Goal: Information Seeking & Learning: Compare options

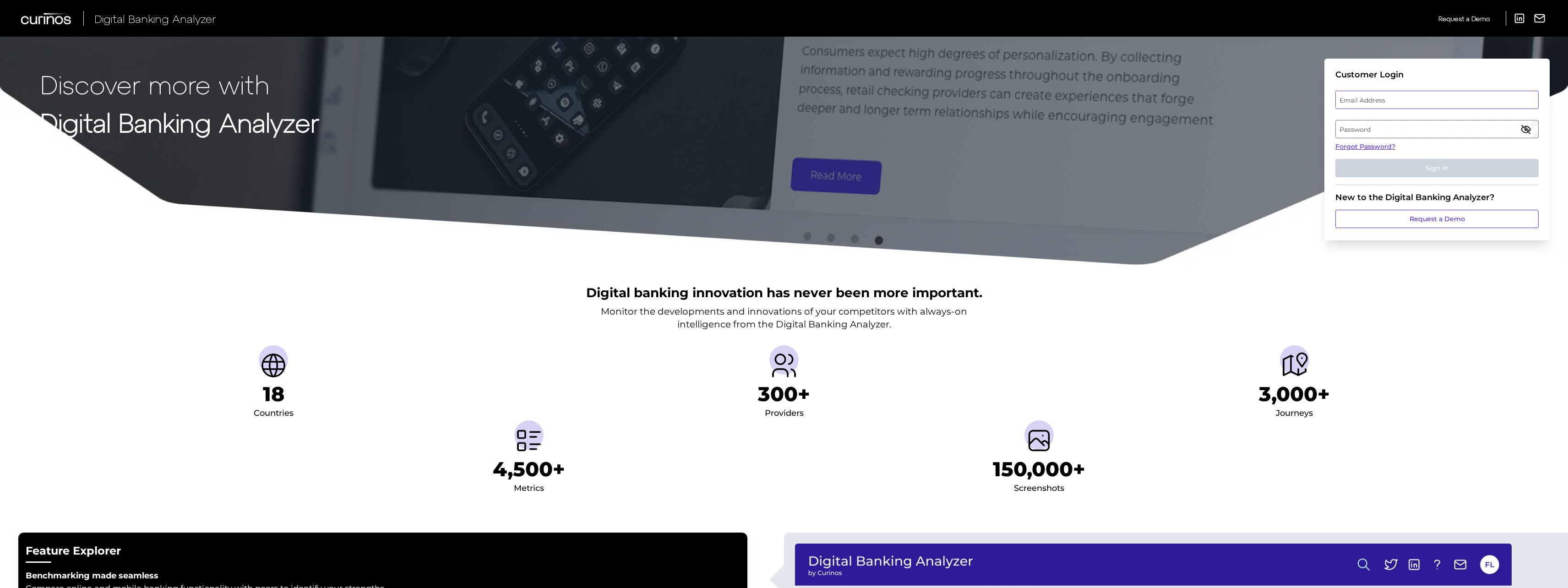
type input "stefan.pienkowski@curinos.com"
click at [582, 97] on div "Email Address stefan.pienkowski@curinos.com" at bounding box center [1437, 100] width 203 height 18
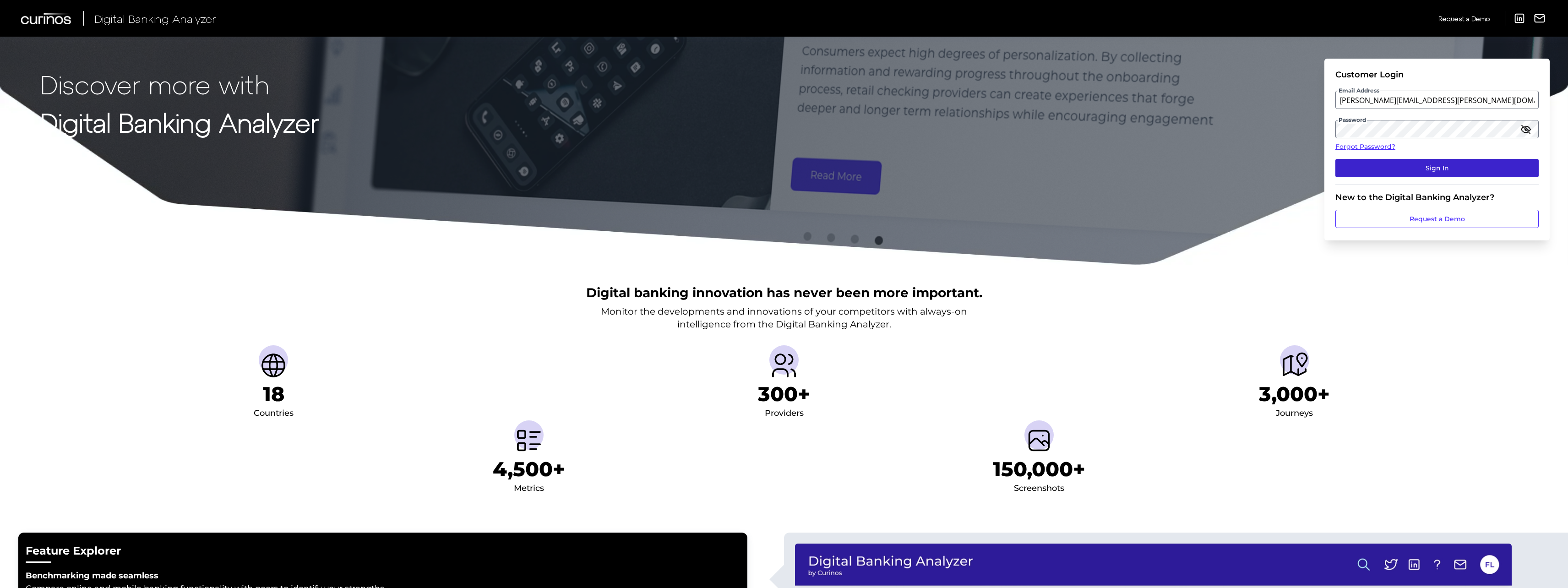
click at [582, 160] on button "Sign In" at bounding box center [1437, 168] width 203 height 18
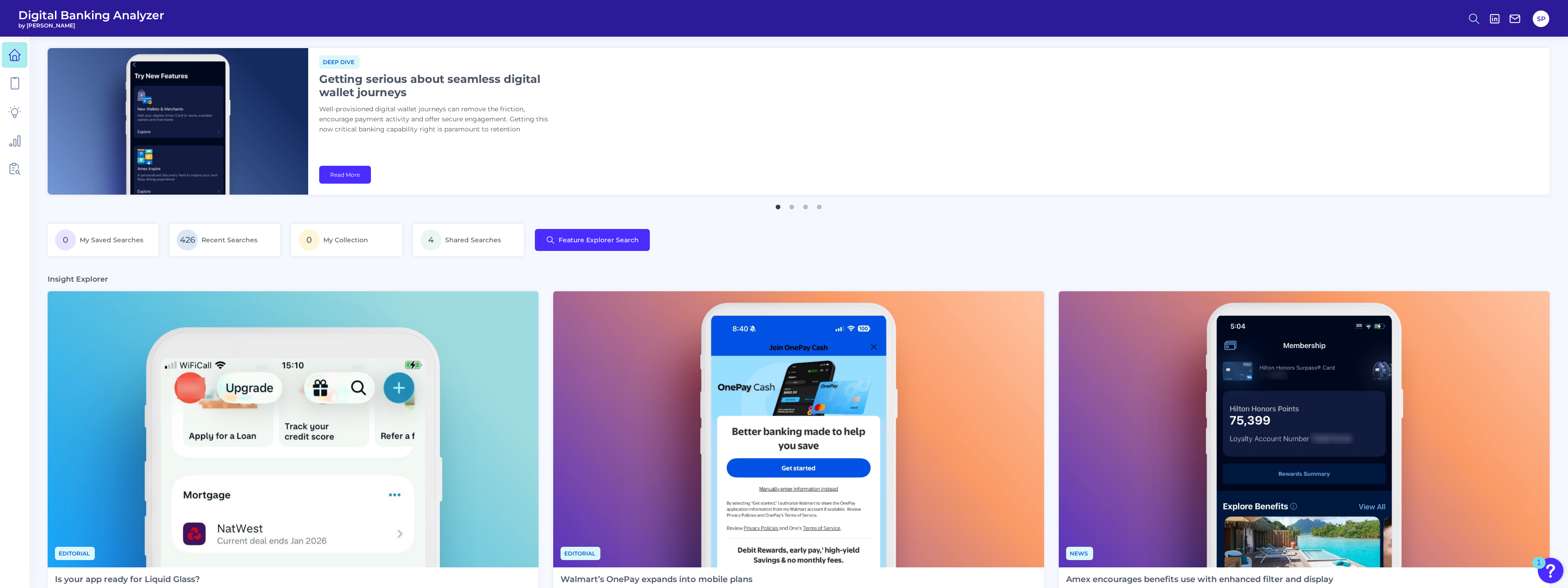
click at [582, 16] on icon at bounding box center [1474, 18] width 13 height 13
click at [582, 69] on button "Feature Explorer Search" at bounding box center [1429, 66] width 110 height 23
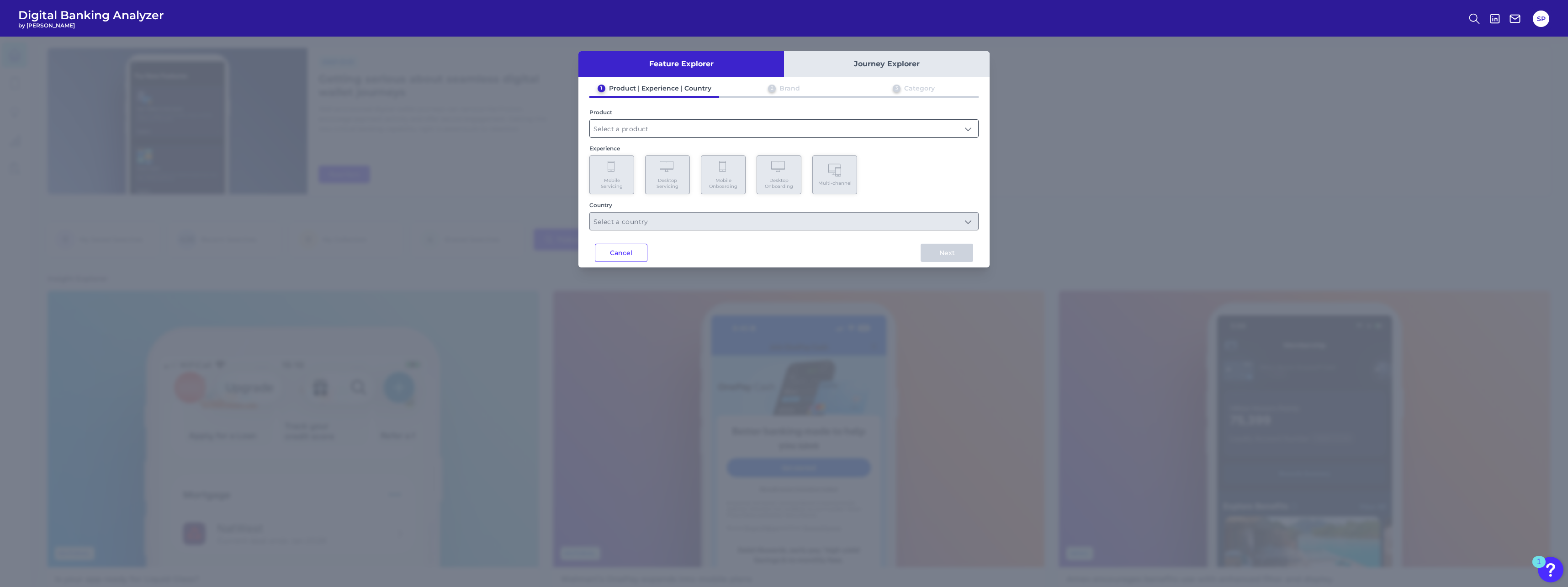
click at [581, 125] on input "text" at bounding box center [784, 128] width 388 height 18
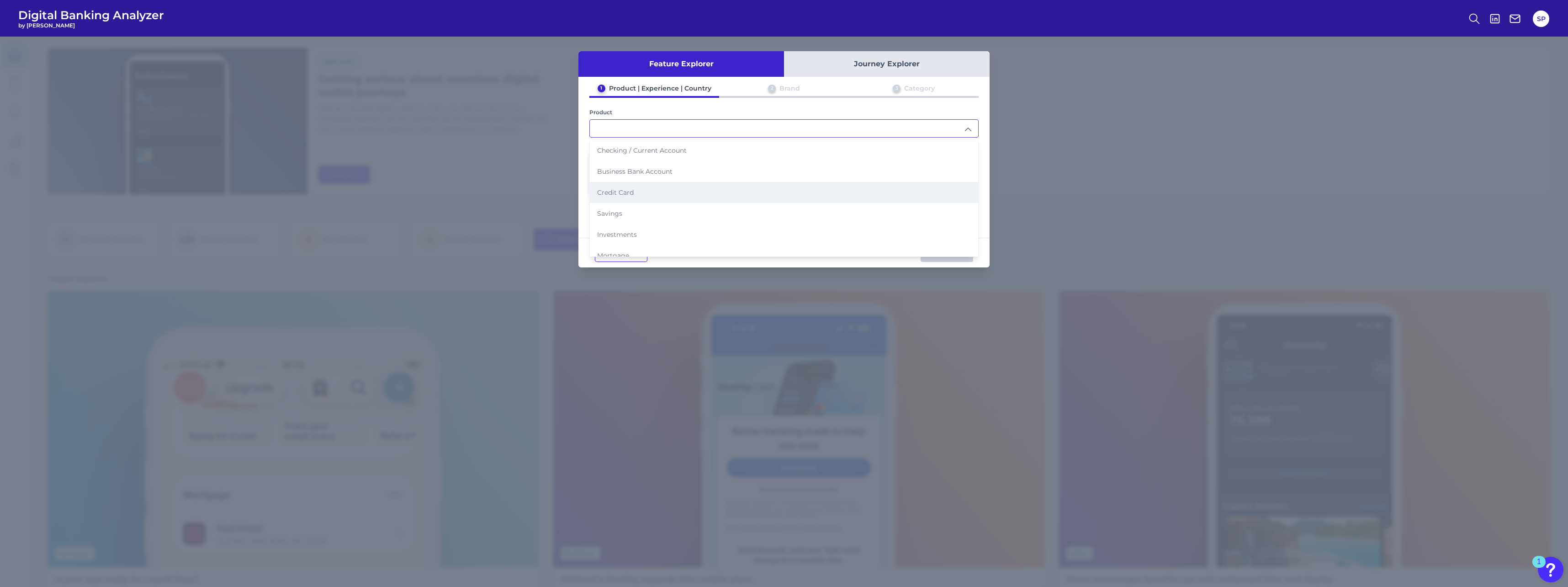
click at [581, 186] on li "Credit Card" at bounding box center [784, 192] width 388 height 21
type input "Credit Card"
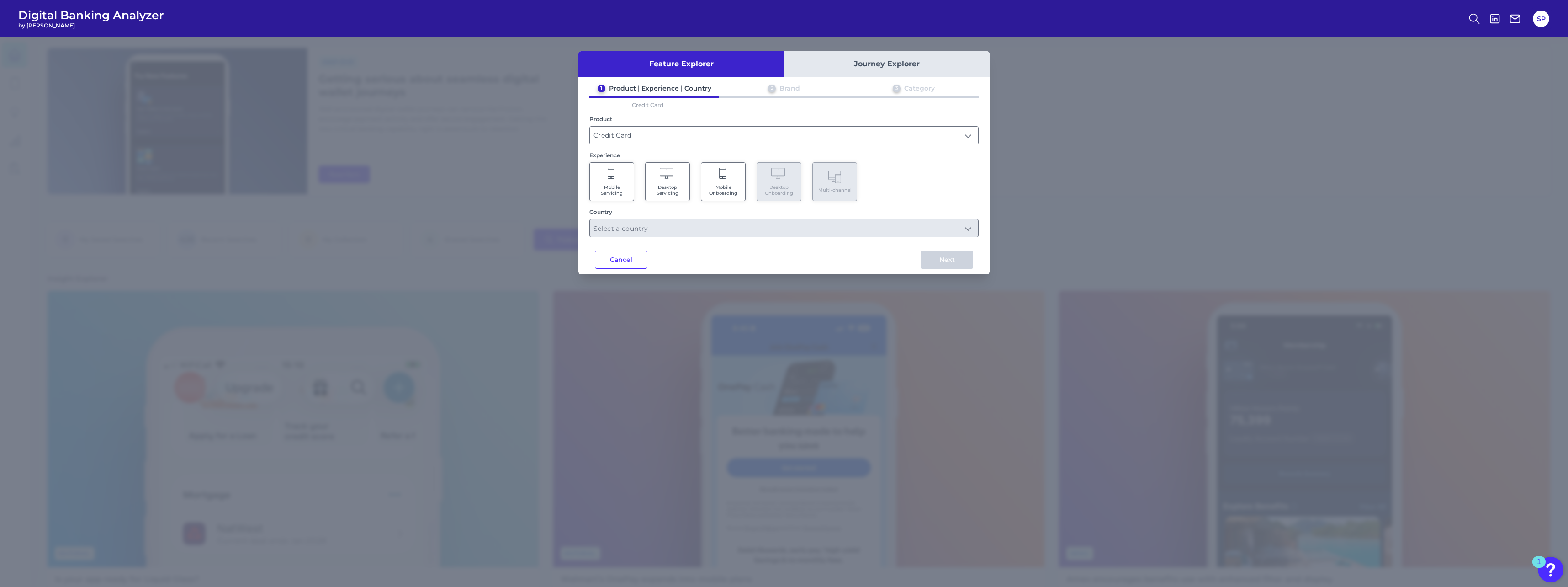
click at [581, 182] on Servicing "Mobile Servicing" at bounding box center [612, 181] width 45 height 39
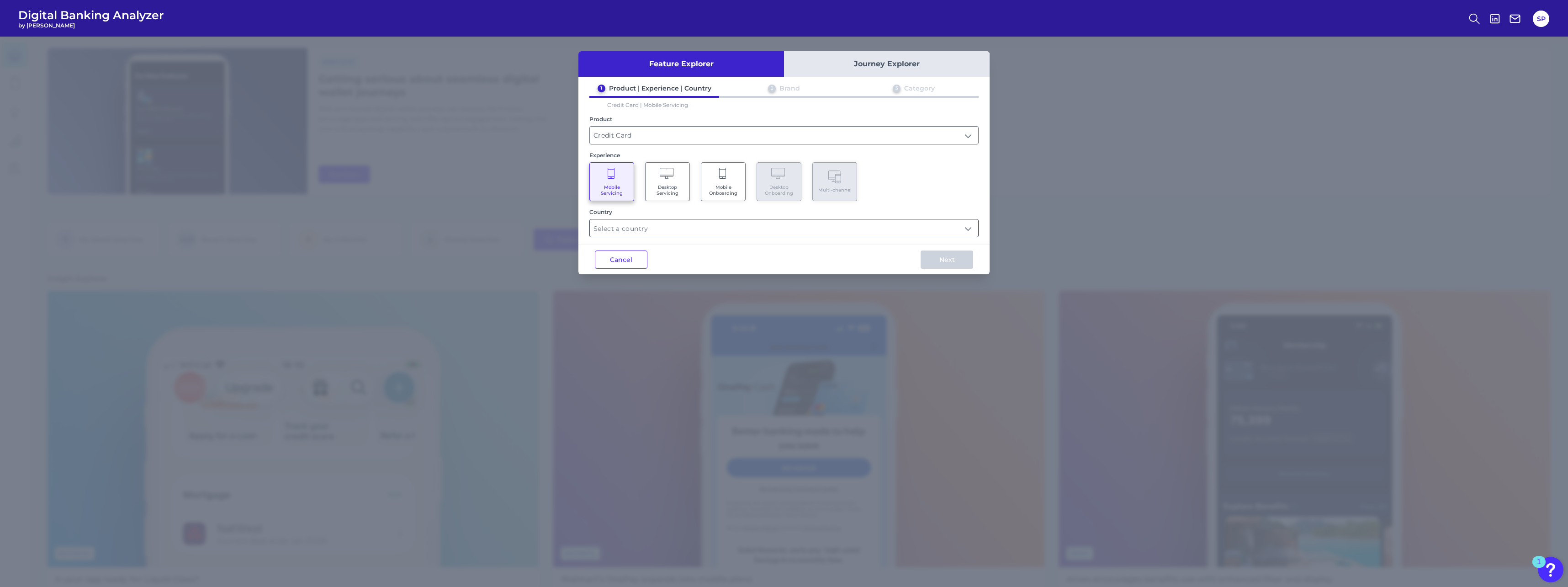
click at [581, 230] on input "text" at bounding box center [784, 228] width 388 height 18
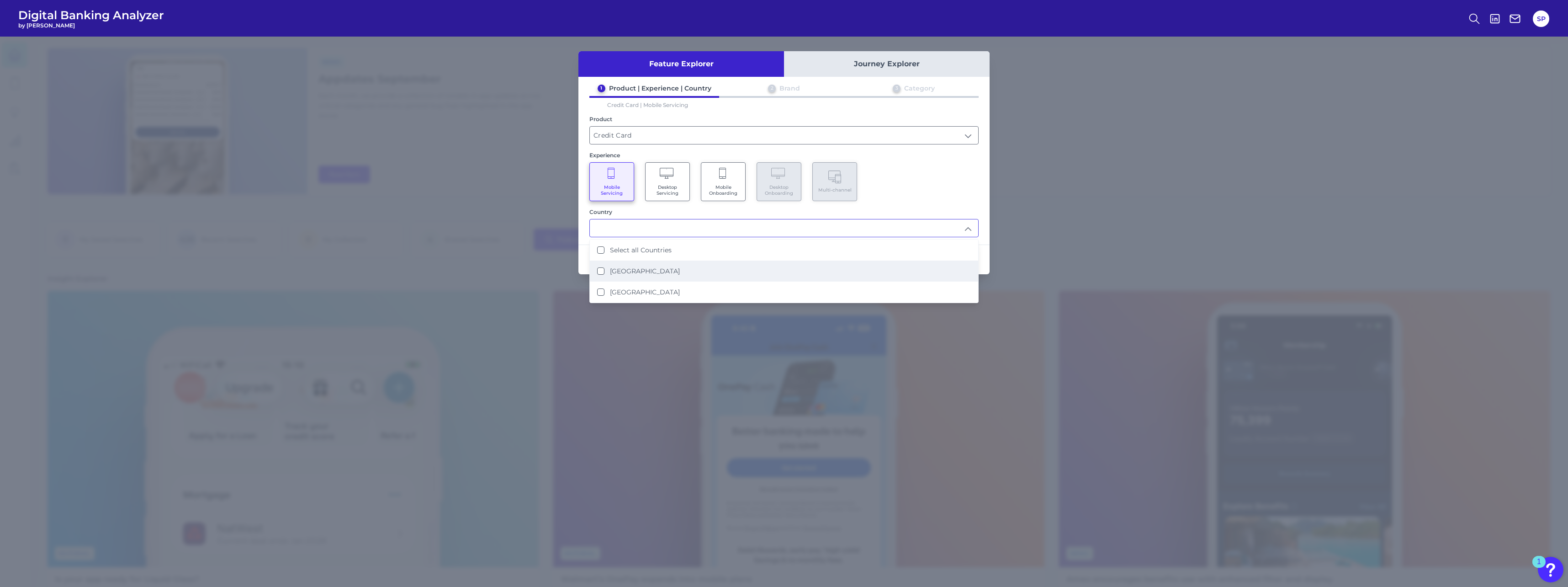
click at [581, 258] on li "United Kingdom" at bounding box center [784, 271] width 388 height 21
type input "United Kingdom"
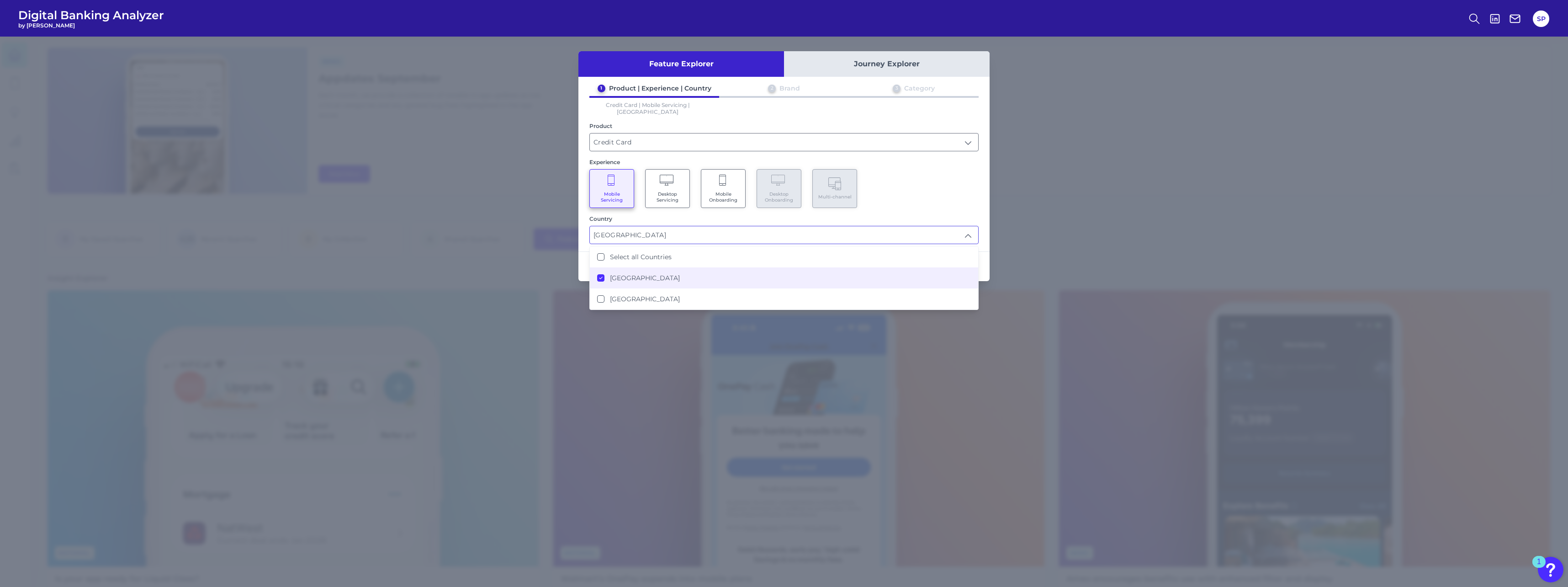
click at [581, 194] on div "Mobile Servicing Desktop Servicing Mobile Onboarding Desktop Onboarding Multi-c…" at bounding box center [783, 189] width 389 height 39
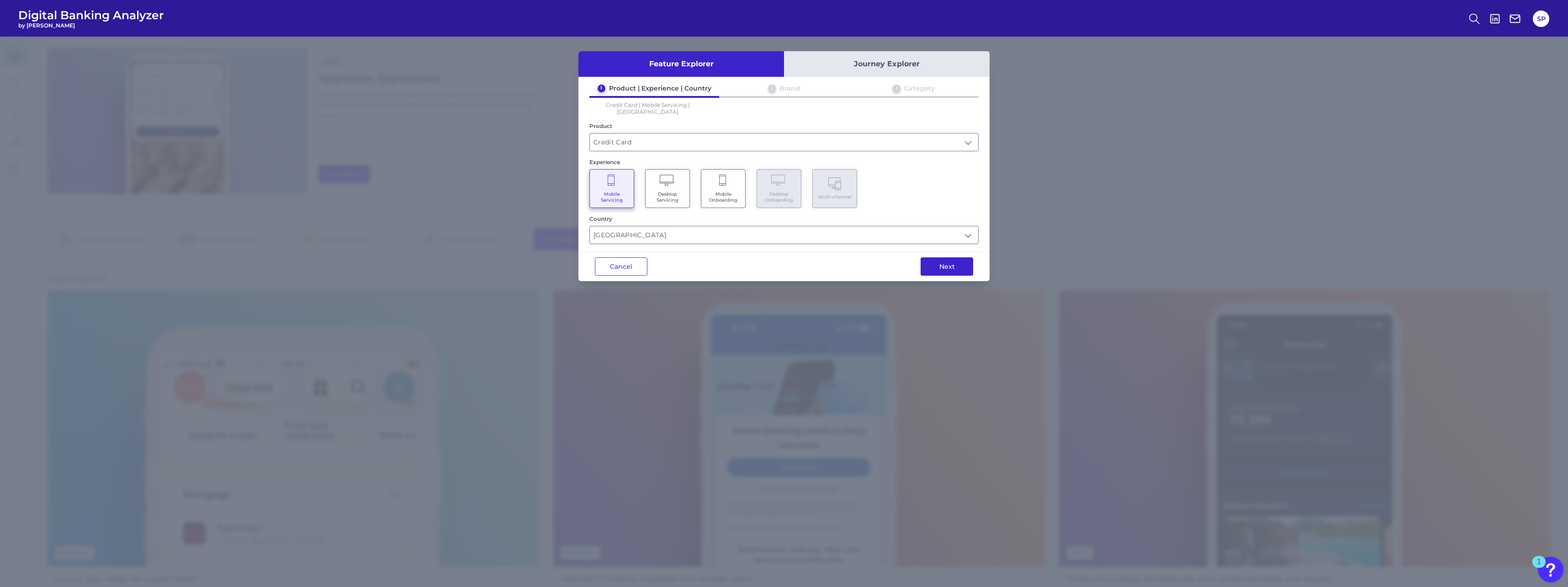
click at [581, 258] on button "Next" at bounding box center [947, 267] width 52 height 18
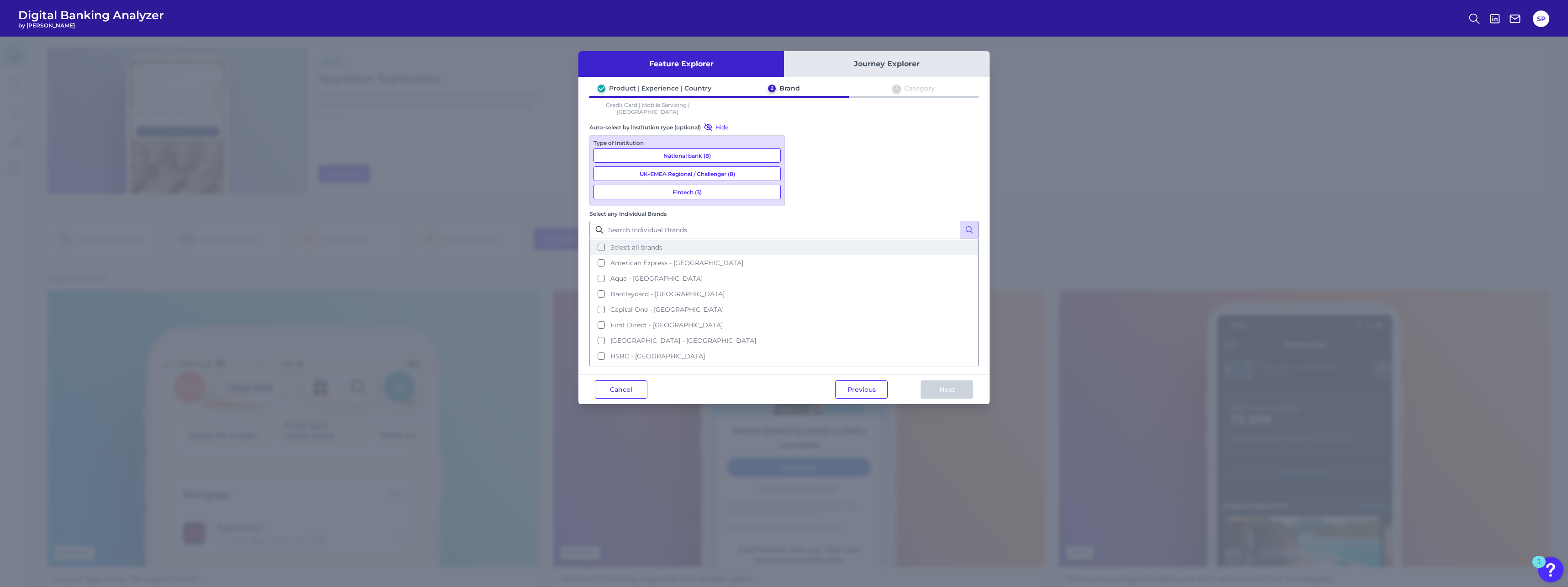
click at [581, 239] on button "Select all brands" at bounding box center [784, 247] width 387 height 16
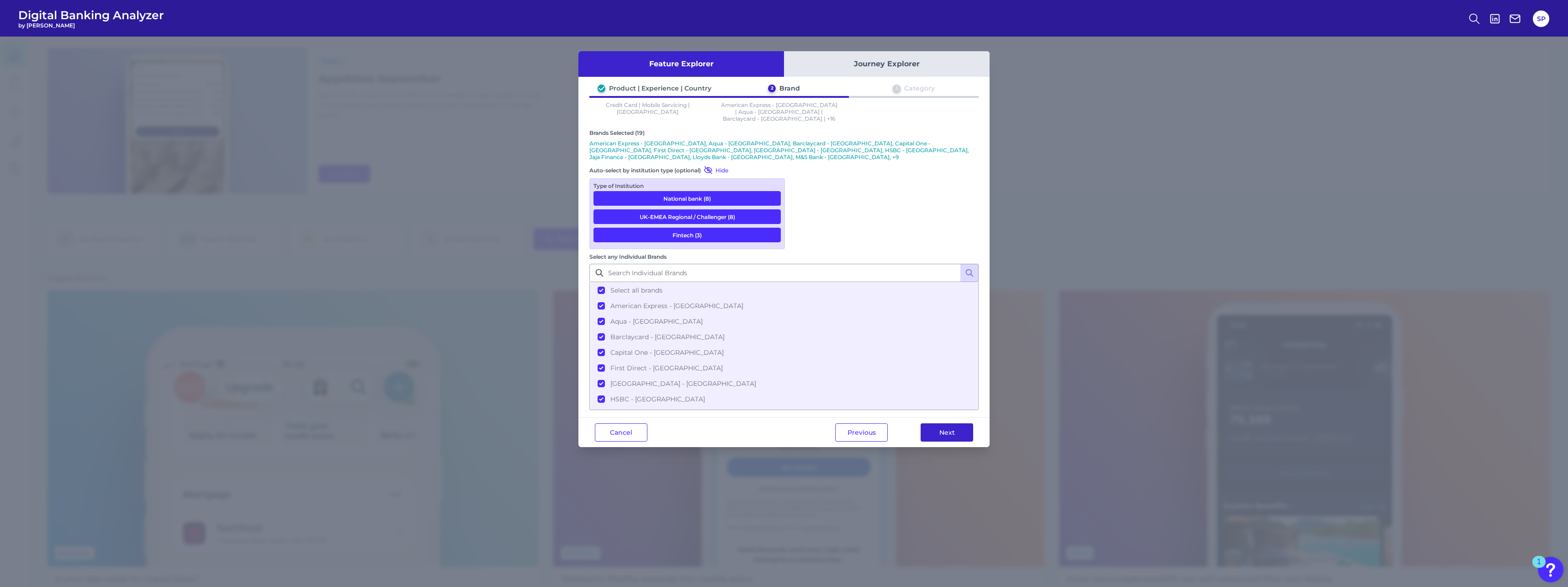
click at [581, 258] on button "Next" at bounding box center [947, 432] width 52 height 18
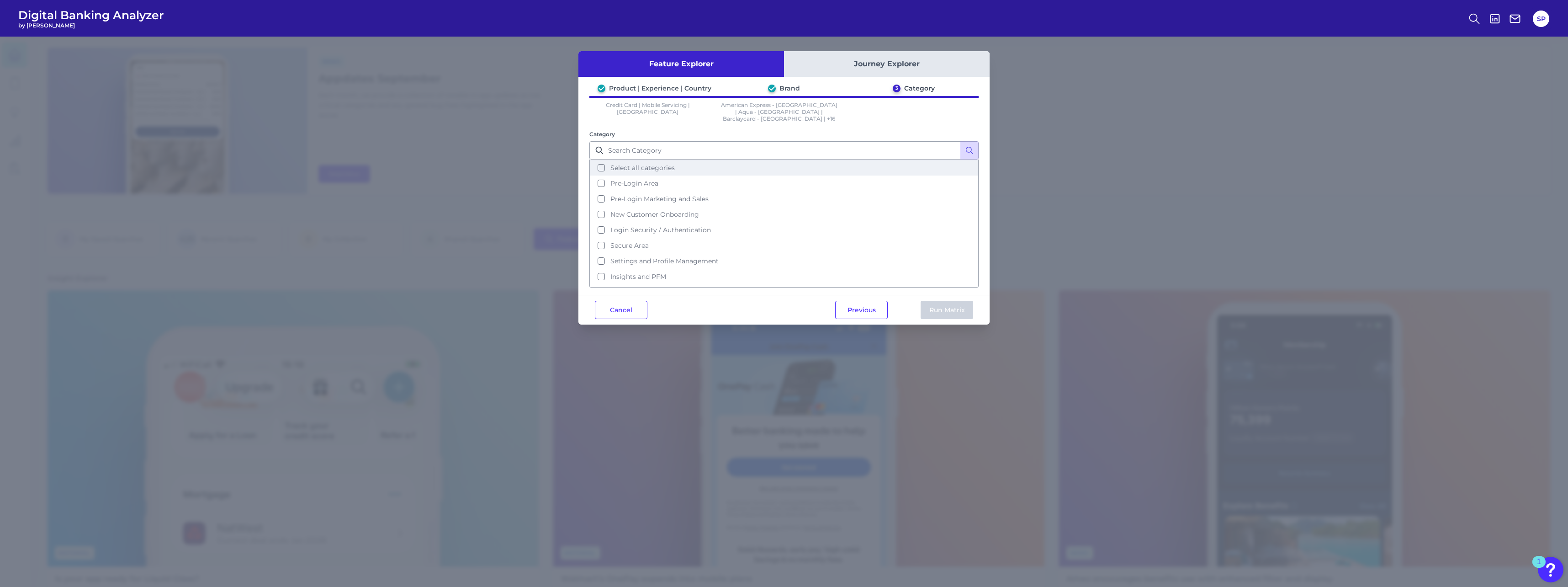
click at [581, 164] on span "Select all categories" at bounding box center [643, 168] width 65 height 9
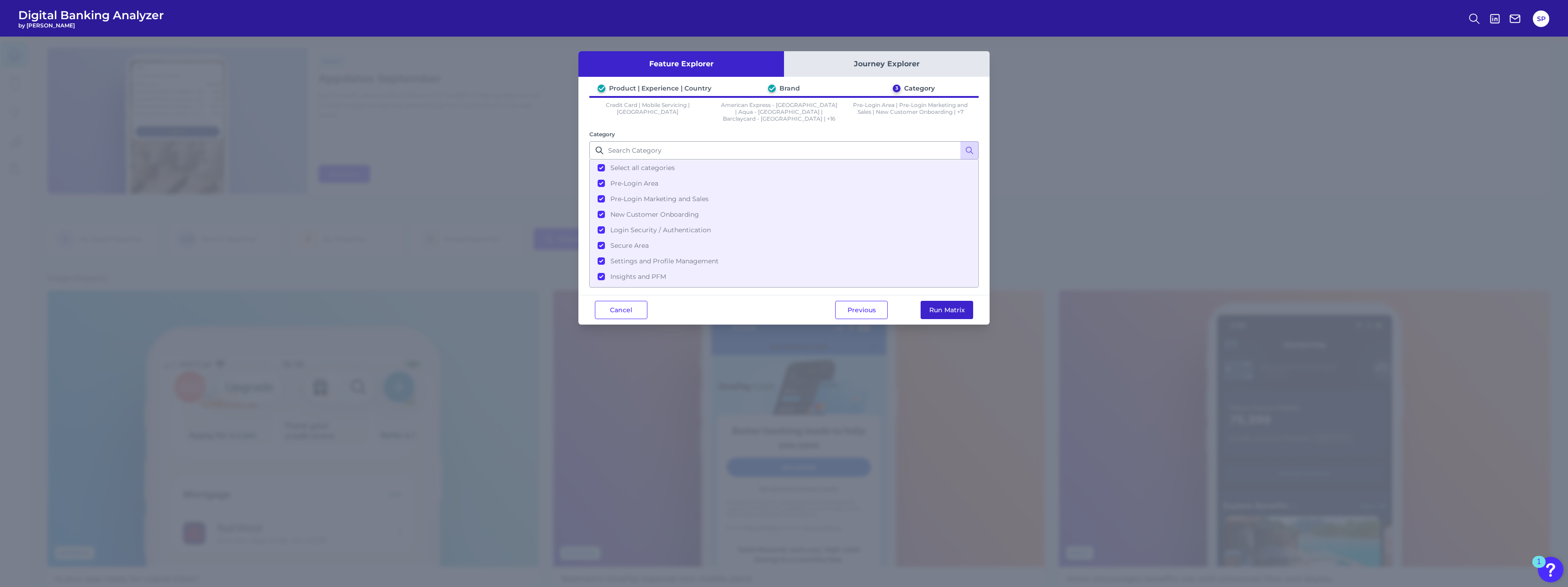
click at [581, 258] on button "Run Matrix" at bounding box center [947, 310] width 52 height 18
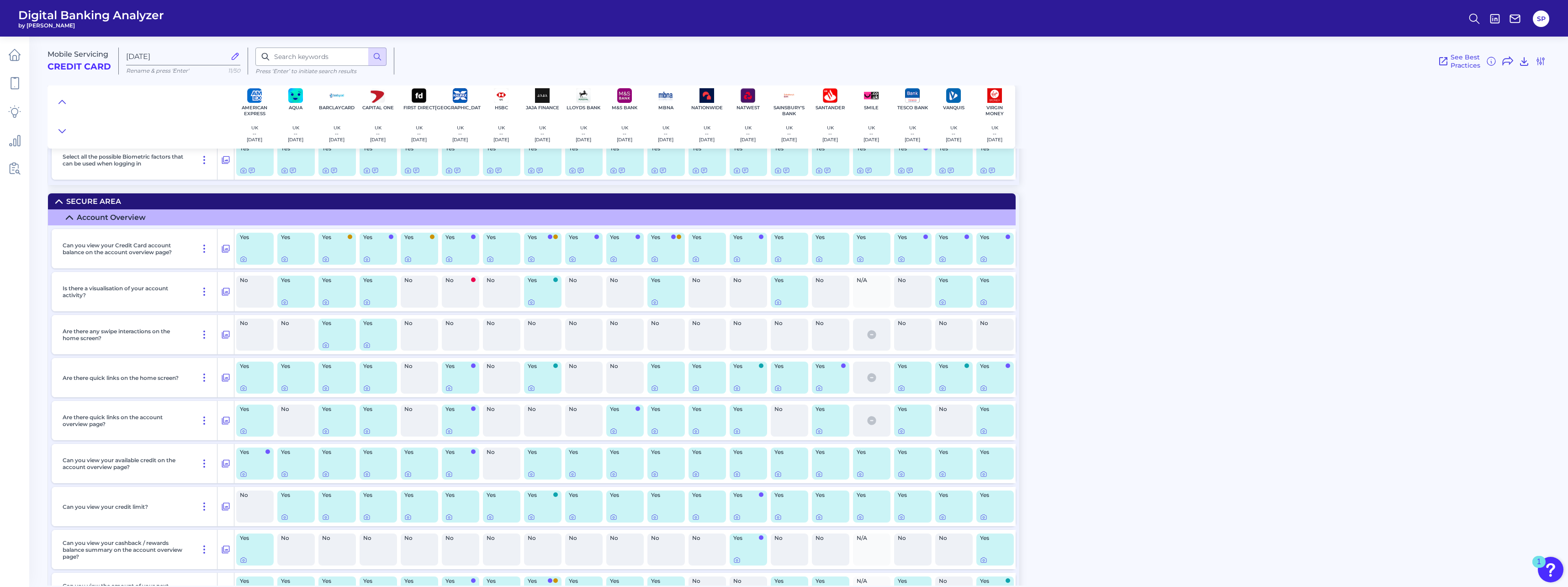
scroll to position [1645, 0]
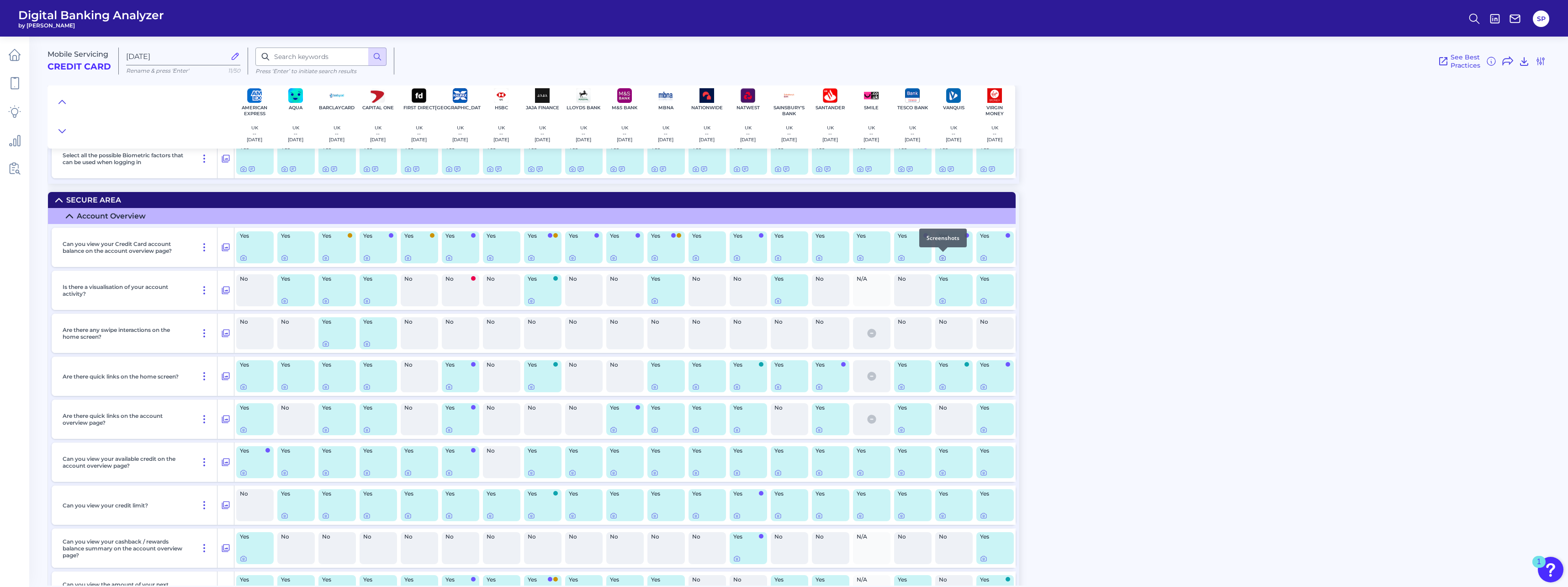
click at [581, 258] on icon at bounding box center [942, 258] width 7 height 7
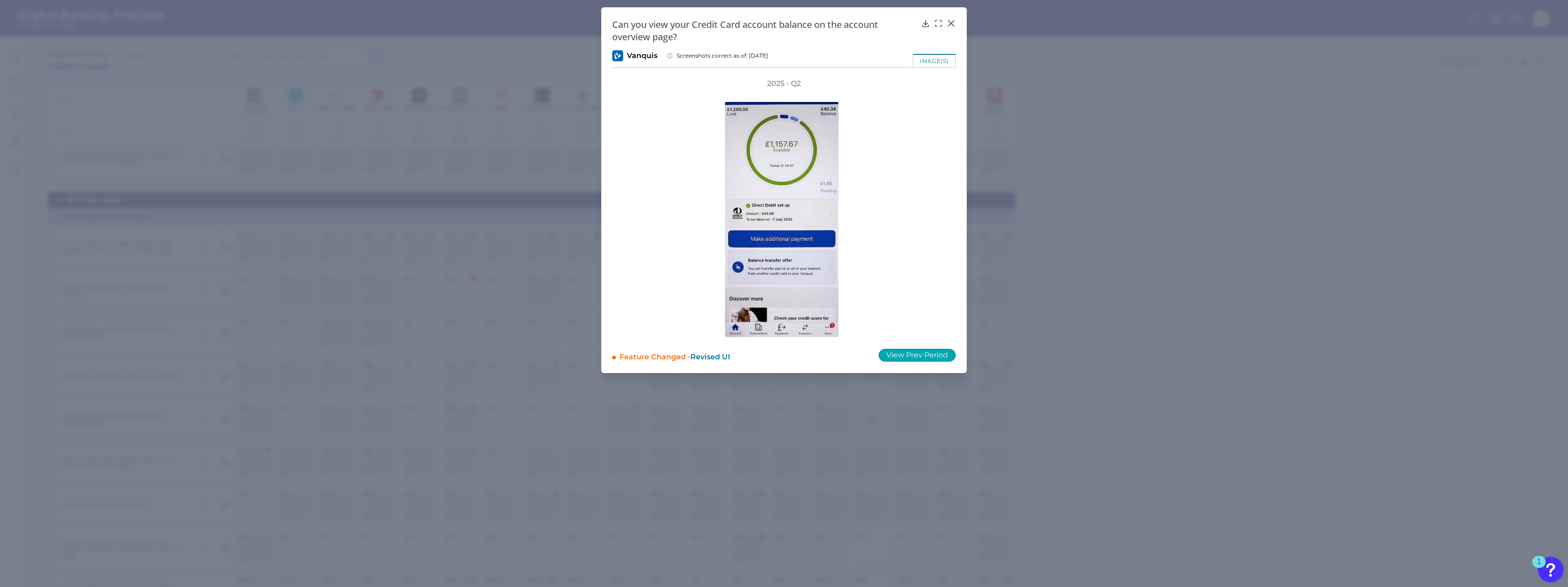
click at [581, 258] on button "View Prev Period" at bounding box center [917, 355] width 77 height 13
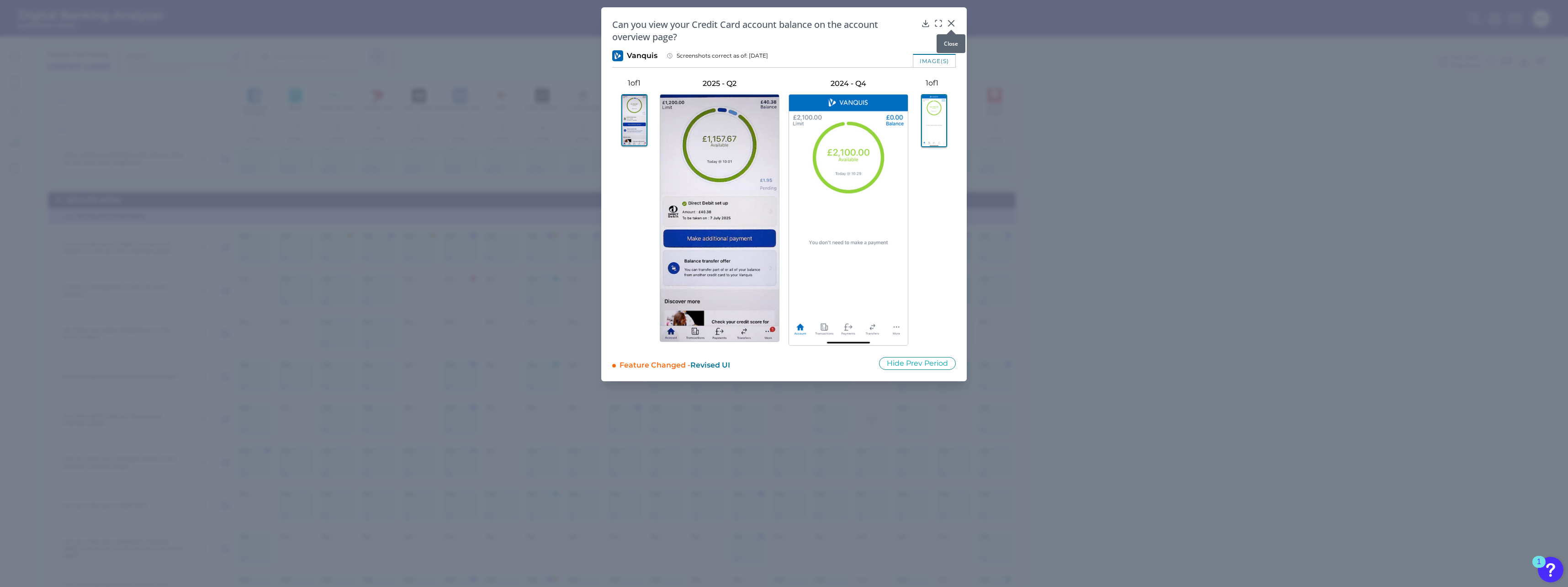
click at [581, 22] on icon at bounding box center [951, 23] width 9 height 9
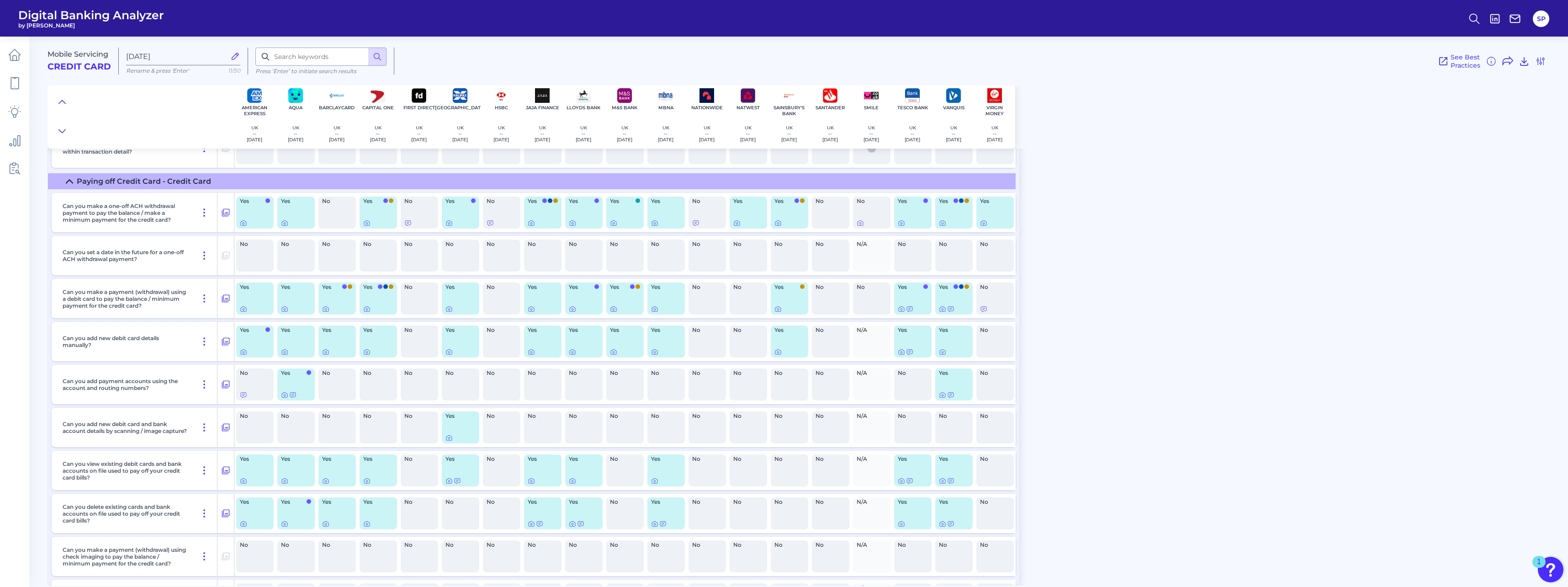
scroll to position [4113, 0]
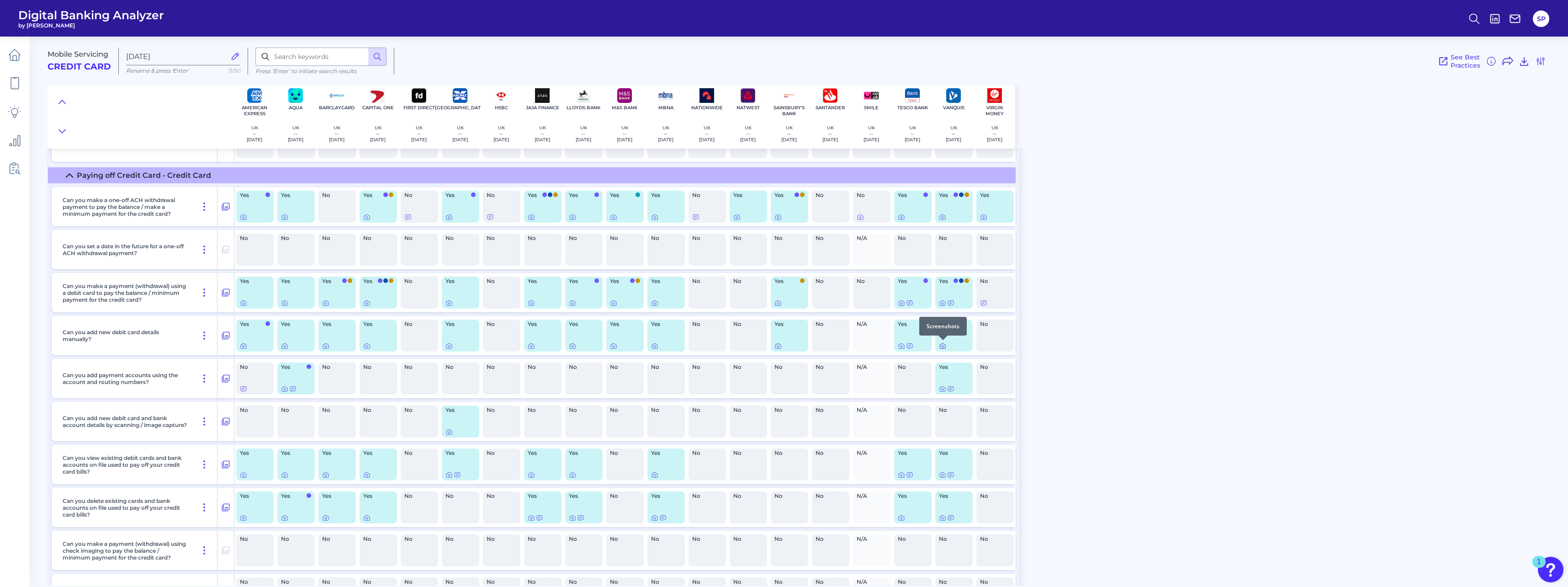
click at [581, 258] on icon at bounding box center [942, 346] width 7 height 7
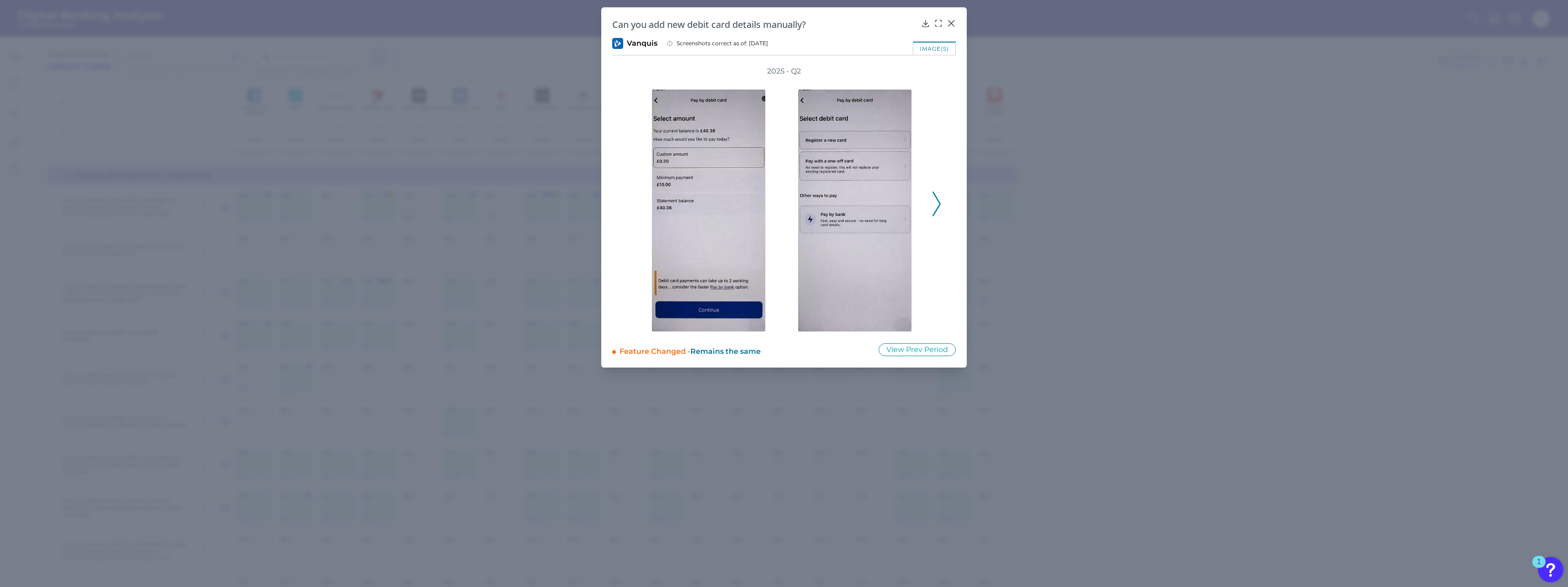
click at [581, 205] on icon at bounding box center [937, 203] width 9 height 25
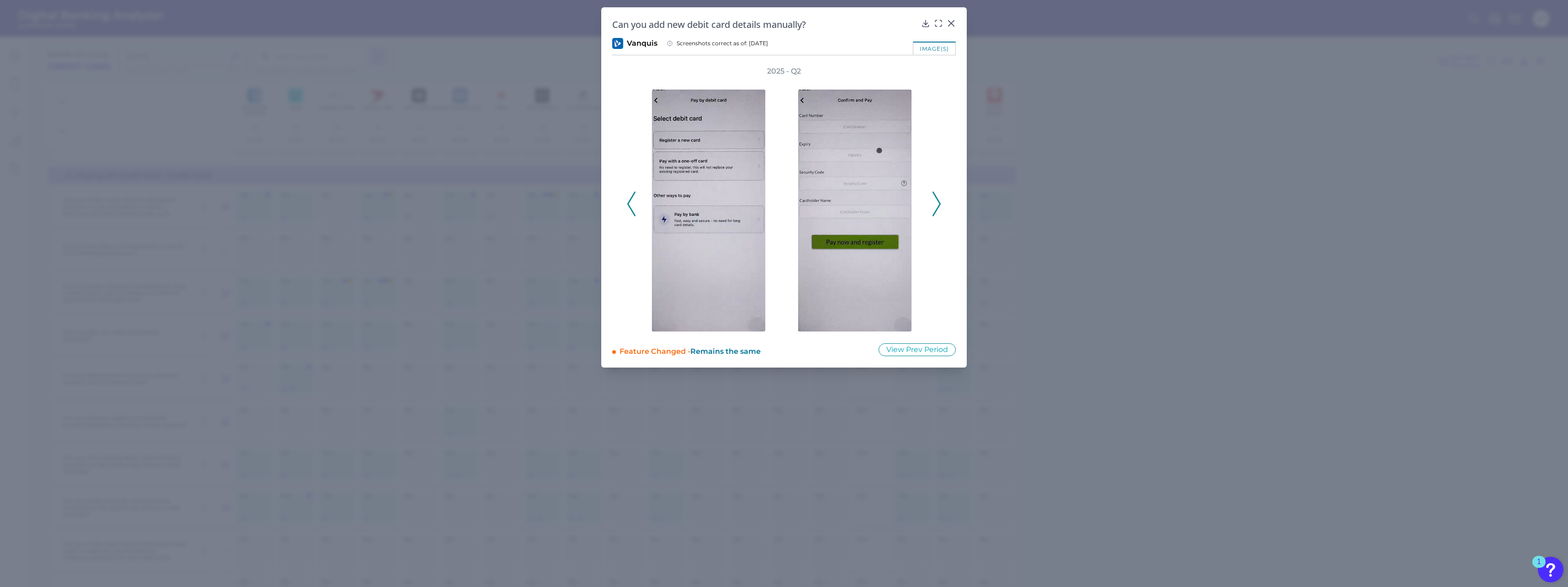
click at [581, 205] on icon at bounding box center [937, 203] width 9 height 25
click at [581, 23] on icon at bounding box center [951, 23] width 9 height 9
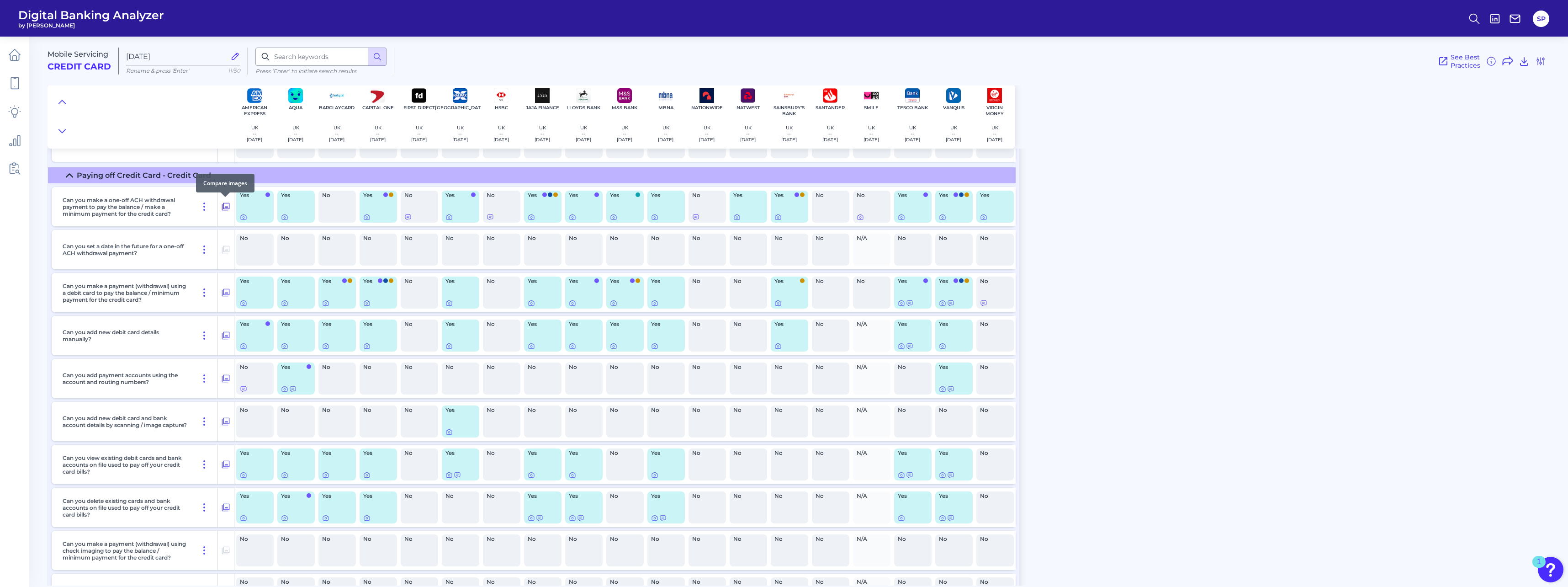
click at [225, 206] on icon at bounding box center [225, 206] width 9 height 11
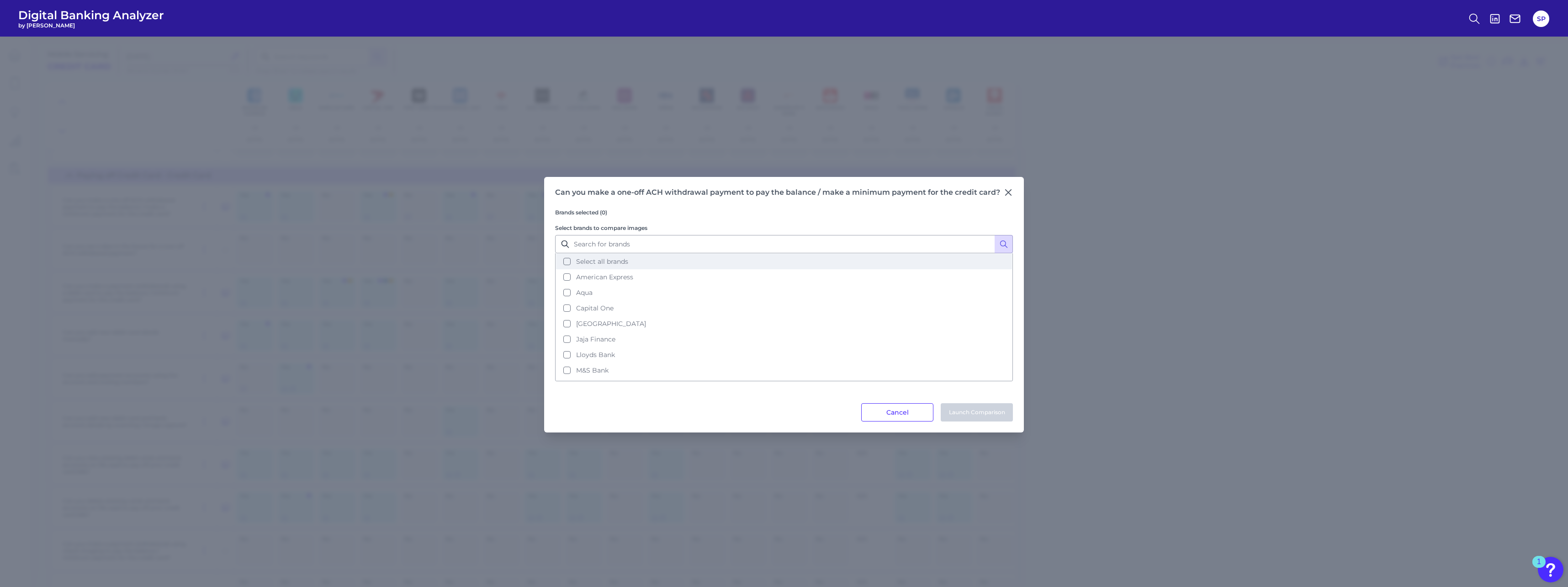
click at [581, 258] on span "Select all brands" at bounding box center [602, 262] width 52 height 9
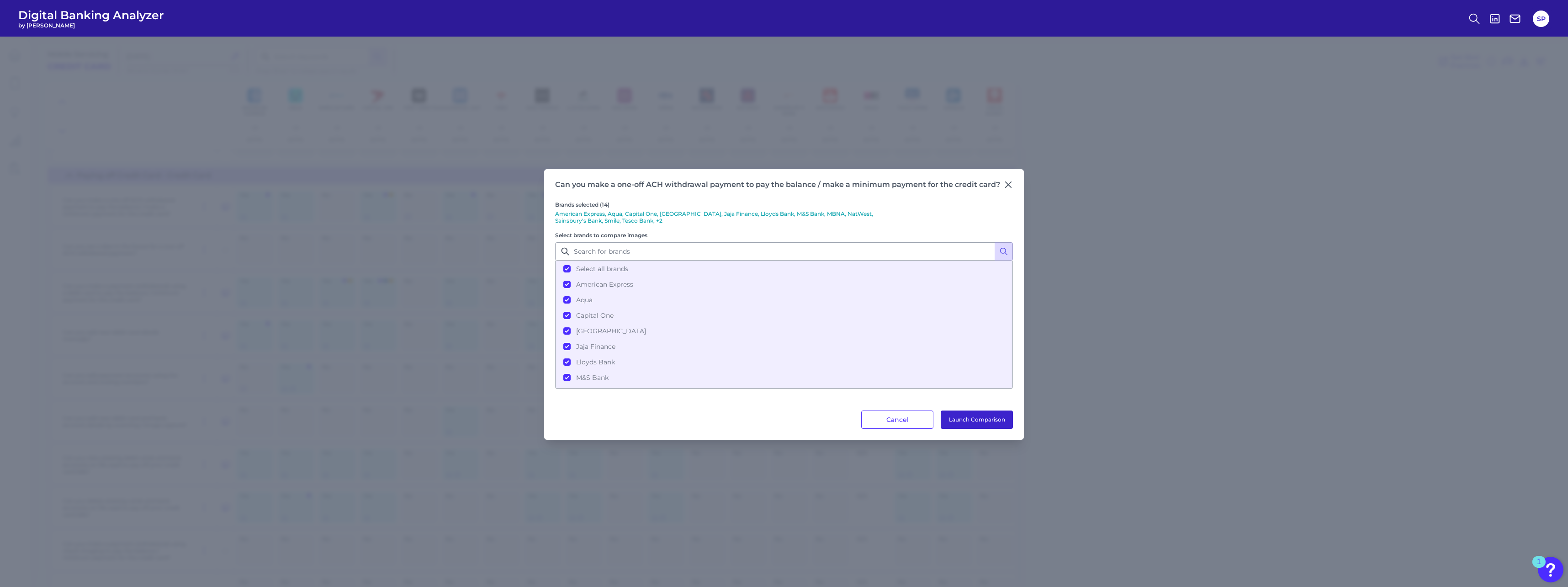
click at [581, 258] on button "Launch Comparison" at bounding box center [976, 420] width 72 height 18
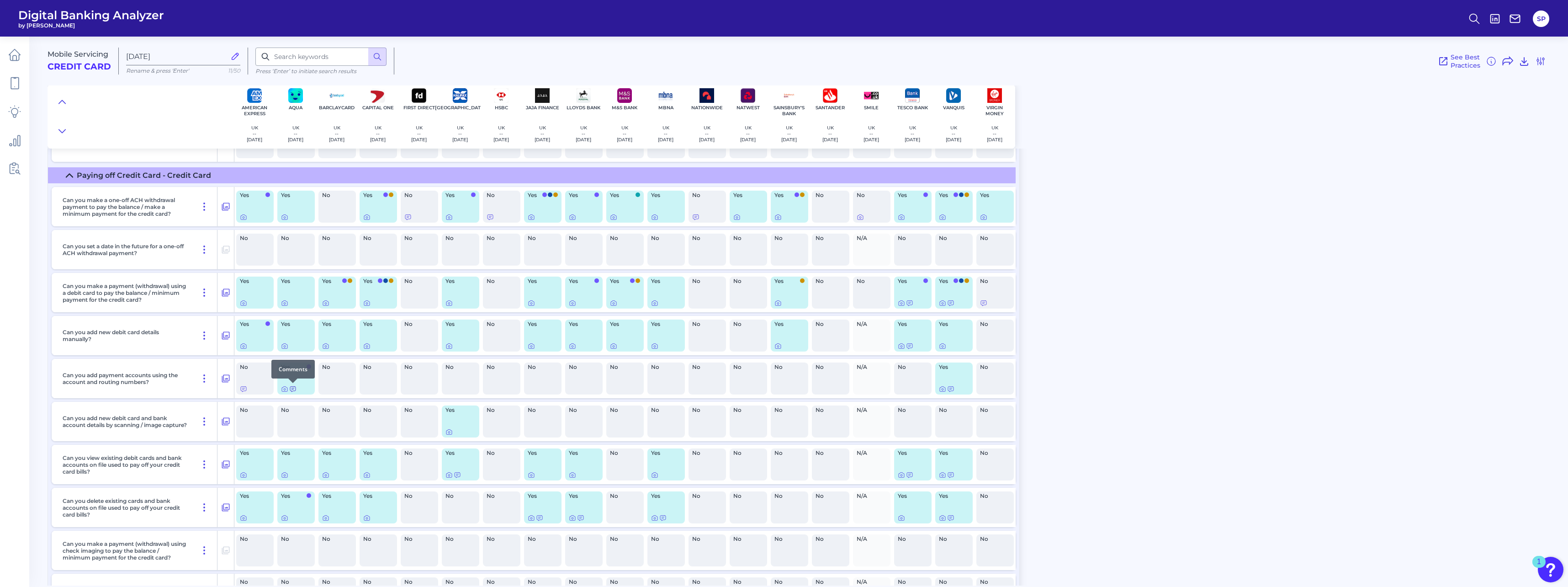
click at [295, 258] on icon at bounding box center [293, 389] width 7 height 7
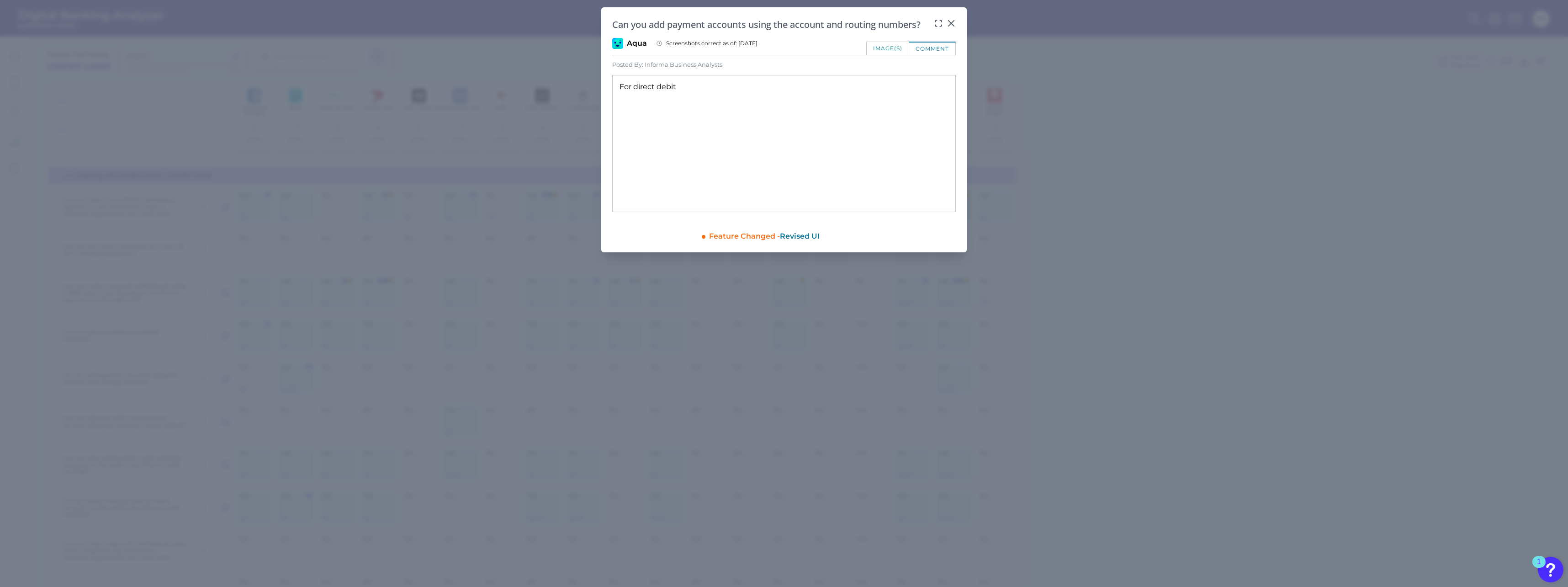
click at [581, 22] on div "Can you add payment accounts using the account and routing numbers? Aqua Screen…" at bounding box center [784, 130] width 365 height 245
click at [581, 22] on icon at bounding box center [951, 23] width 9 height 9
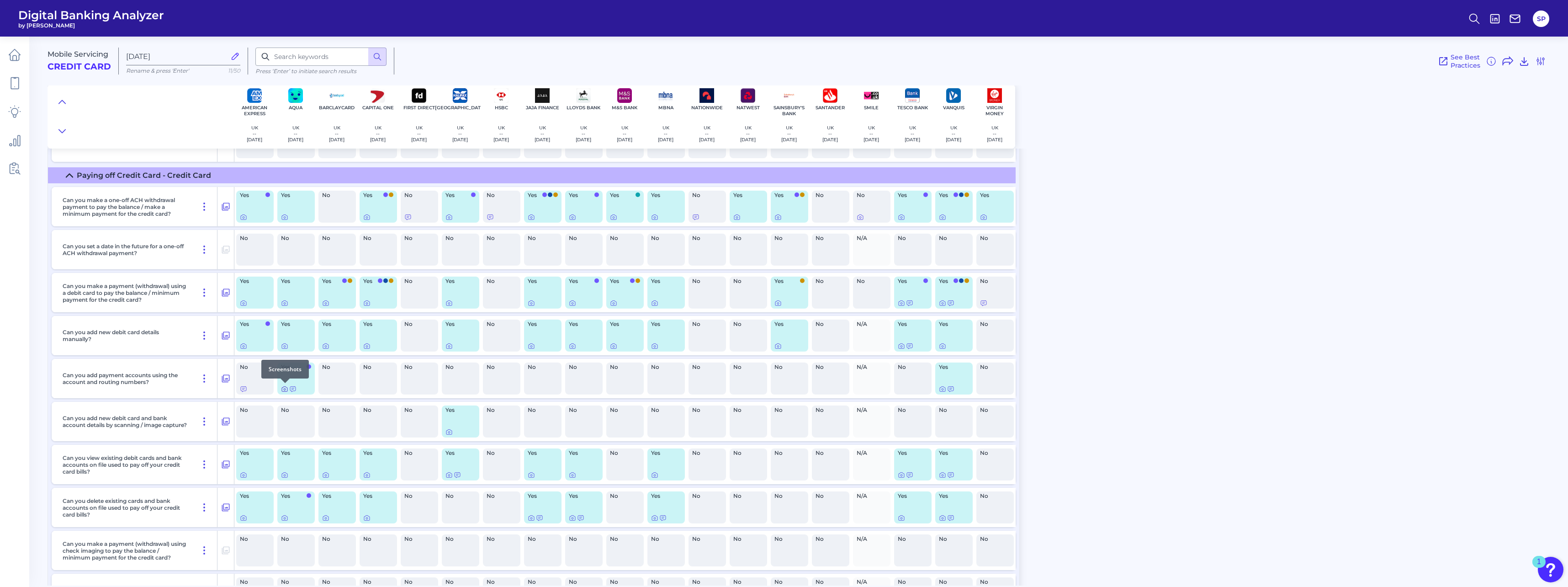
click at [283, 258] on icon at bounding box center [285, 389] width 7 height 7
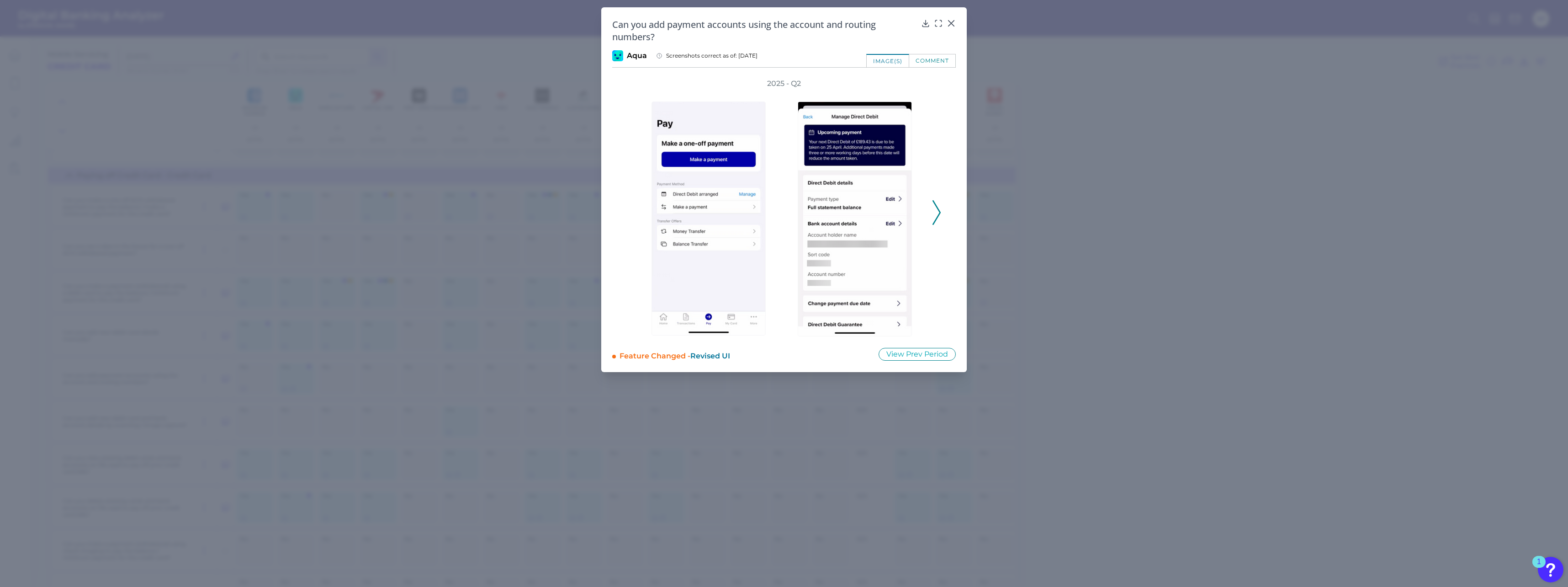
click at [581, 213] on div "2025 - Q2" at bounding box center [784, 207] width 343 height 258
click at [581, 211] on polyline at bounding box center [936, 213] width 7 height 23
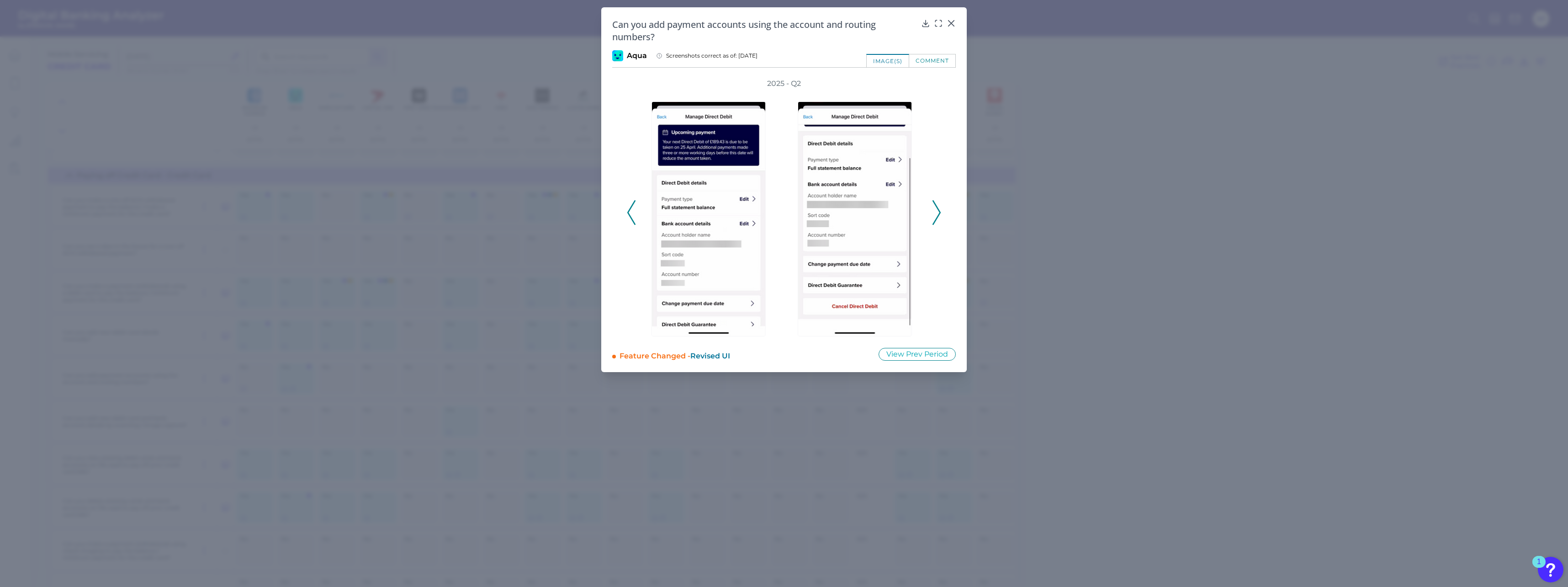
click at [581, 211] on polyline at bounding box center [936, 213] width 7 height 23
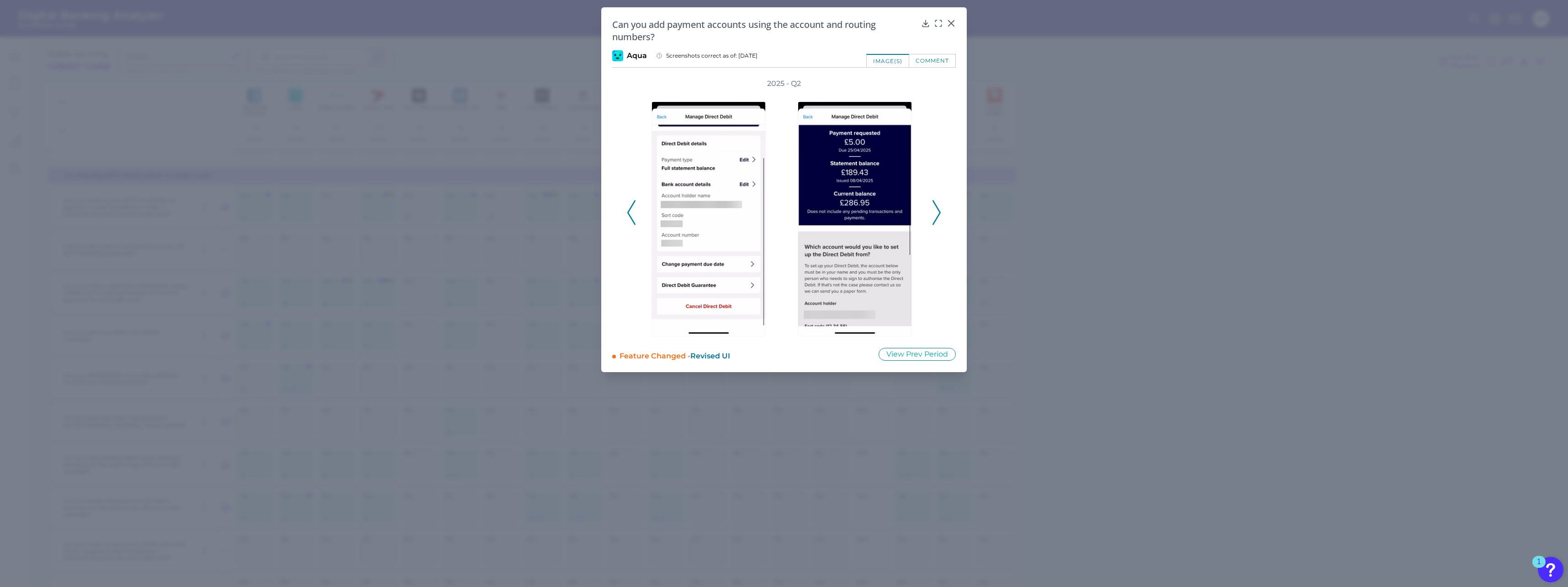
click at [581, 211] on polyline at bounding box center [936, 213] width 7 height 23
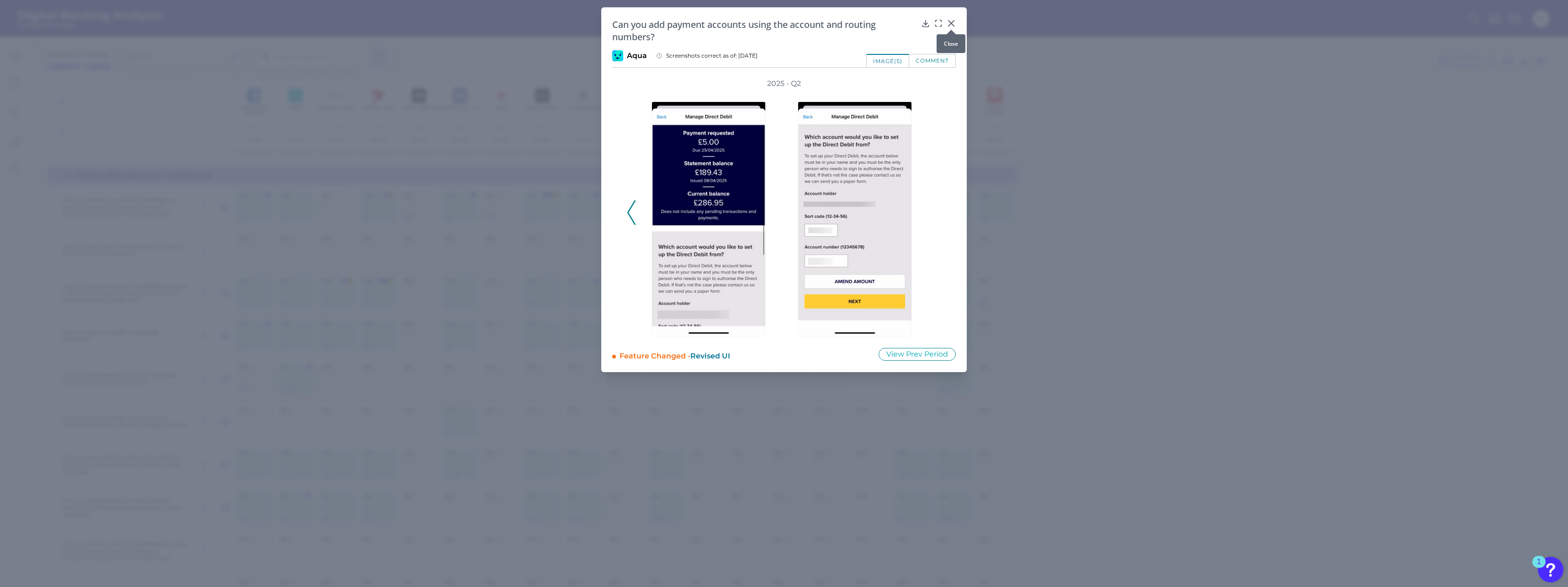
click at [581, 22] on icon at bounding box center [951, 23] width 9 height 9
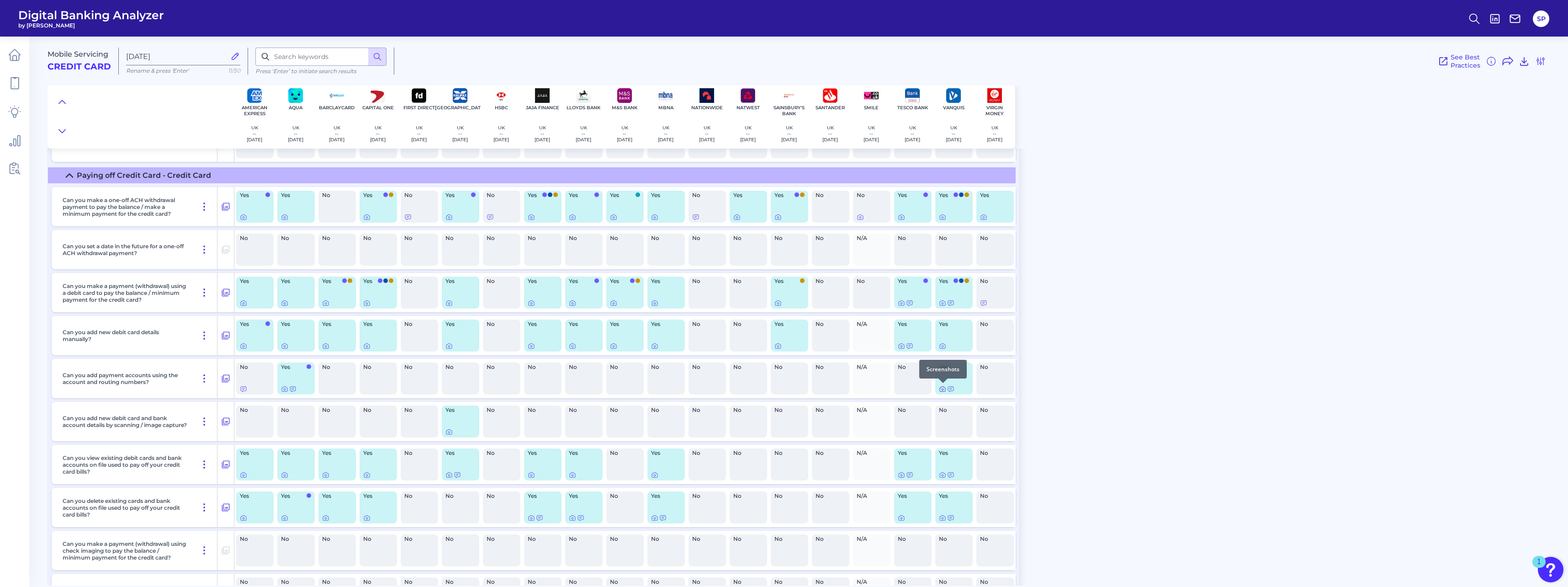
click at [581, 258] on icon at bounding box center [942, 389] width 5 height 5
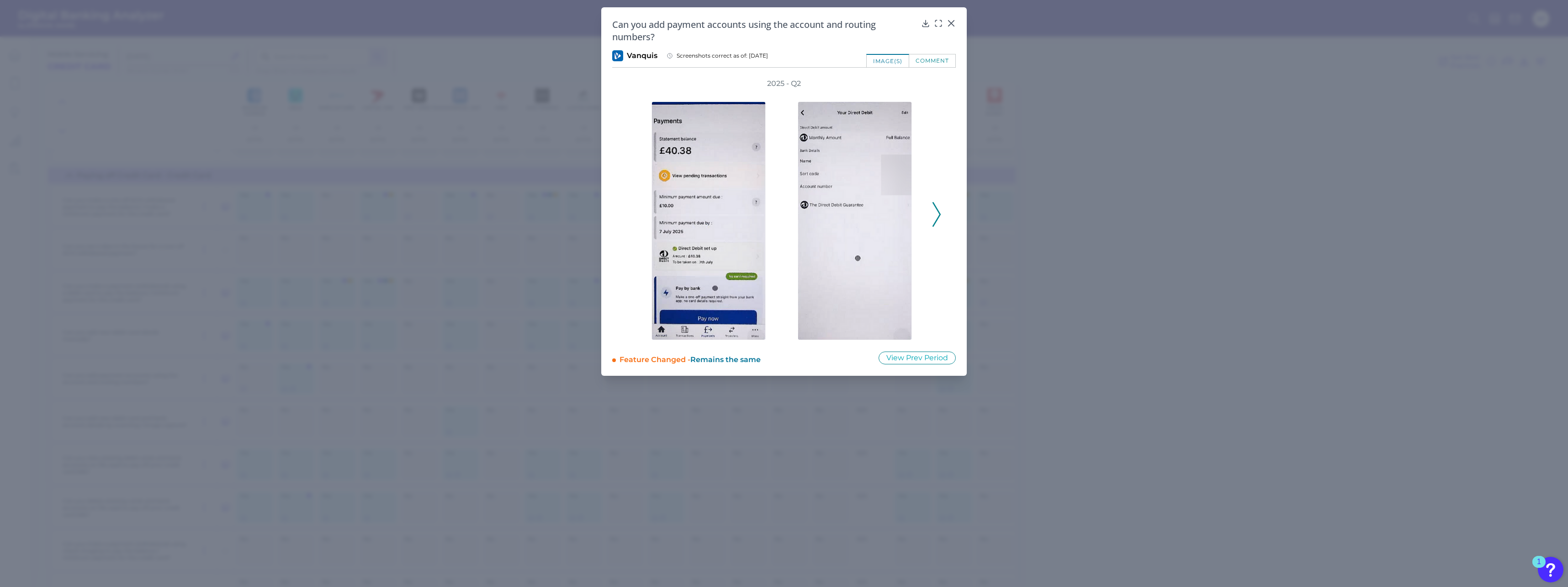
click at [581, 212] on icon at bounding box center [937, 214] width 9 height 25
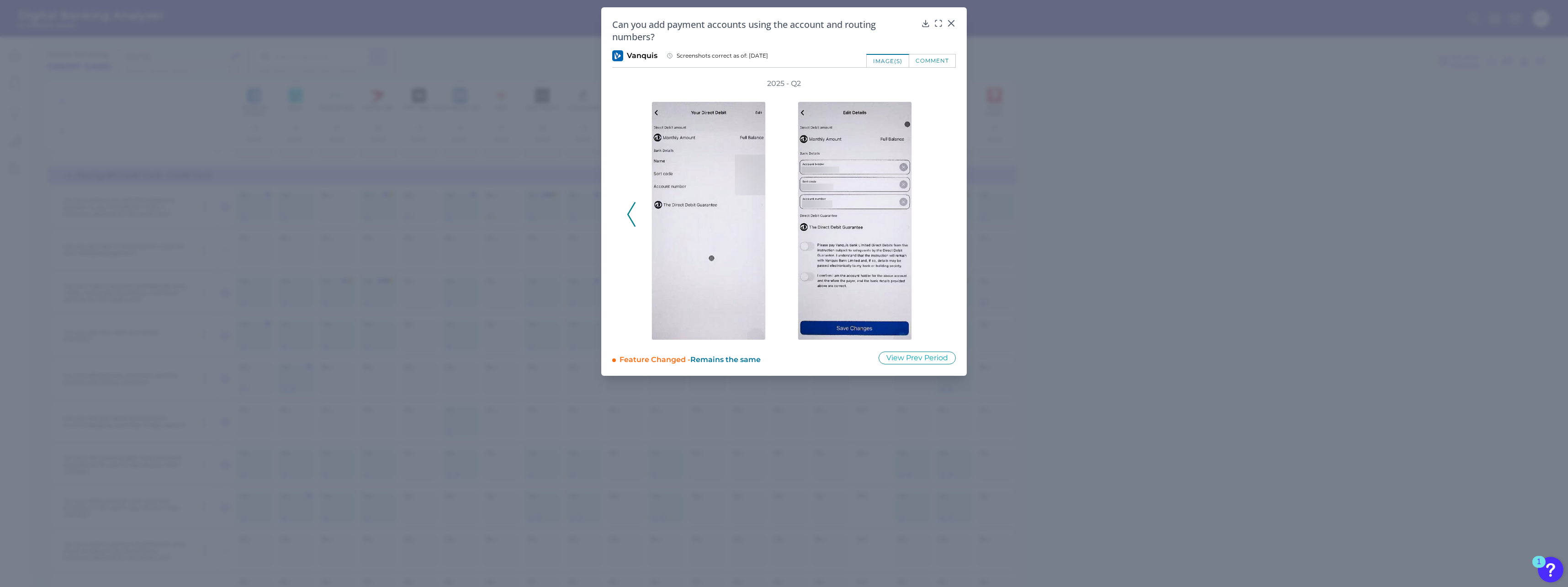
click at [581, 212] on div "2025 - Q2" at bounding box center [784, 209] width 314 height 261
click at [581, 217] on icon at bounding box center [632, 214] width 9 height 25
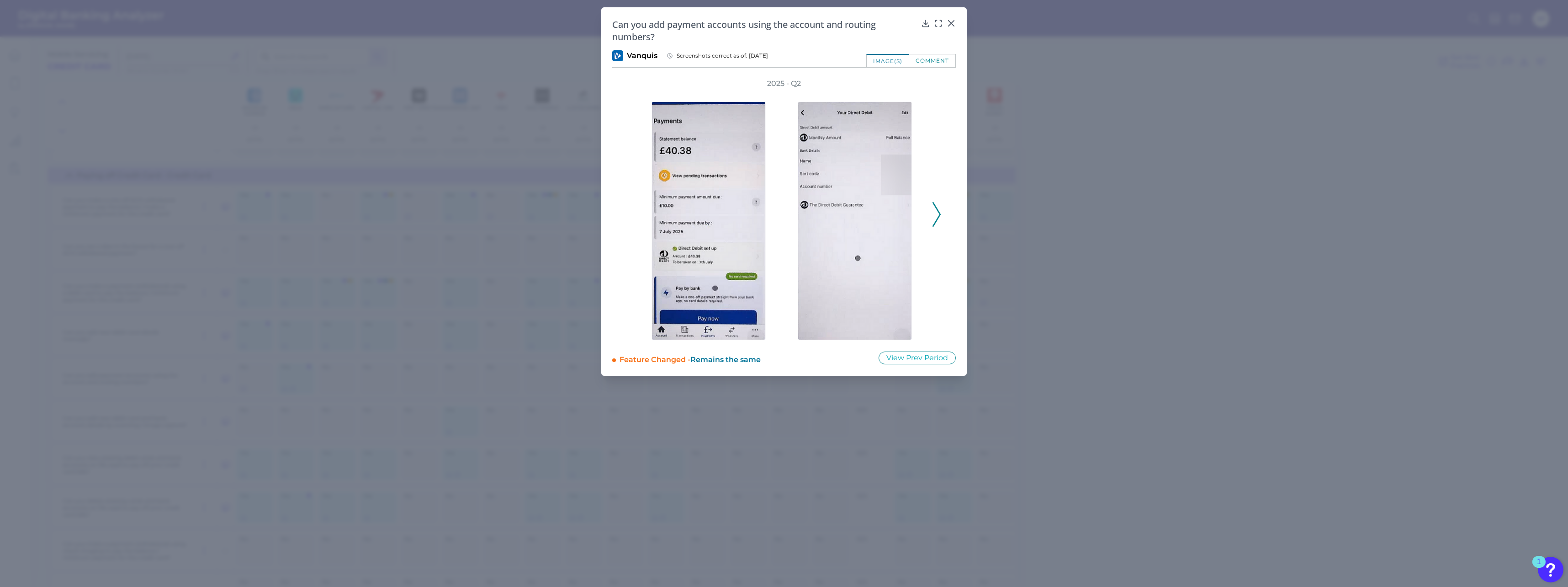
click at [581, 216] on icon at bounding box center [937, 214] width 9 height 25
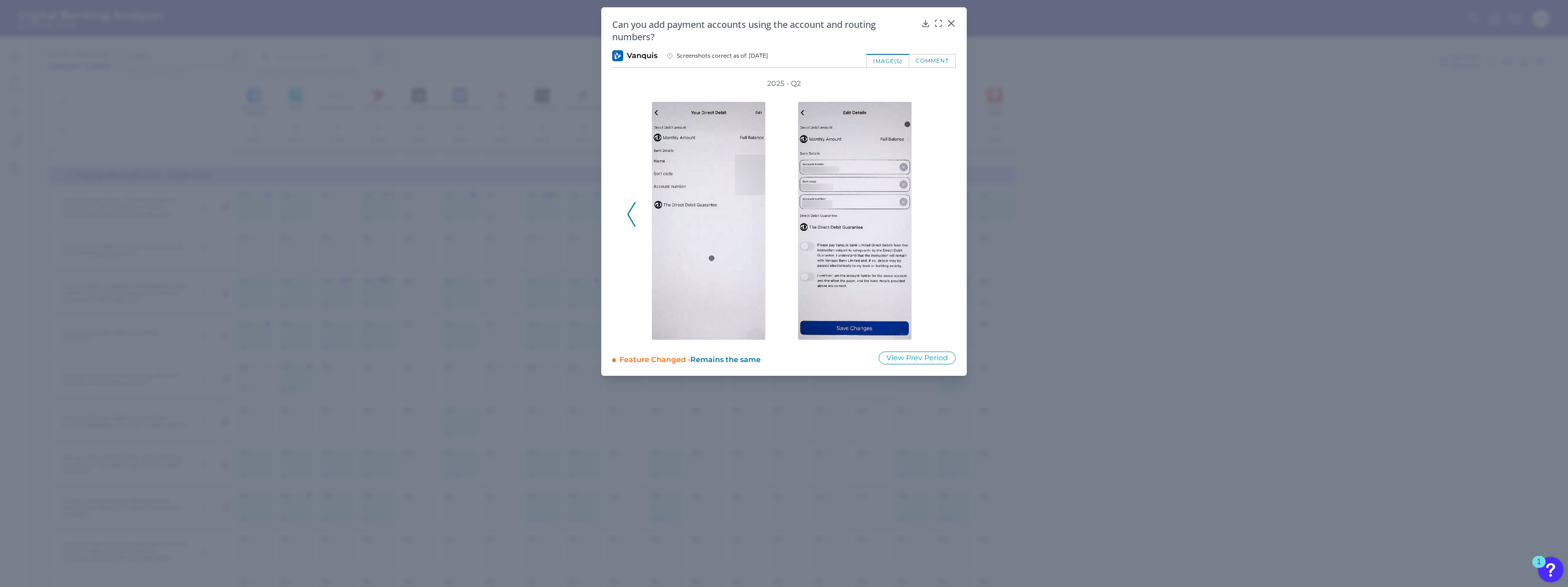
click at [581, 216] on div "2025 - Q2" at bounding box center [784, 209] width 314 height 261
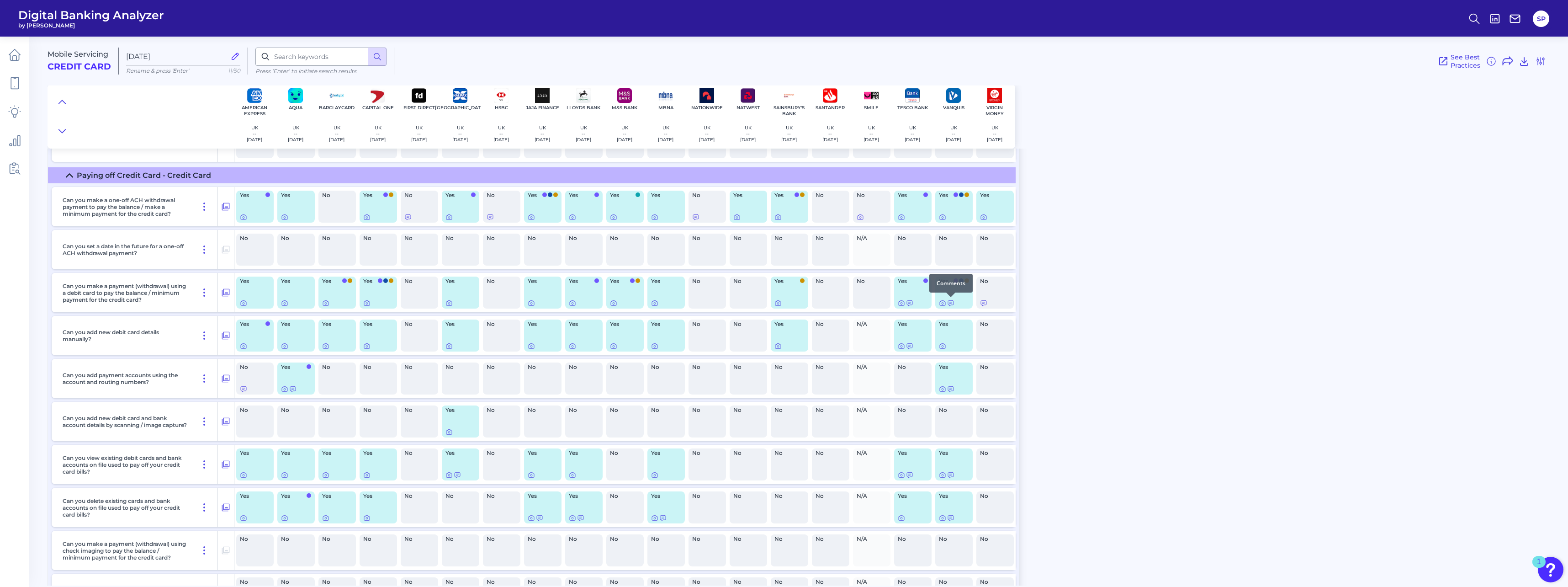
click at [581, 258] on div at bounding box center [950, 297] width 9 height 9
click at [581, 258] on icon at bounding box center [951, 303] width 7 height 7
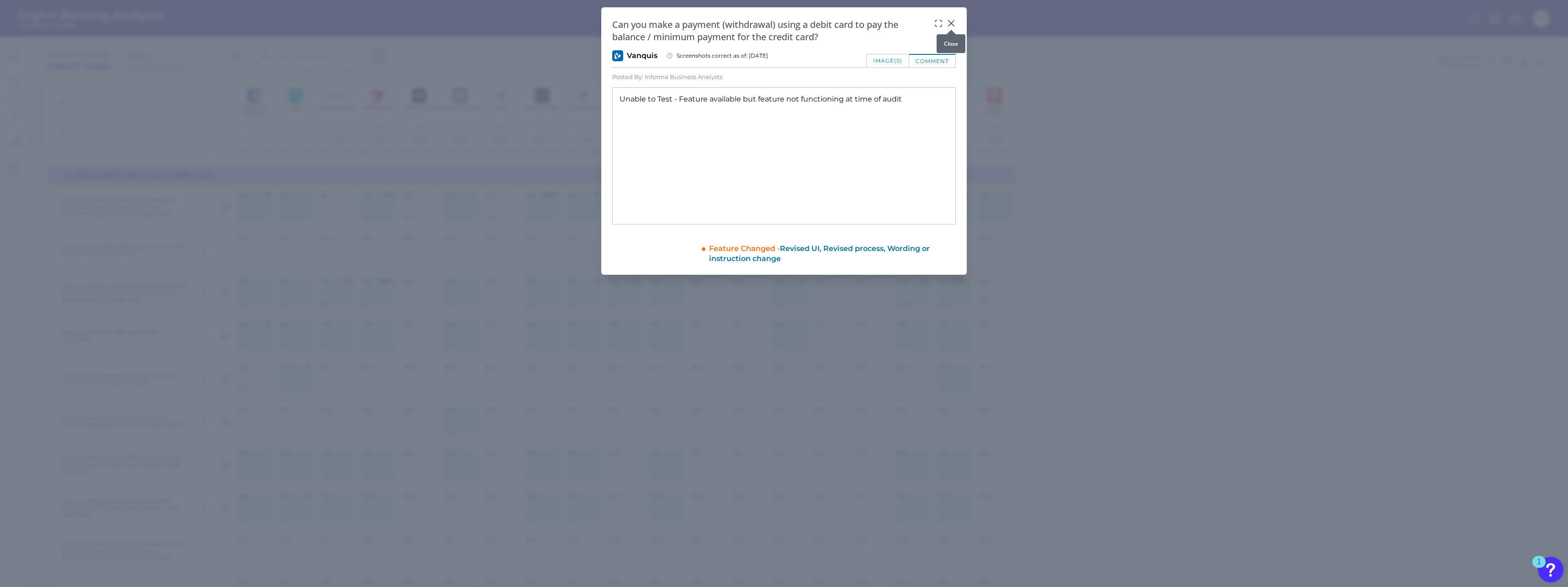
click at [581, 26] on div at bounding box center [951, 29] width 9 height 9
click at [581, 21] on icon at bounding box center [951, 23] width 9 height 9
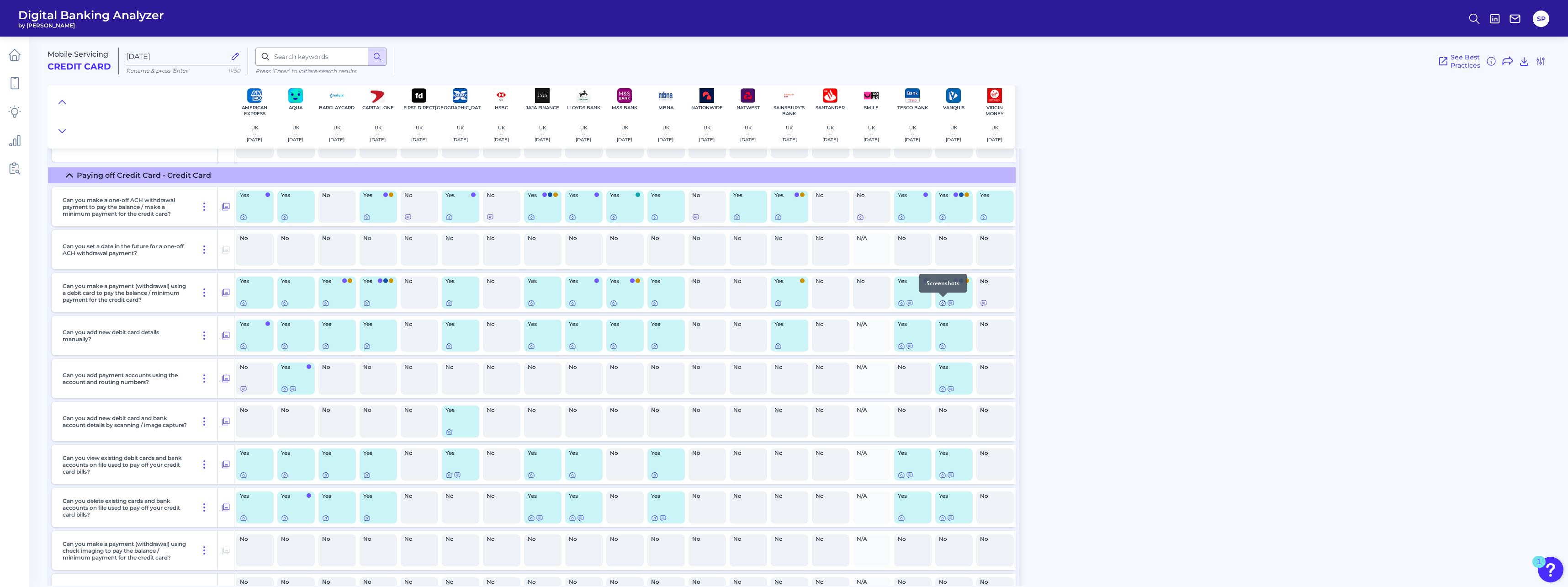
click at [581, 258] on icon at bounding box center [942, 303] width 7 height 7
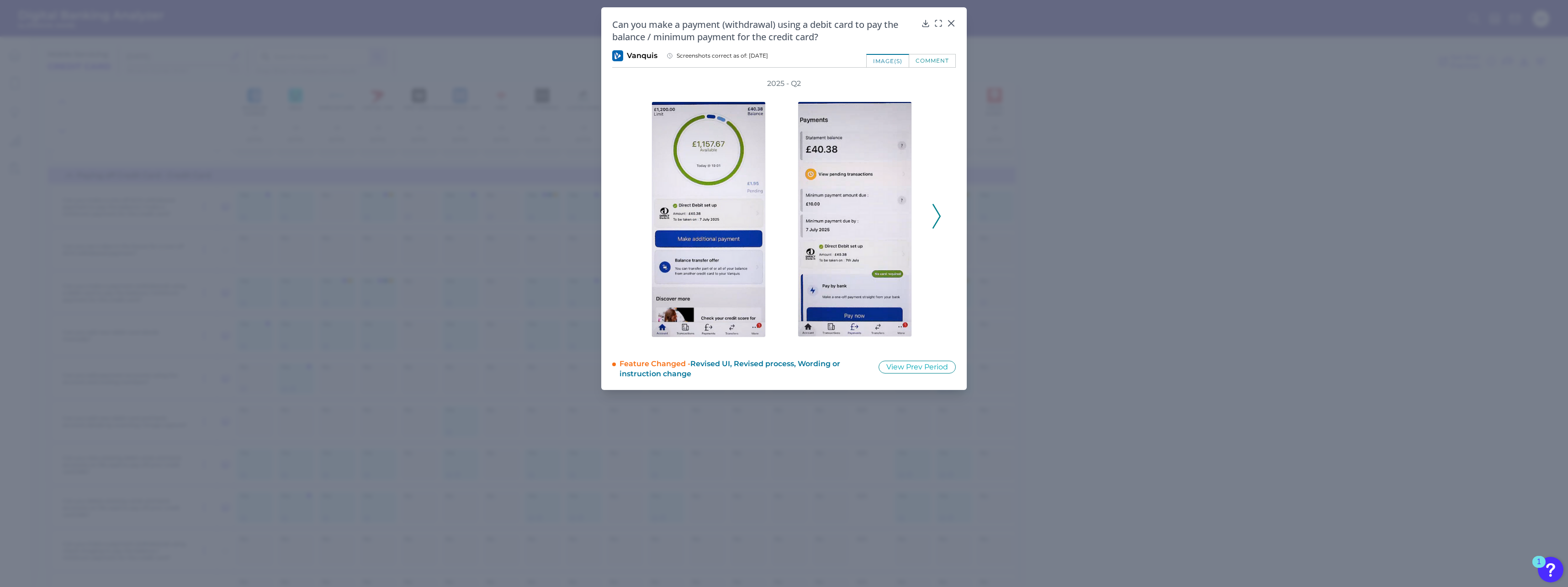
click at [581, 220] on icon at bounding box center [937, 216] width 9 height 25
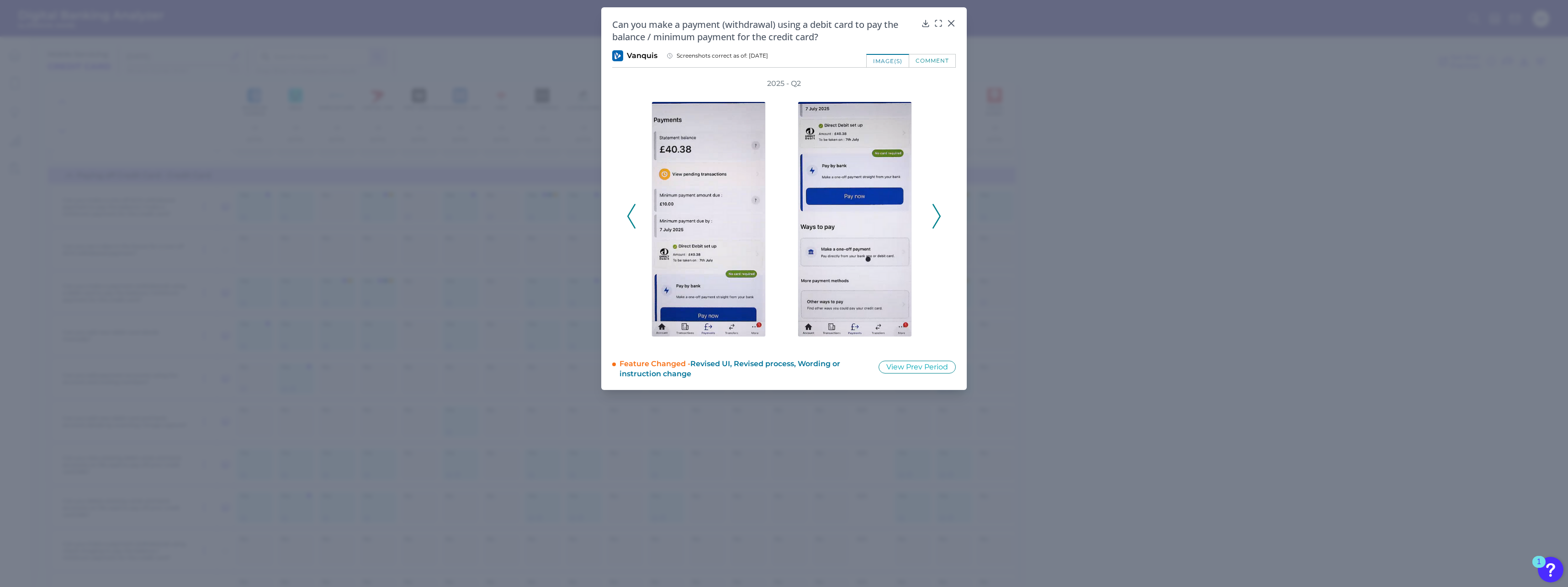
click at [581, 220] on icon at bounding box center [937, 216] width 9 height 25
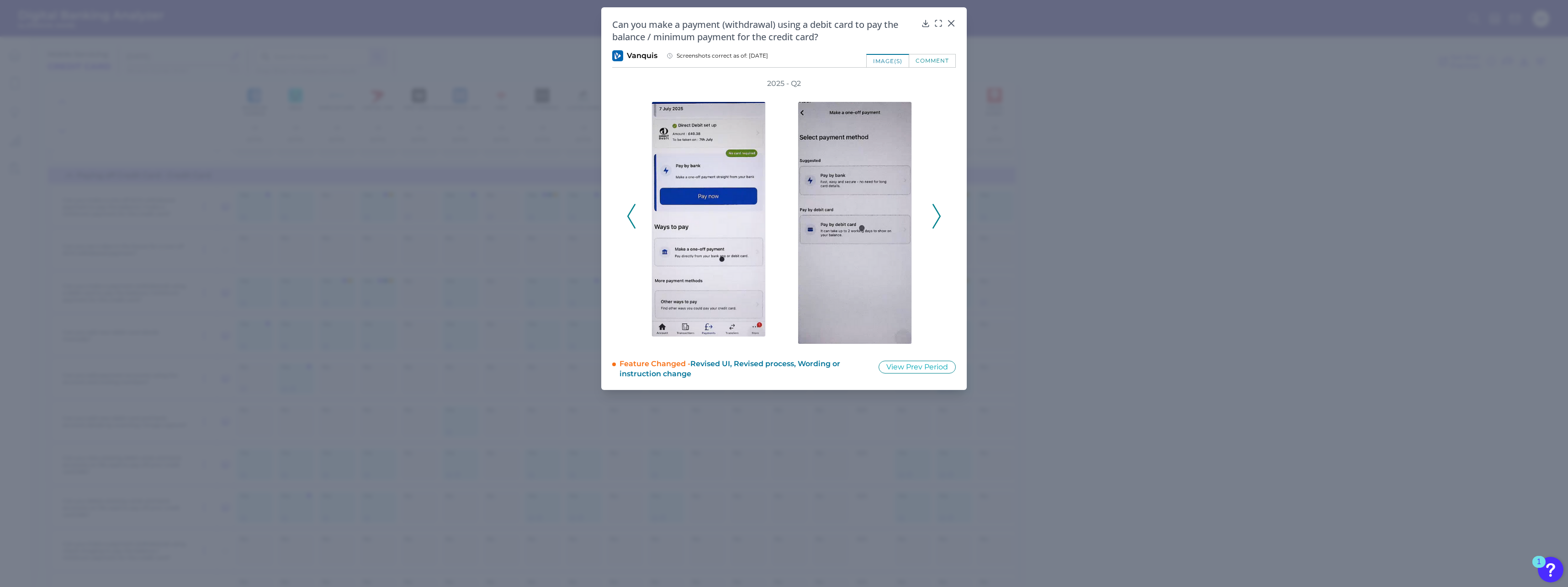
click at [581, 220] on icon at bounding box center [937, 216] width 9 height 25
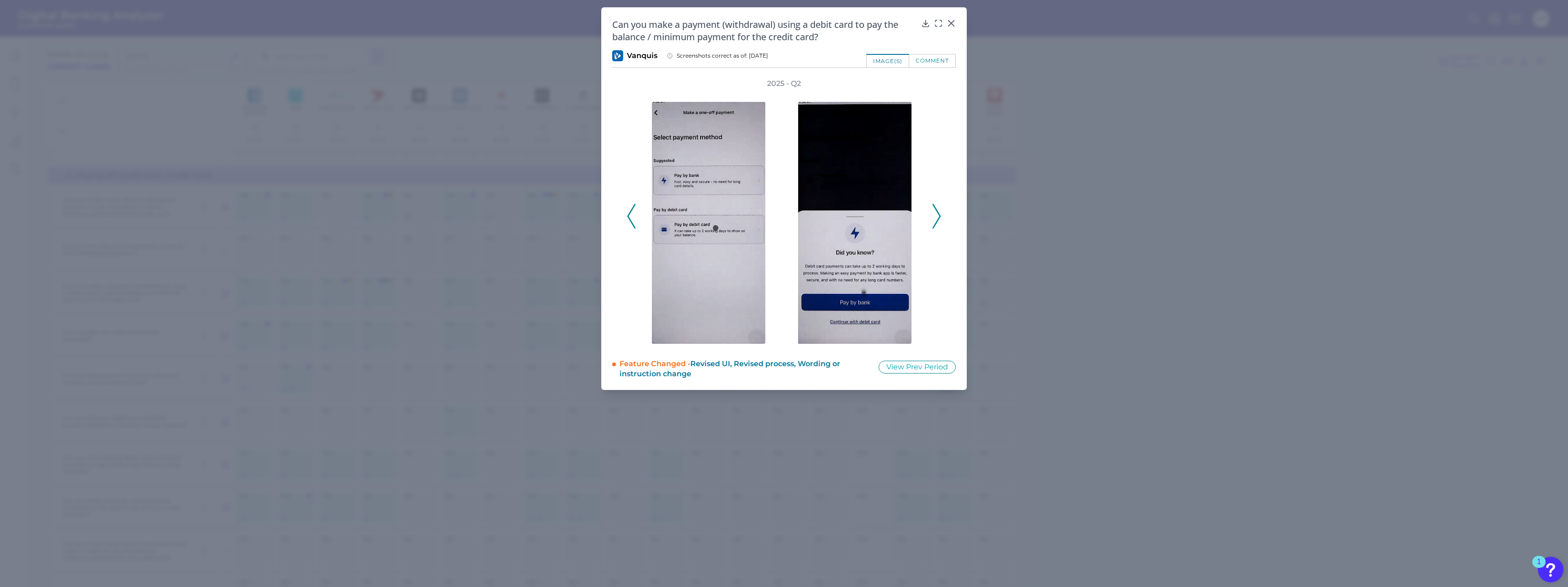
click at [581, 220] on icon at bounding box center [937, 216] width 9 height 25
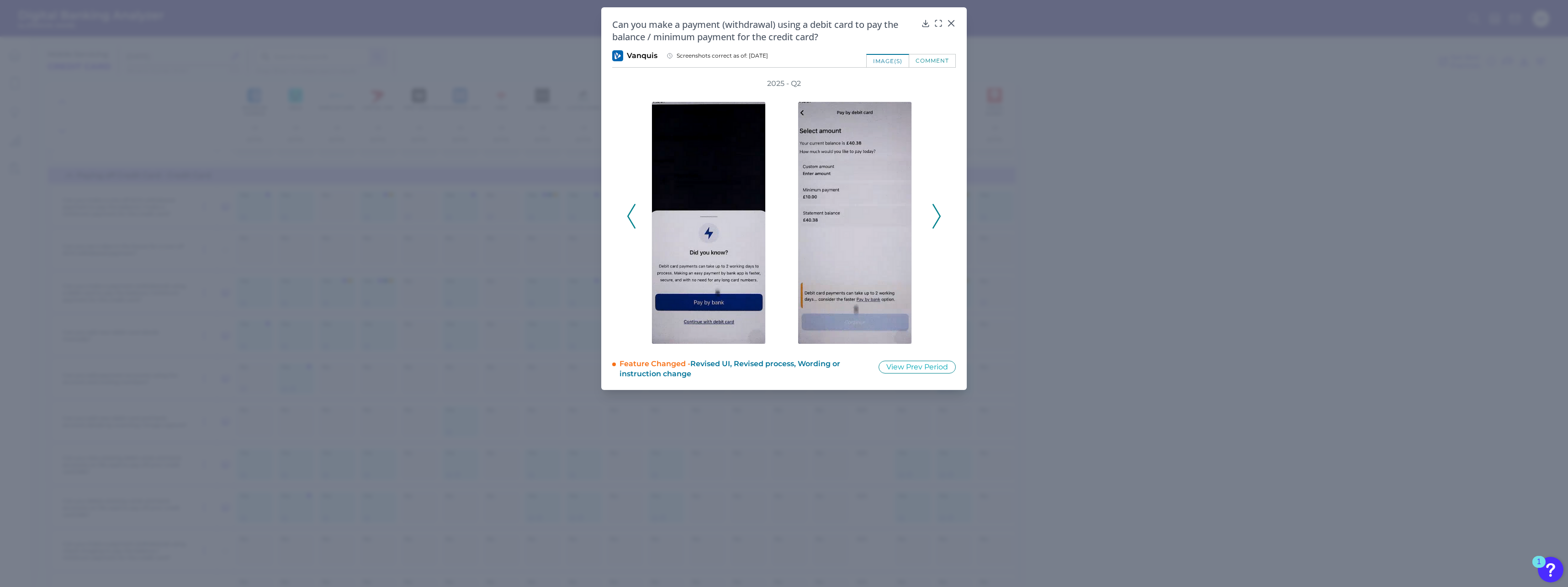
click at [581, 220] on icon at bounding box center [937, 216] width 9 height 25
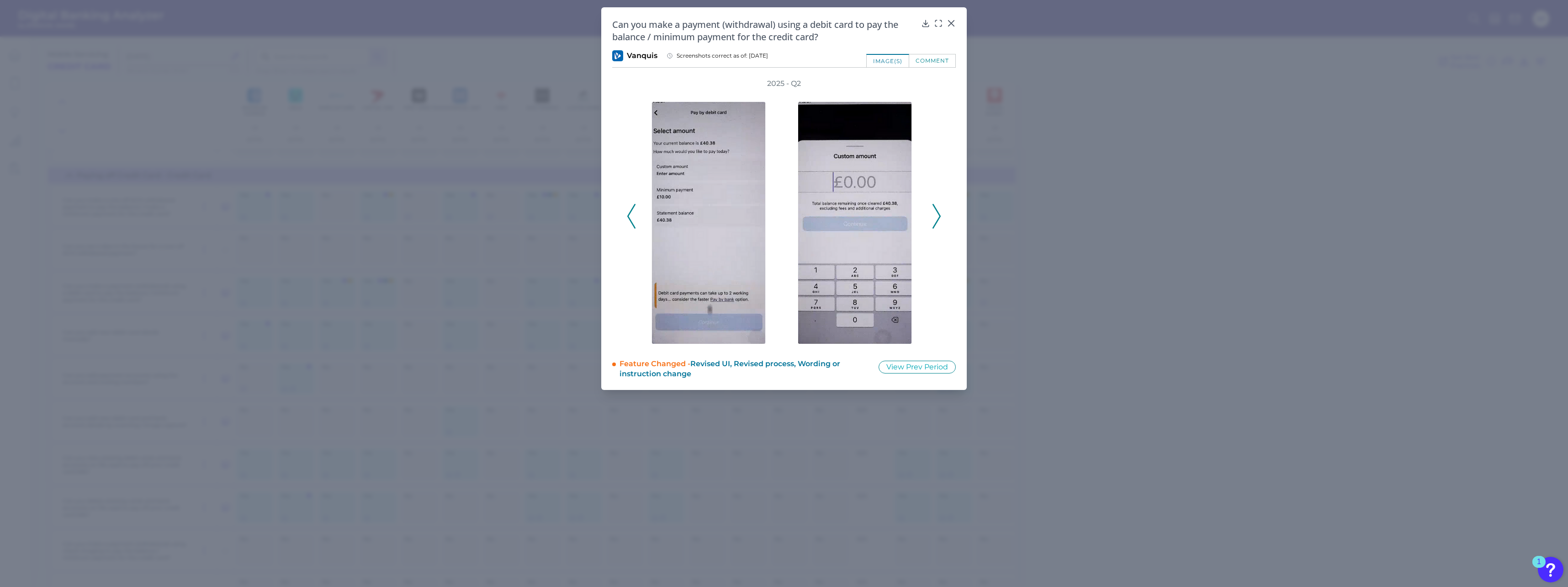
click at [581, 220] on icon at bounding box center [937, 216] width 9 height 25
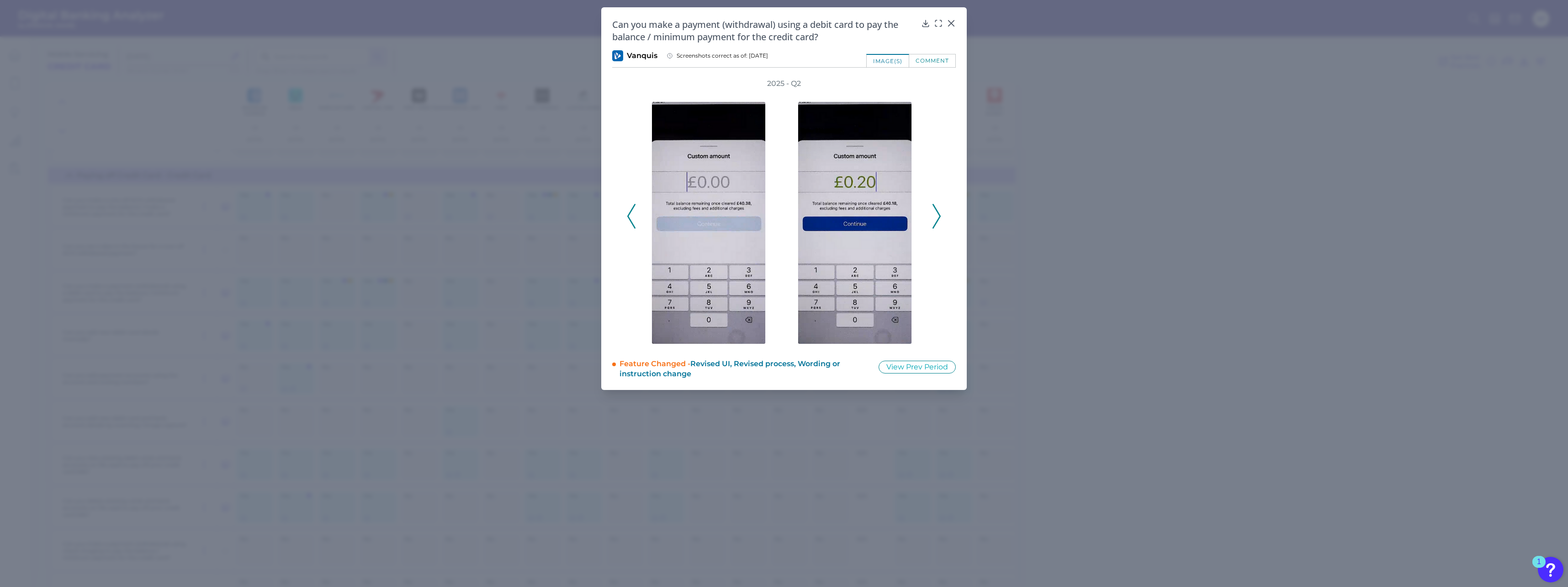
click at [581, 220] on icon at bounding box center [937, 216] width 9 height 25
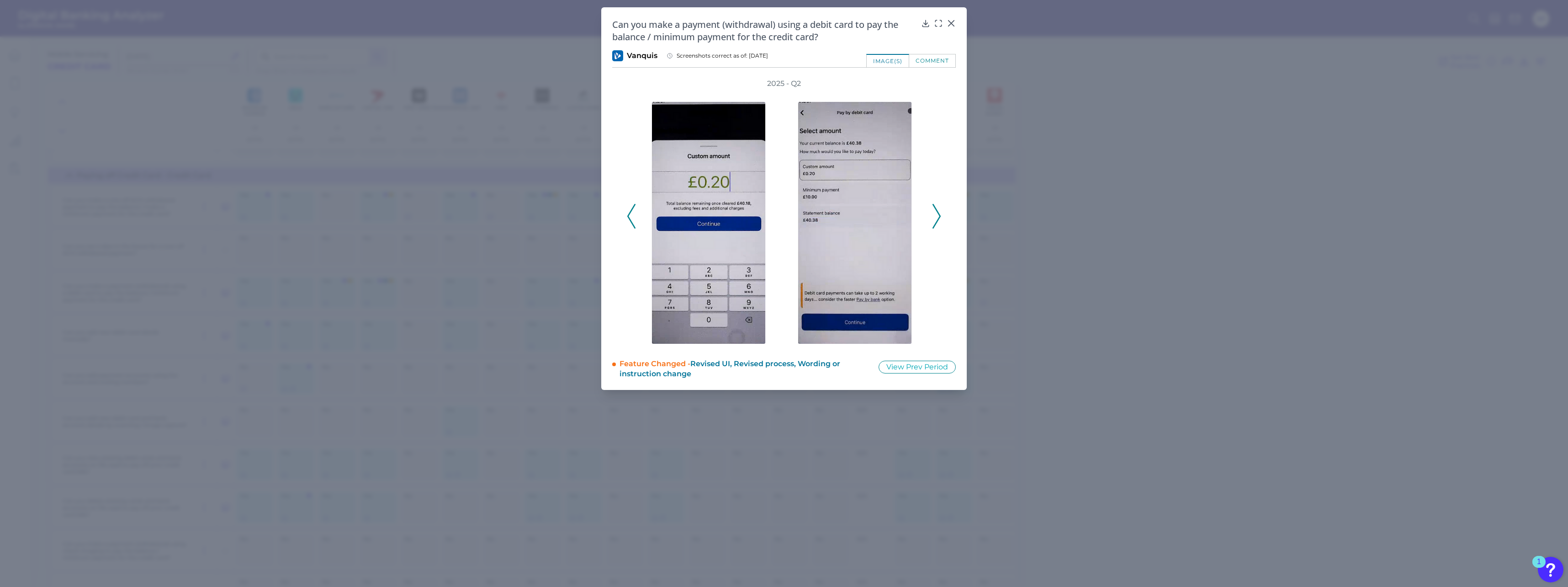
click at [581, 220] on icon at bounding box center [937, 216] width 9 height 25
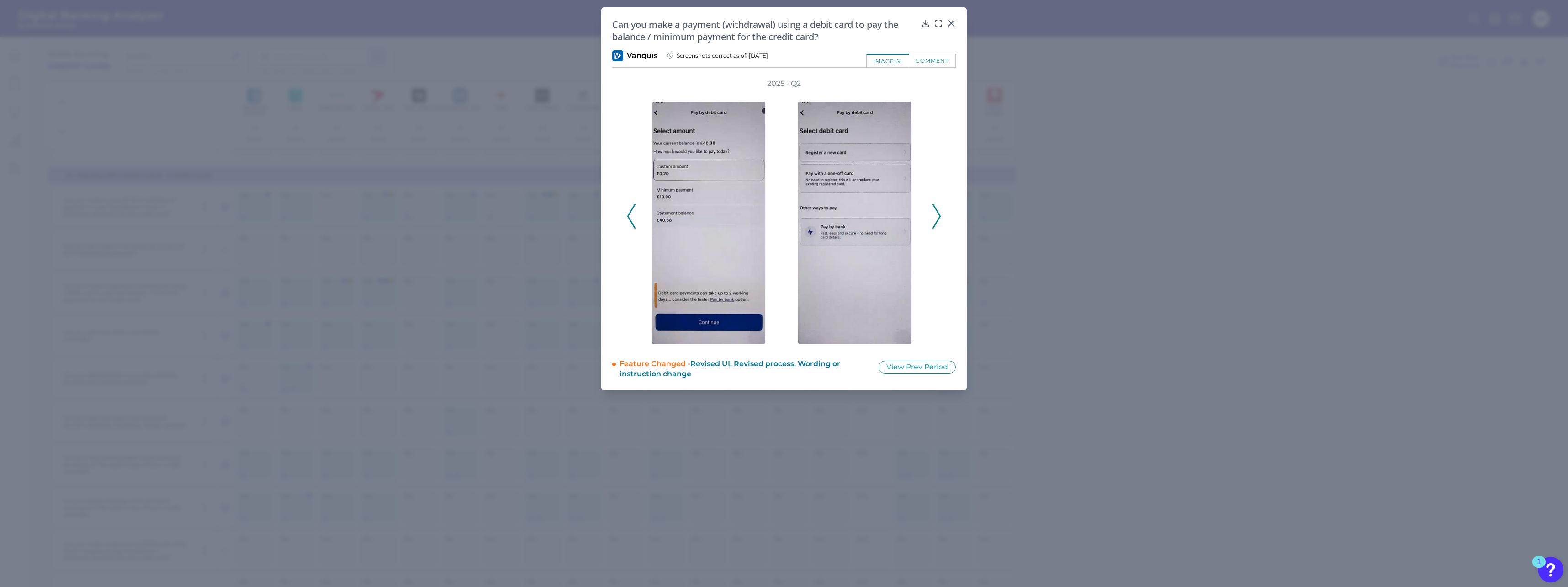
click at [581, 220] on icon at bounding box center [937, 216] width 9 height 25
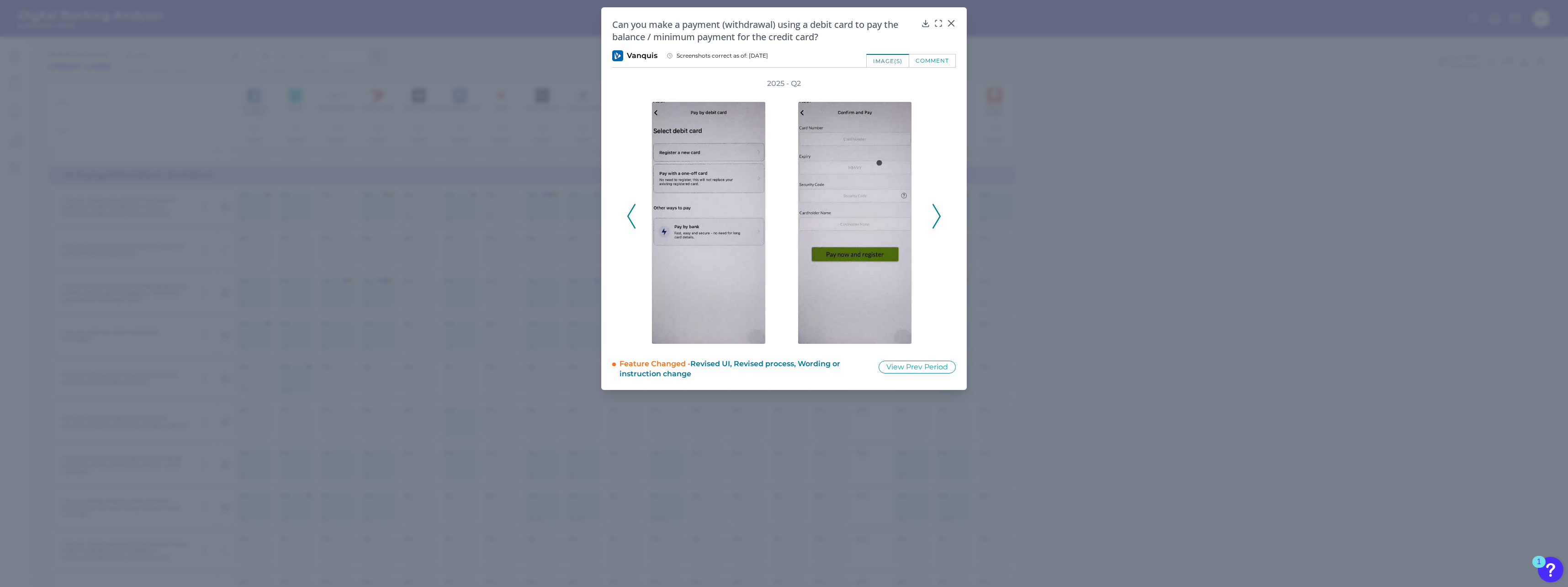
click at [581, 220] on icon at bounding box center [937, 216] width 9 height 25
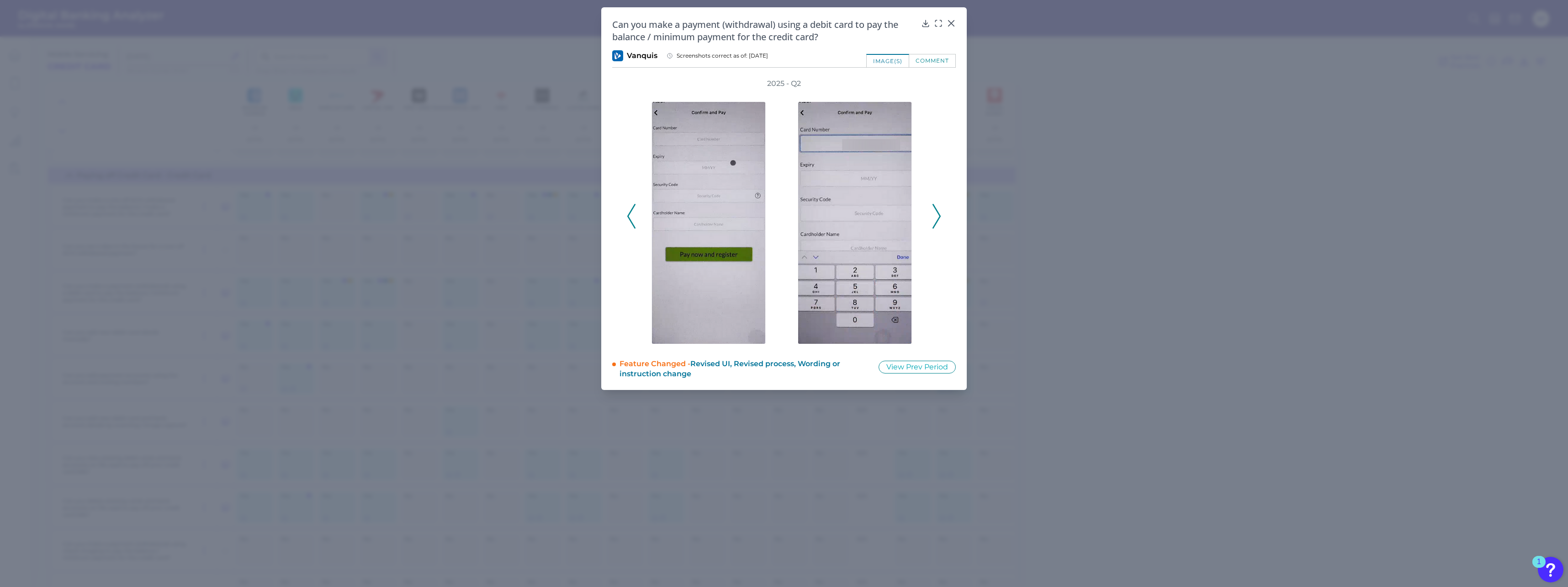
click at [581, 220] on icon at bounding box center [937, 216] width 9 height 25
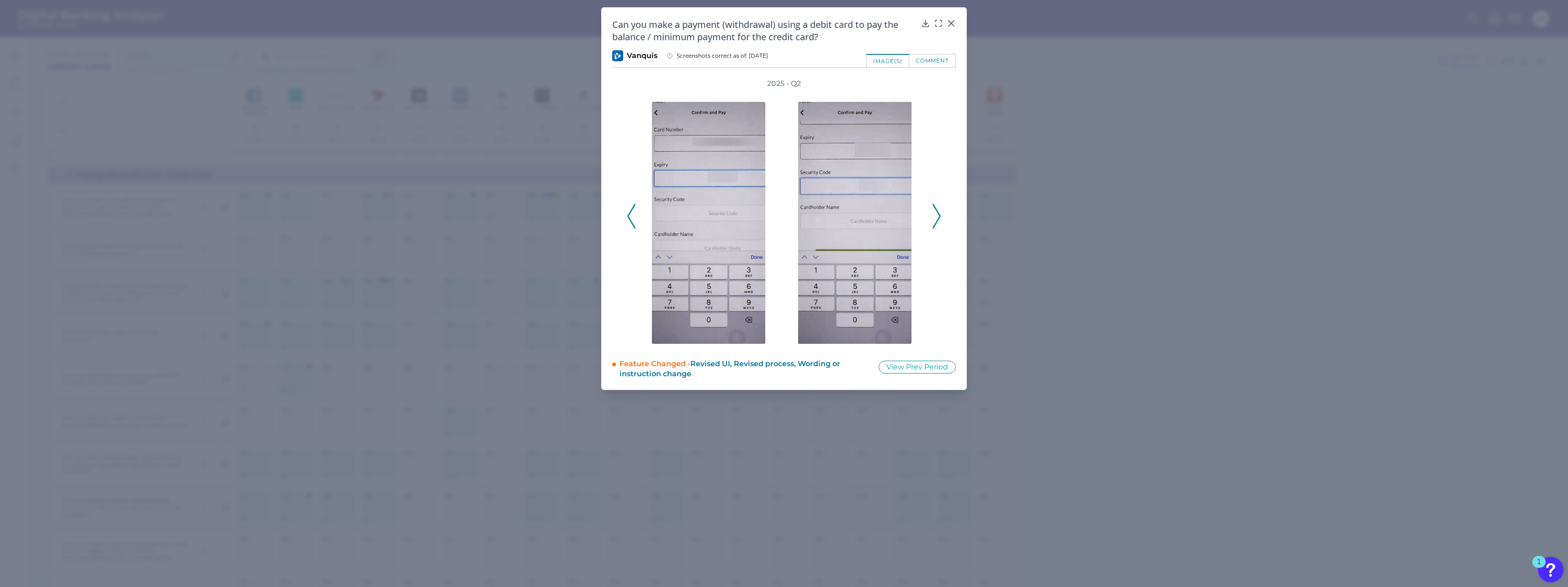
click at [581, 220] on icon at bounding box center [937, 216] width 9 height 25
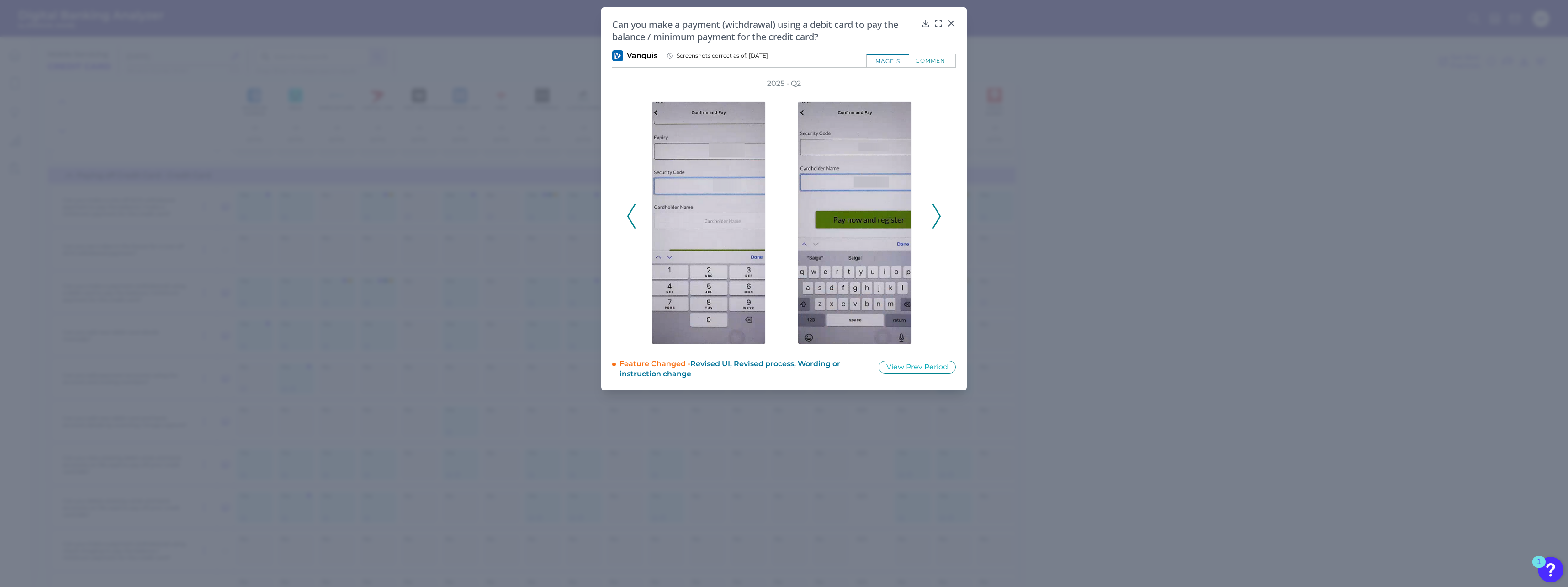
click at [581, 220] on icon at bounding box center [937, 216] width 9 height 25
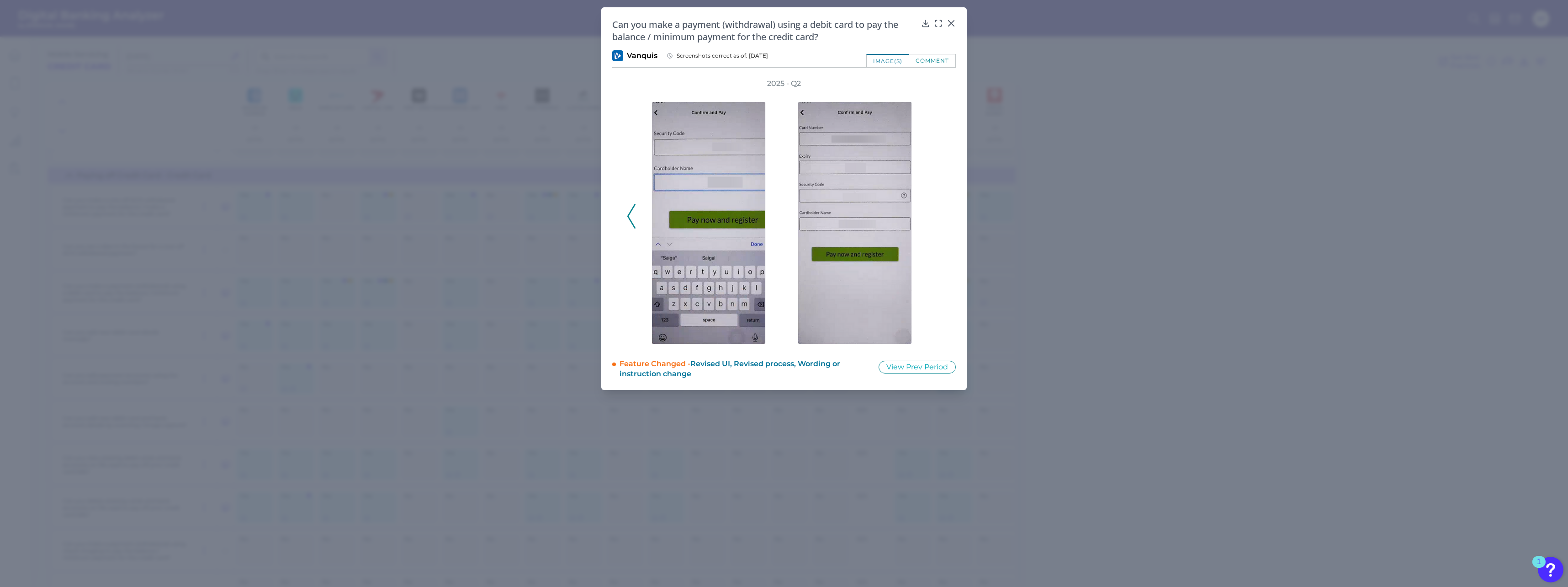
click at [581, 220] on div "2025 - Q2" at bounding box center [784, 211] width 314 height 265
click at [581, 25] on icon at bounding box center [951, 23] width 5 height 5
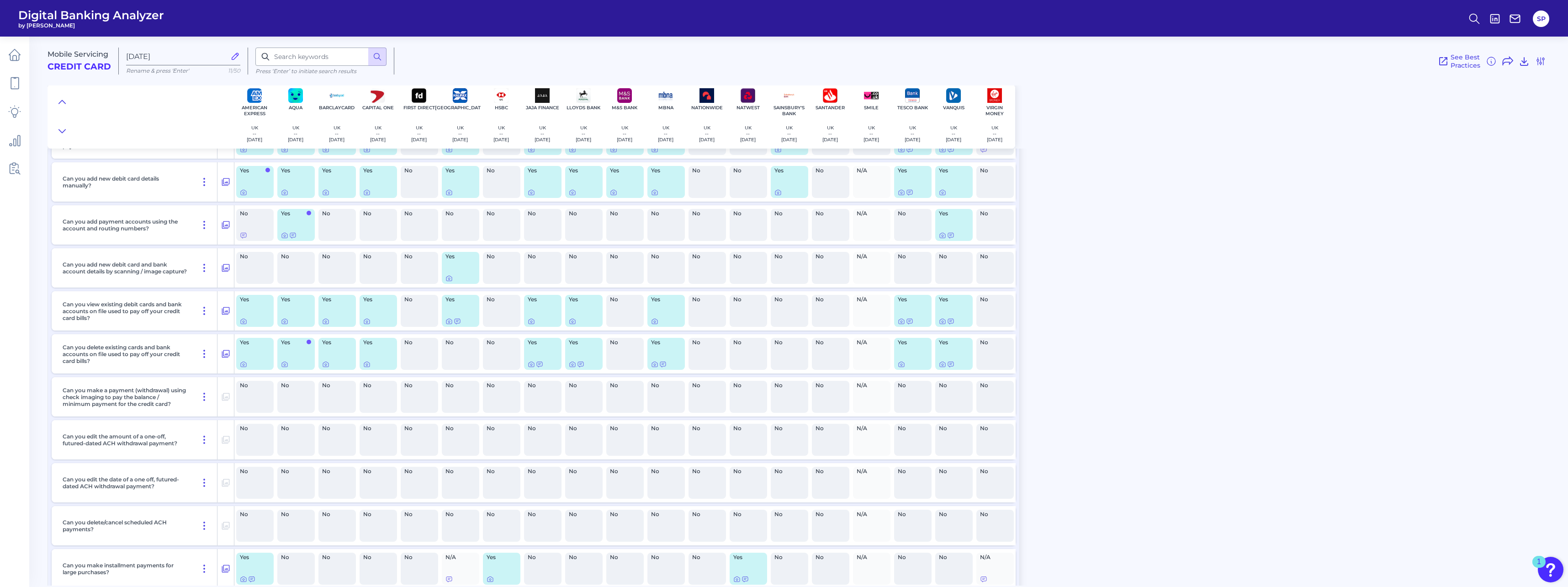
scroll to position [4296, 0]
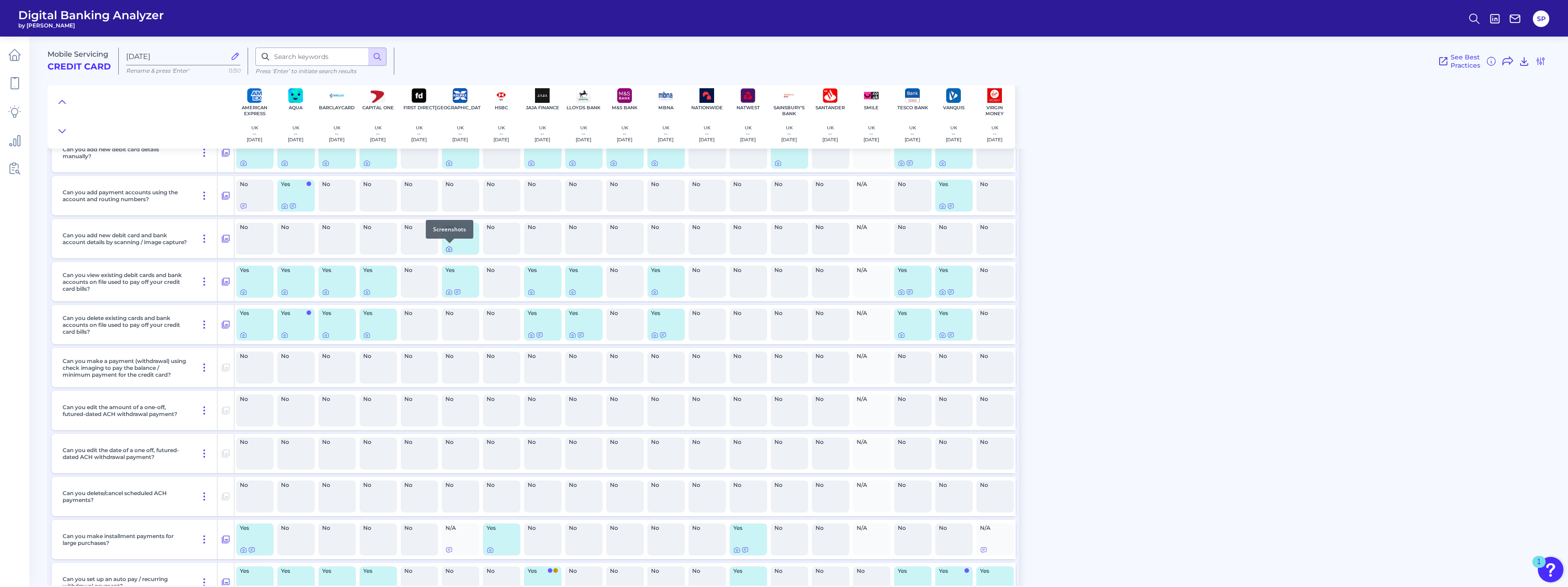
click at [448, 248] on icon at bounding box center [449, 249] width 7 height 7
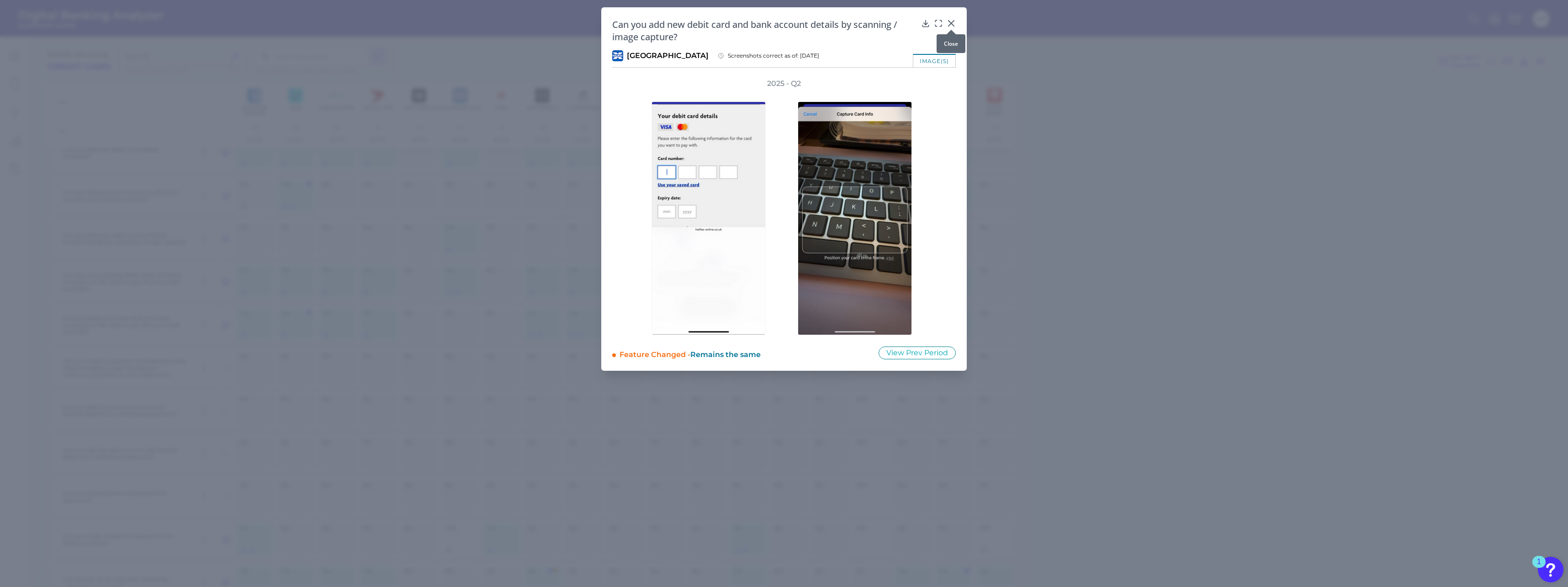
click at [581, 24] on icon at bounding box center [951, 23] width 9 height 9
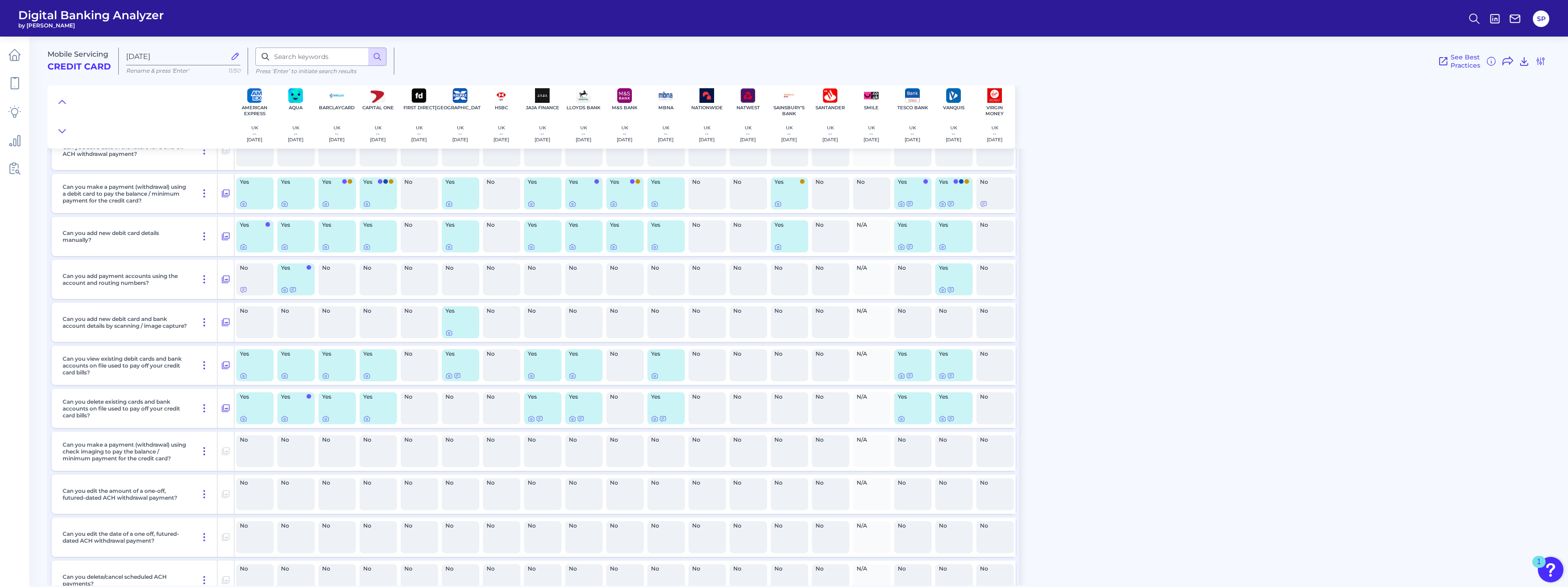
scroll to position [4205, 0]
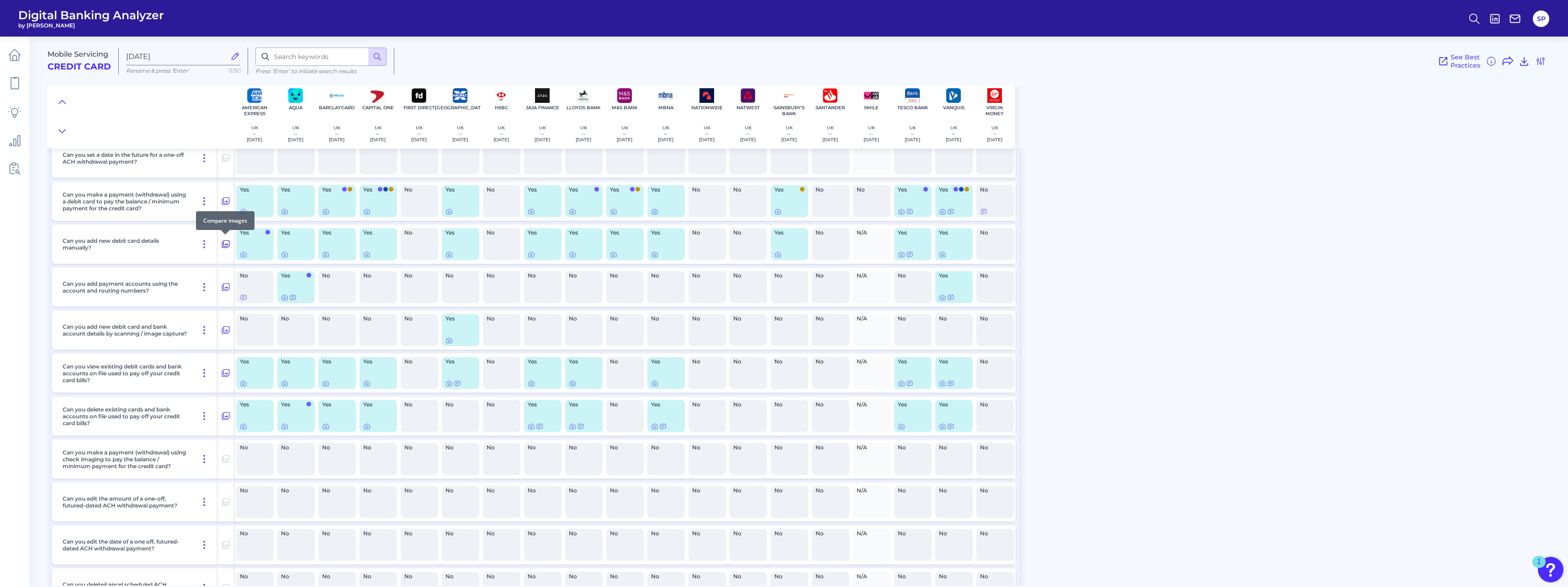
click at [228, 245] on icon at bounding box center [226, 244] width 8 height 8
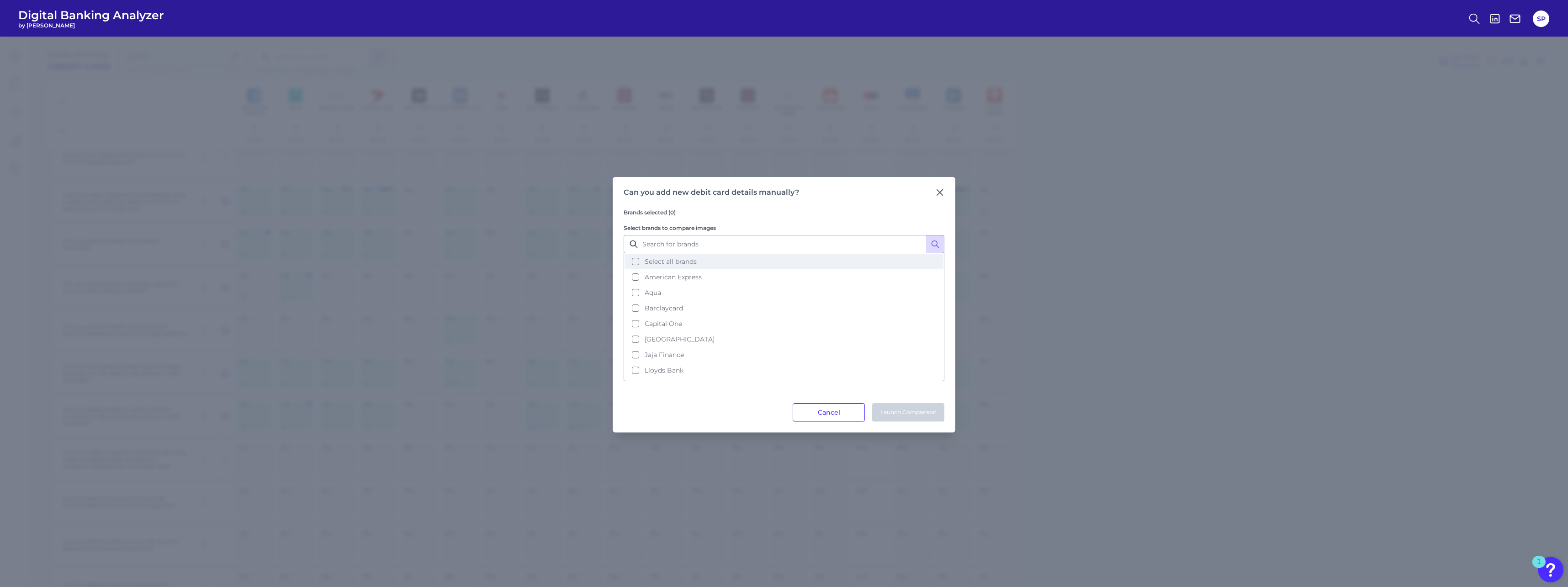
click at [581, 258] on span "Select all brands" at bounding box center [671, 262] width 52 height 9
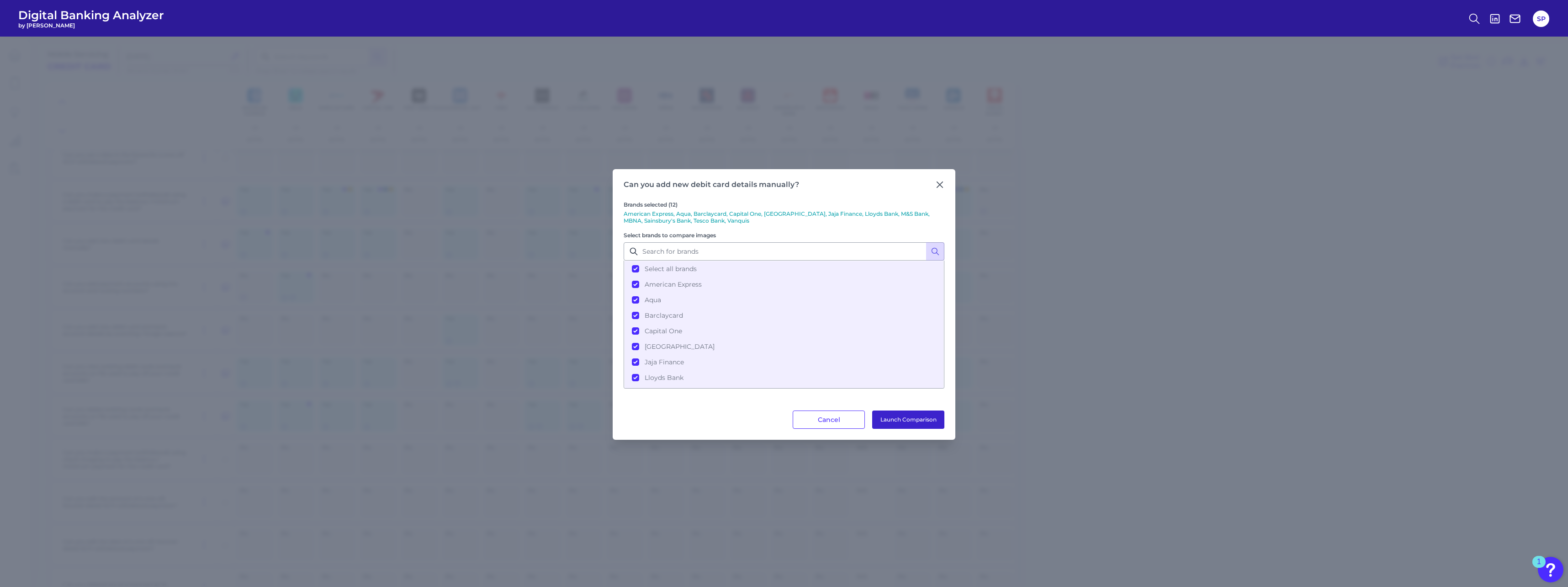
click at [581, 258] on button "Launch Comparison" at bounding box center [908, 420] width 72 height 18
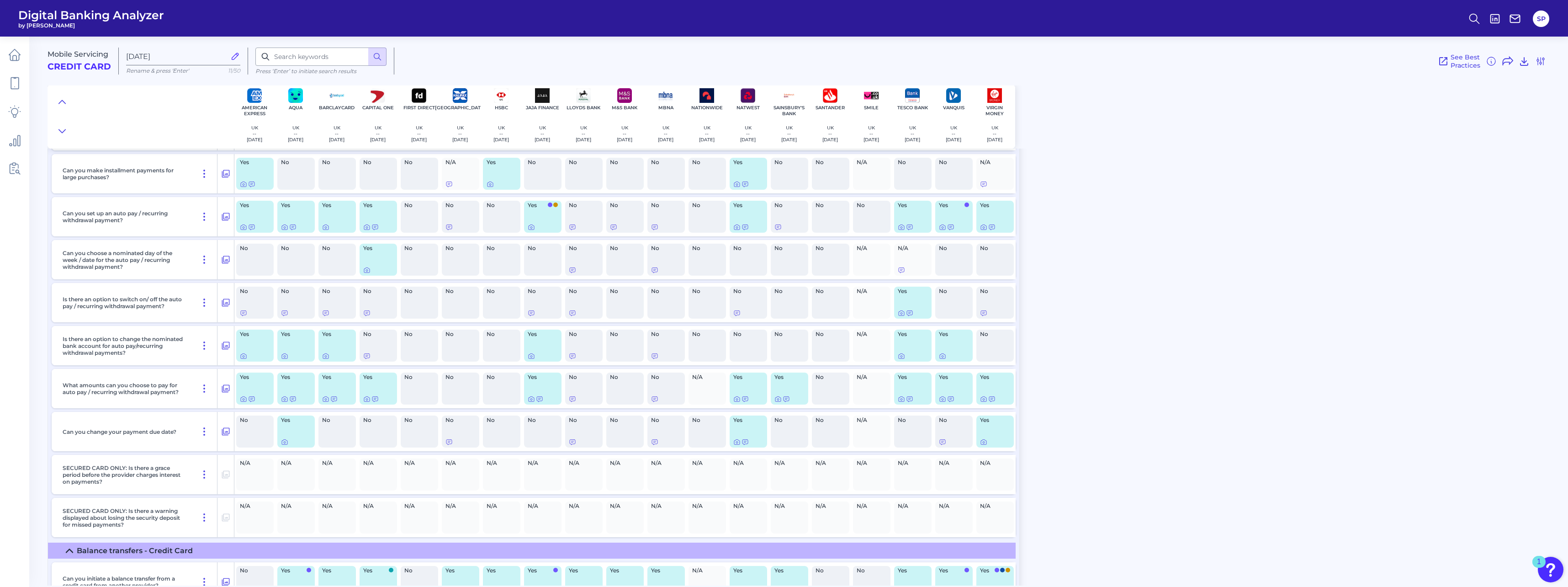
scroll to position [4708, 0]
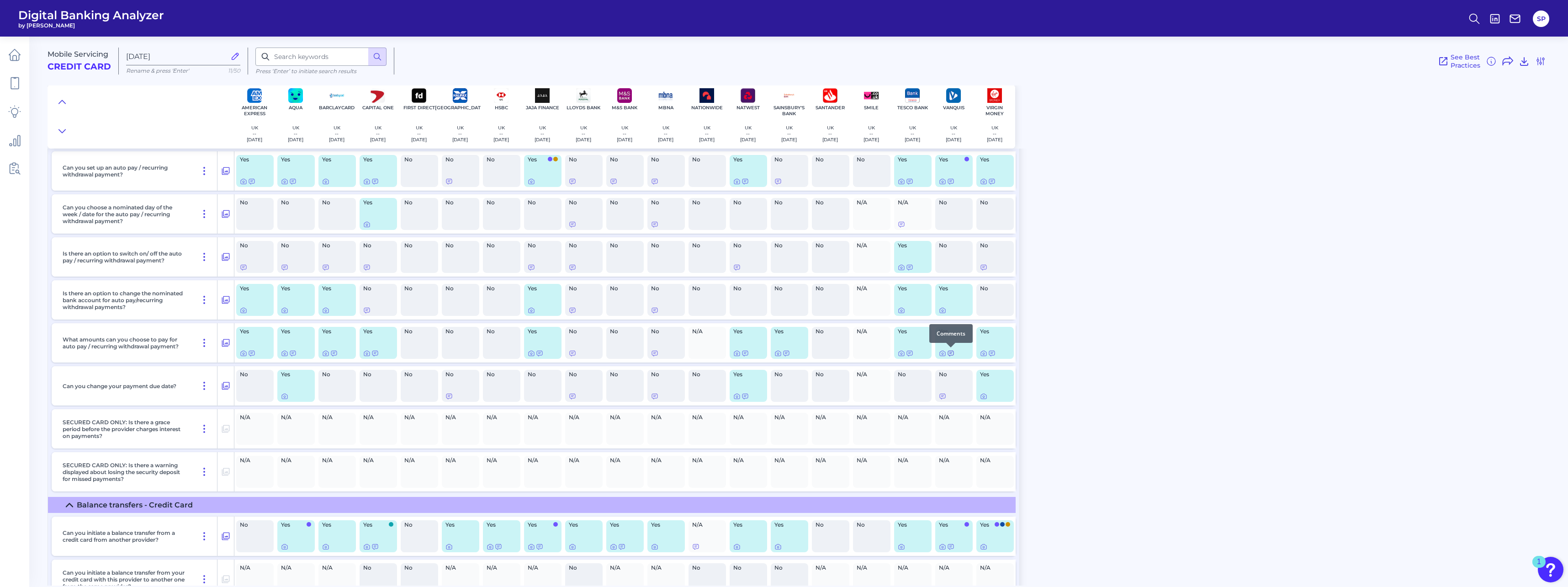
click at [581, 258] on icon at bounding box center [951, 353] width 7 height 7
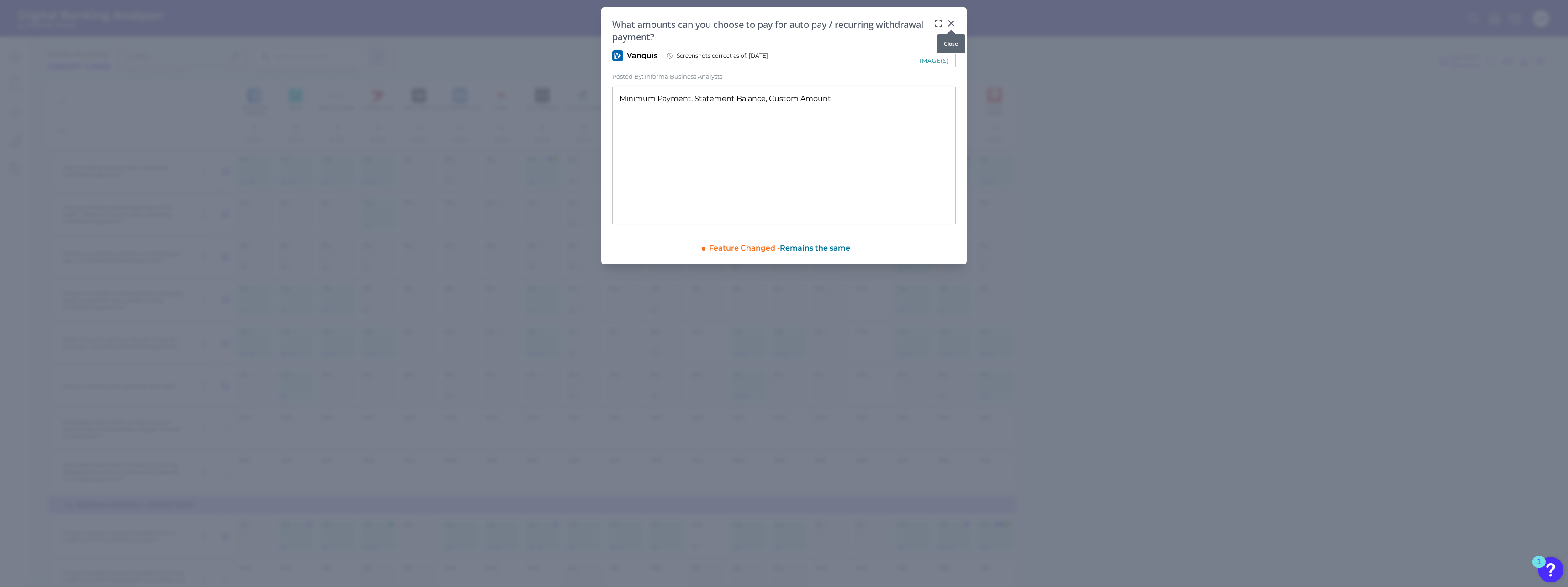
click at [581, 22] on icon at bounding box center [951, 23] width 5 height 5
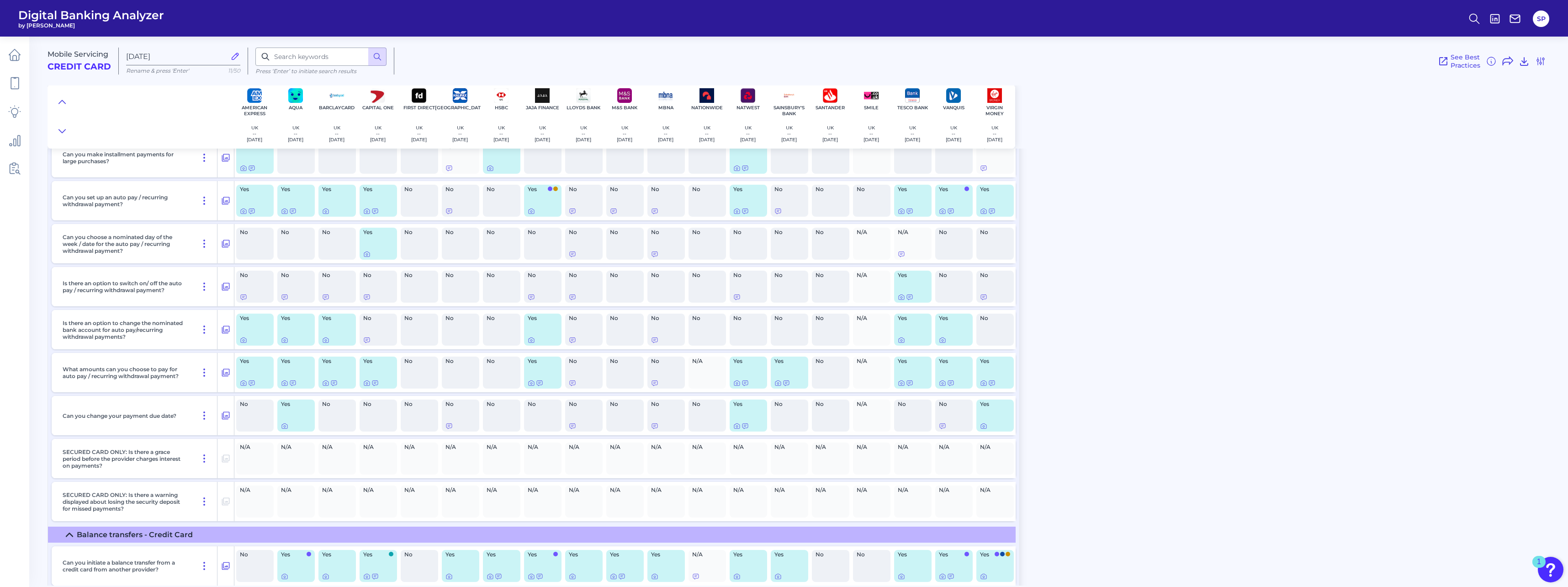
scroll to position [4662, 0]
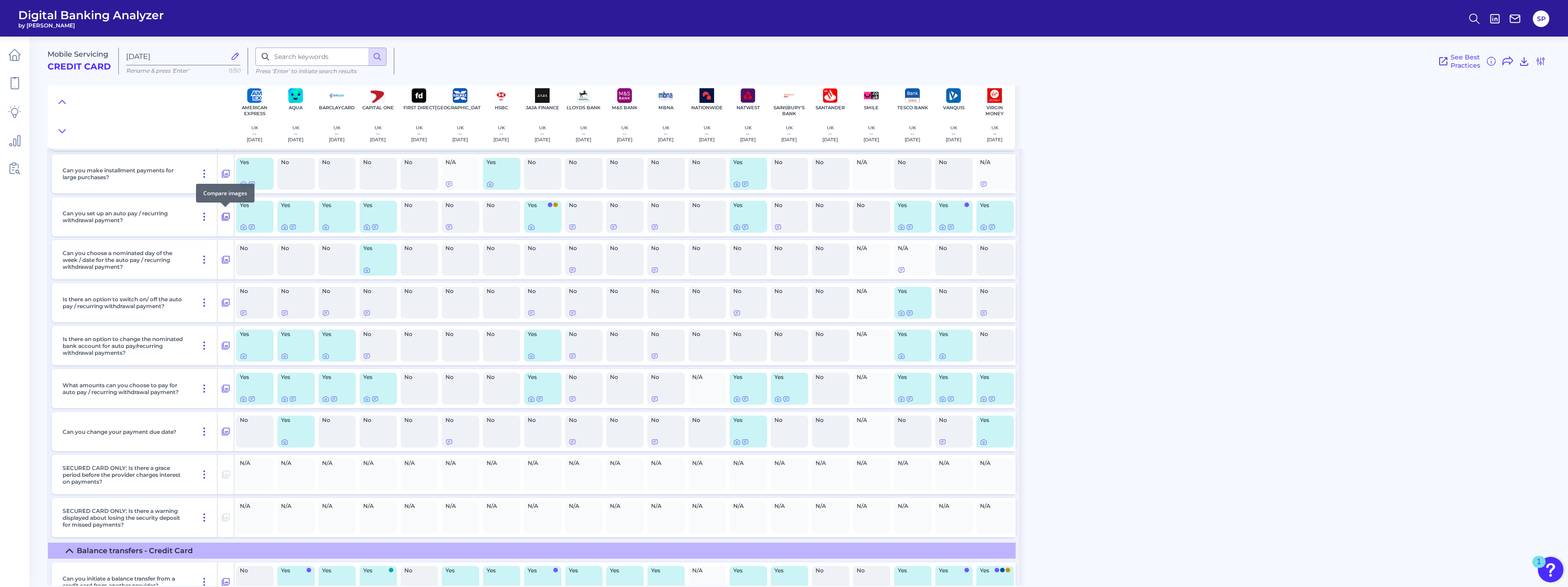
click at [226, 217] on icon at bounding box center [225, 217] width 9 height 11
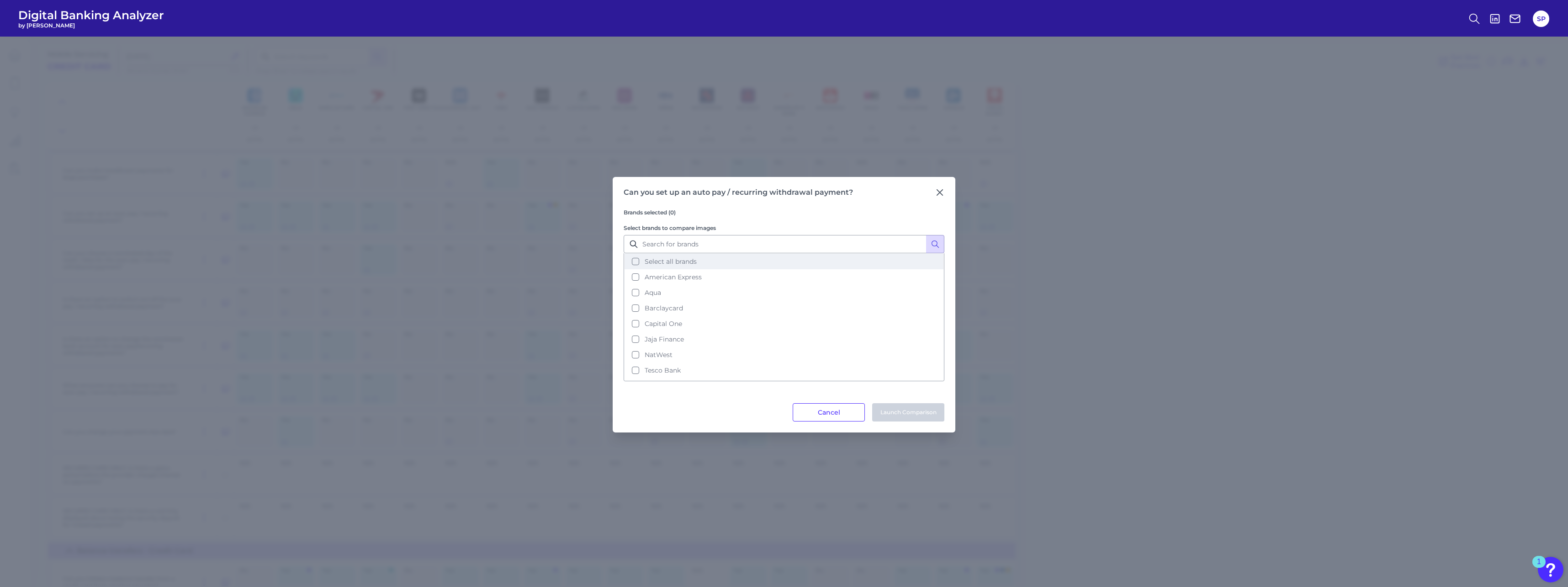
click at [581, 258] on span "Select all brands" at bounding box center [671, 262] width 52 height 9
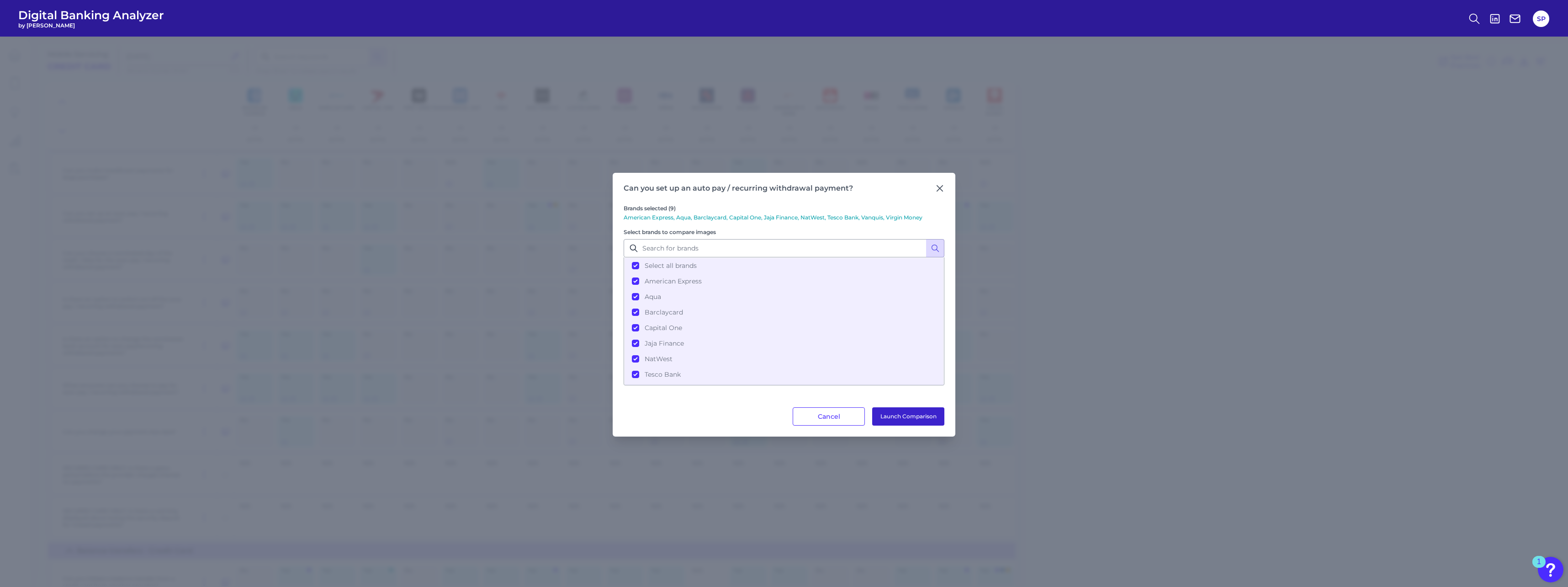
click at [581, 258] on button "Launch Comparison" at bounding box center [908, 417] width 72 height 18
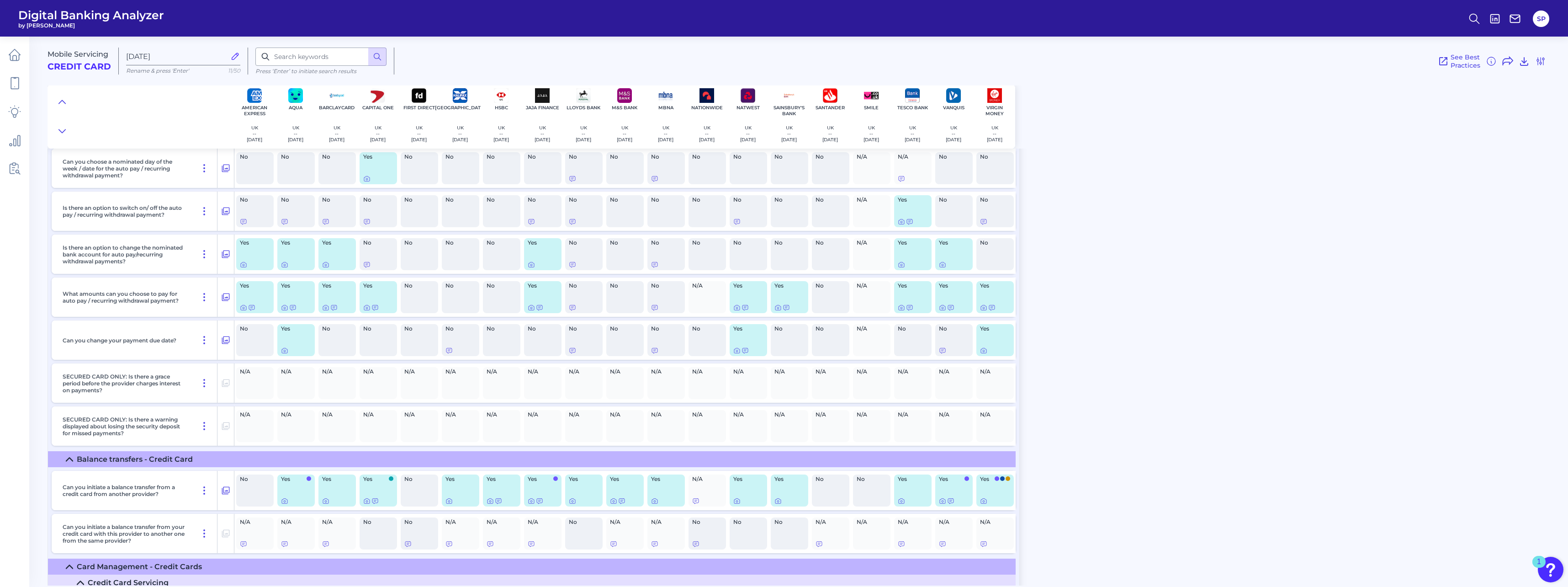
scroll to position [4799, 0]
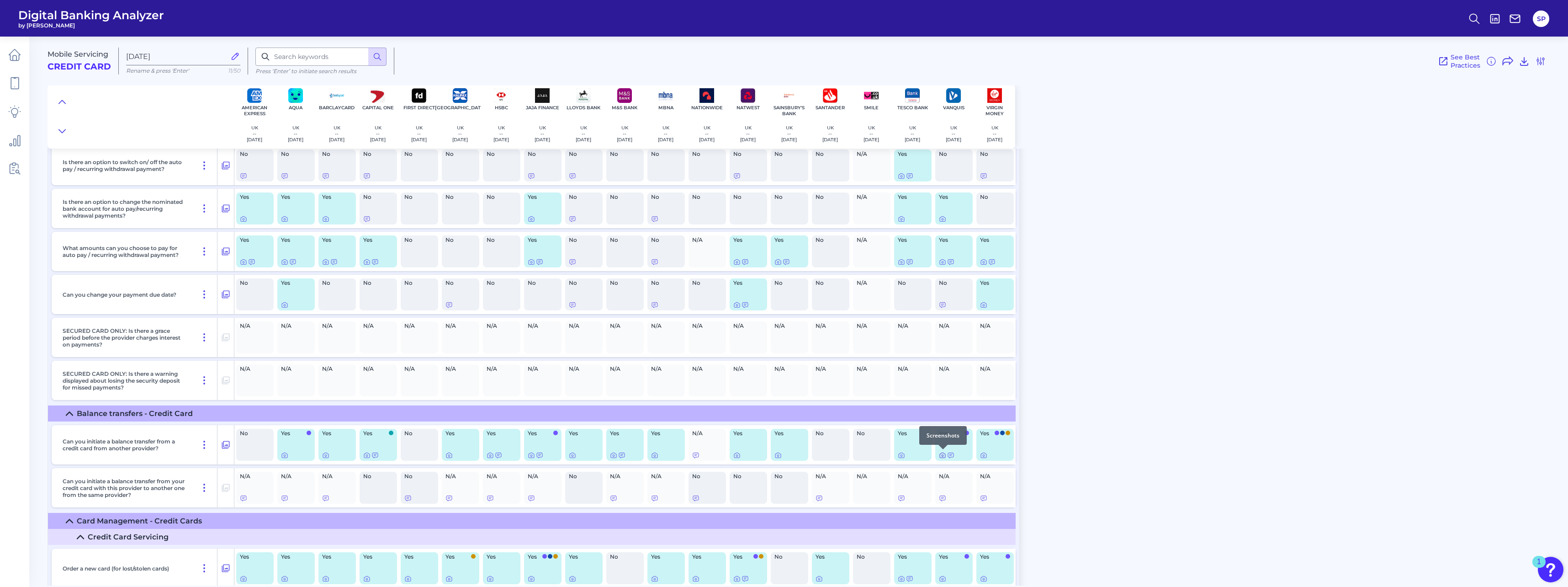
click at [581, 258] on icon at bounding box center [942, 455] width 7 height 7
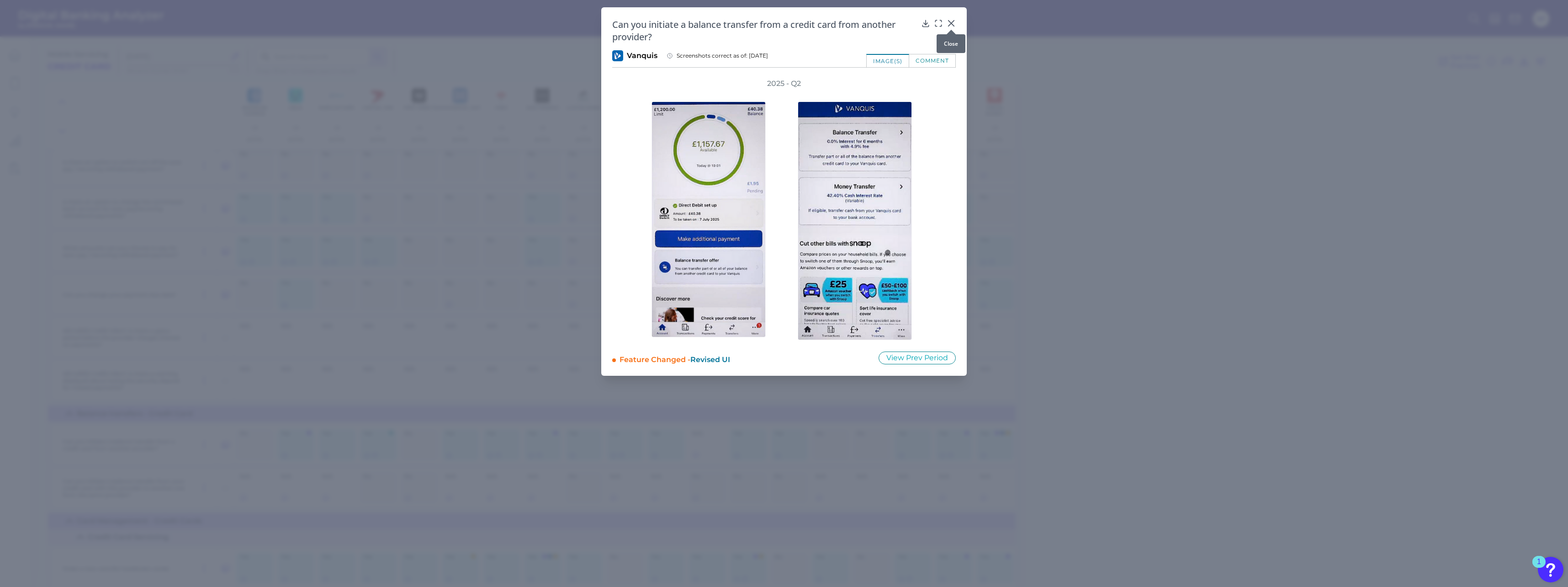
click at [581, 25] on icon at bounding box center [951, 23] width 9 height 9
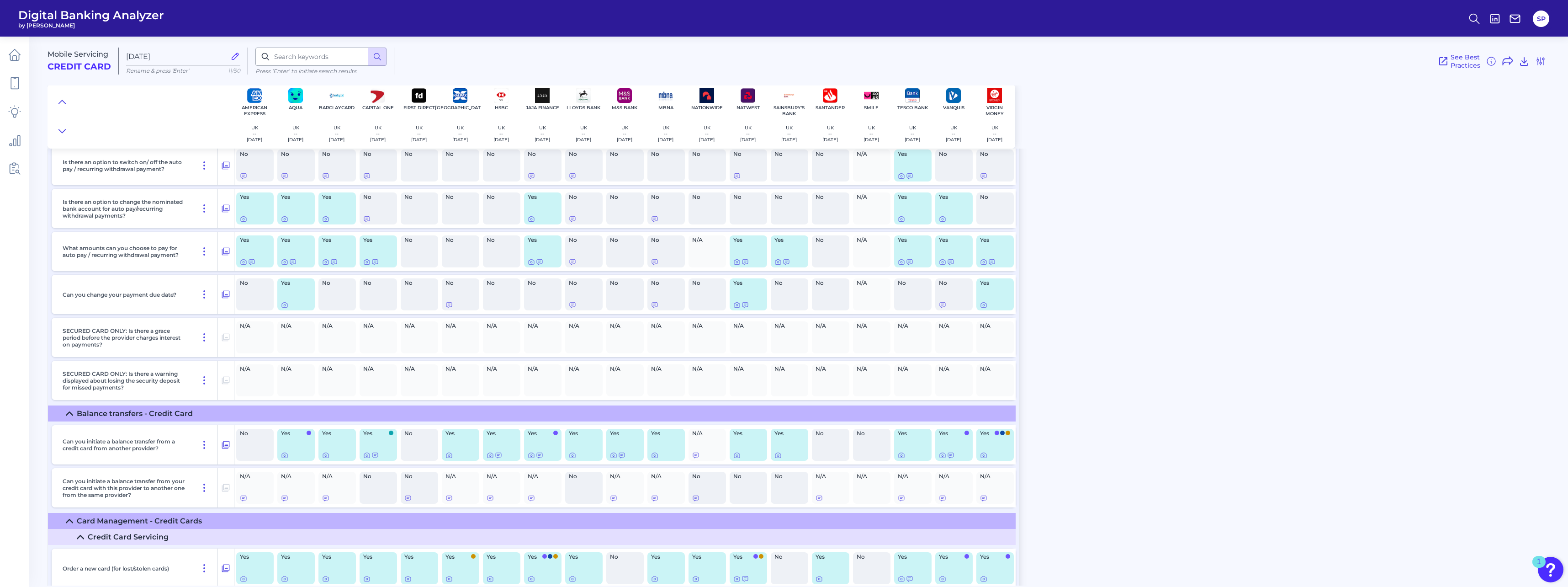
drag, startPoint x: 1224, startPoint y: 390, endPoint x: 1196, endPoint y: 405, distance: 31.8
click at [581, 258] on div "Mobile Servicing Credit Card Oct 08 2025 Rename & press 'Enter' 11/50 Press ‘En…" at bounding box center [808, 308] width 1521 height 556
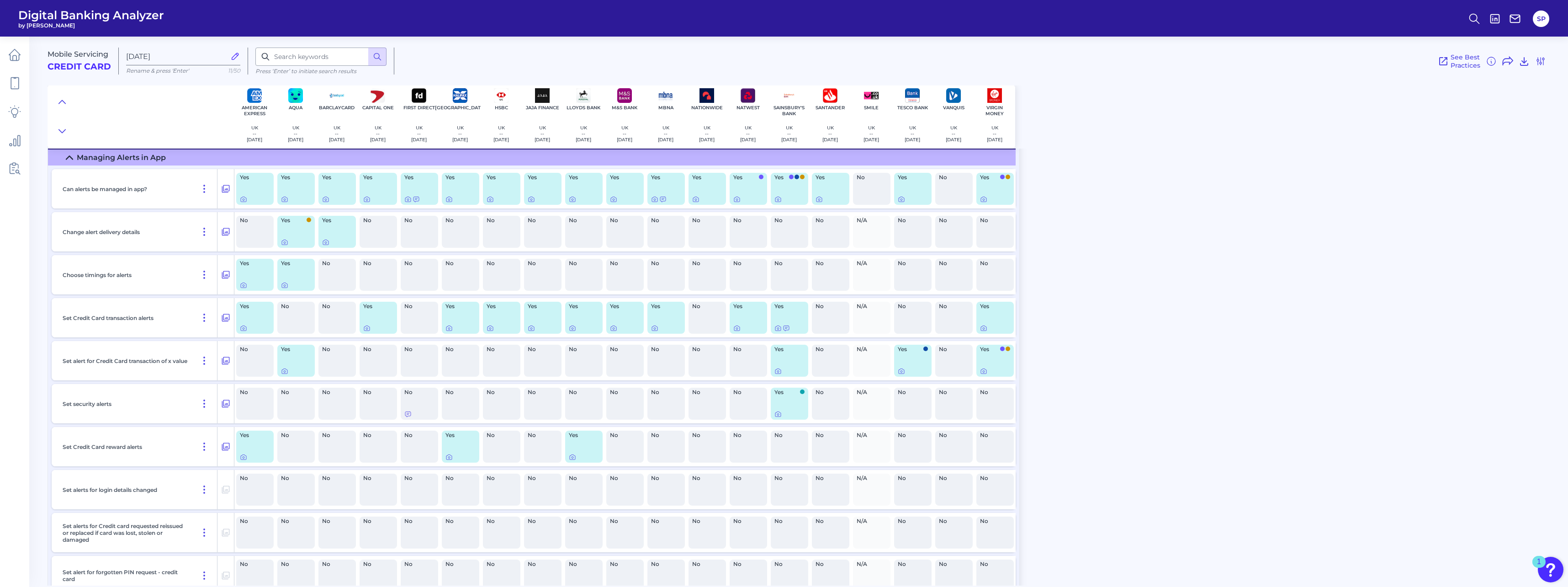
scroll to position [11518, 0]
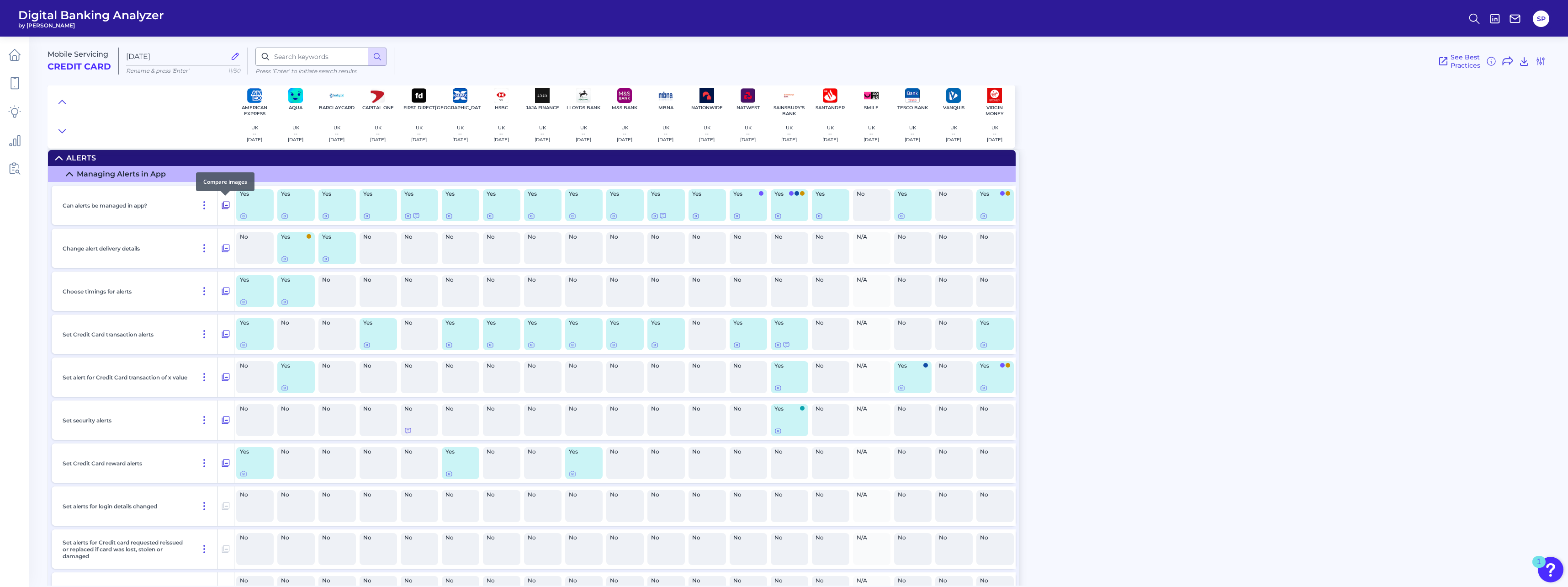
click at [226, 206] on icon at bounding box center [225, 205] width 9 height 11
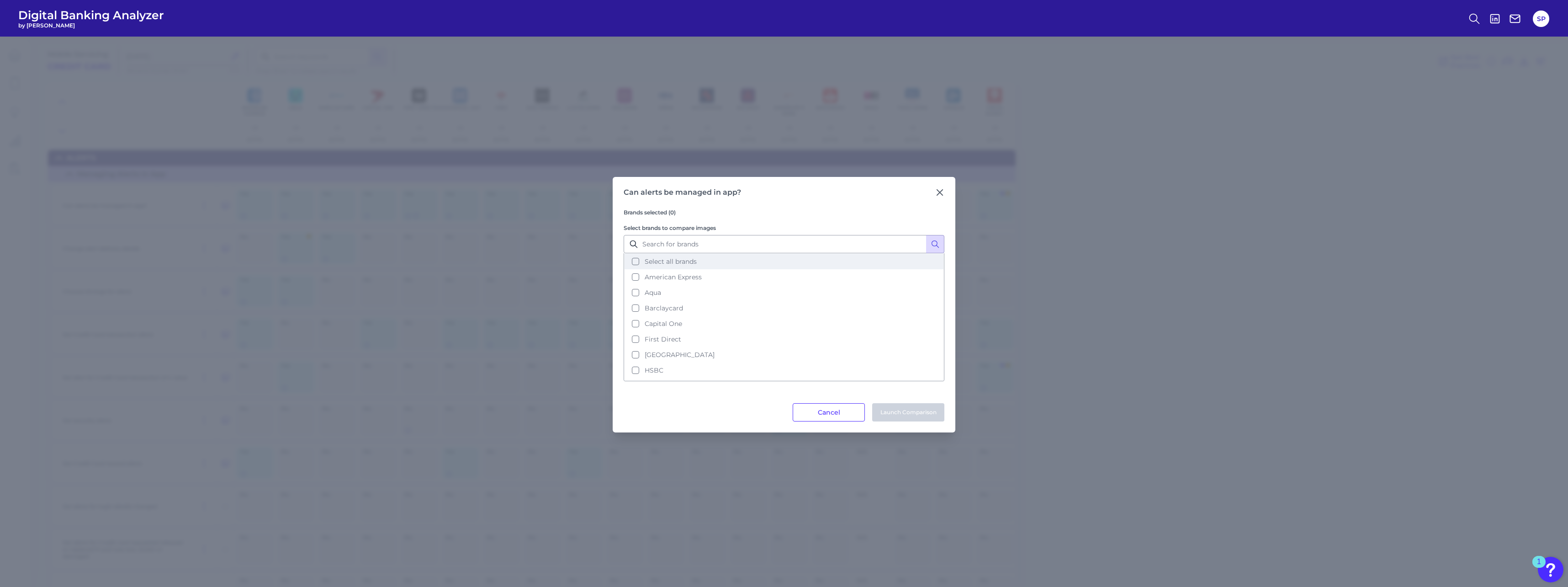
click at [581, 258] on span "Select all brands" at bounding box center [671, 262] width 52 height 9
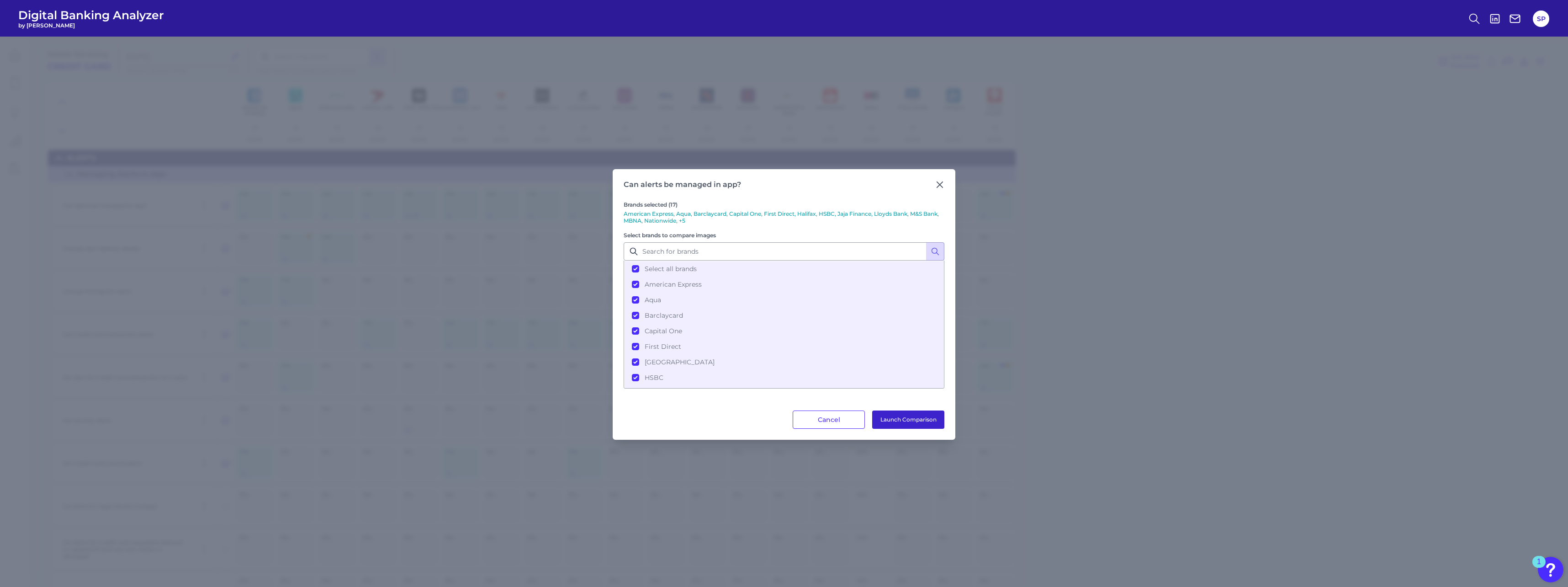
click at [581, 258] on button "Launch Comparison" at bounding box center [908, 420] width 72 height 18
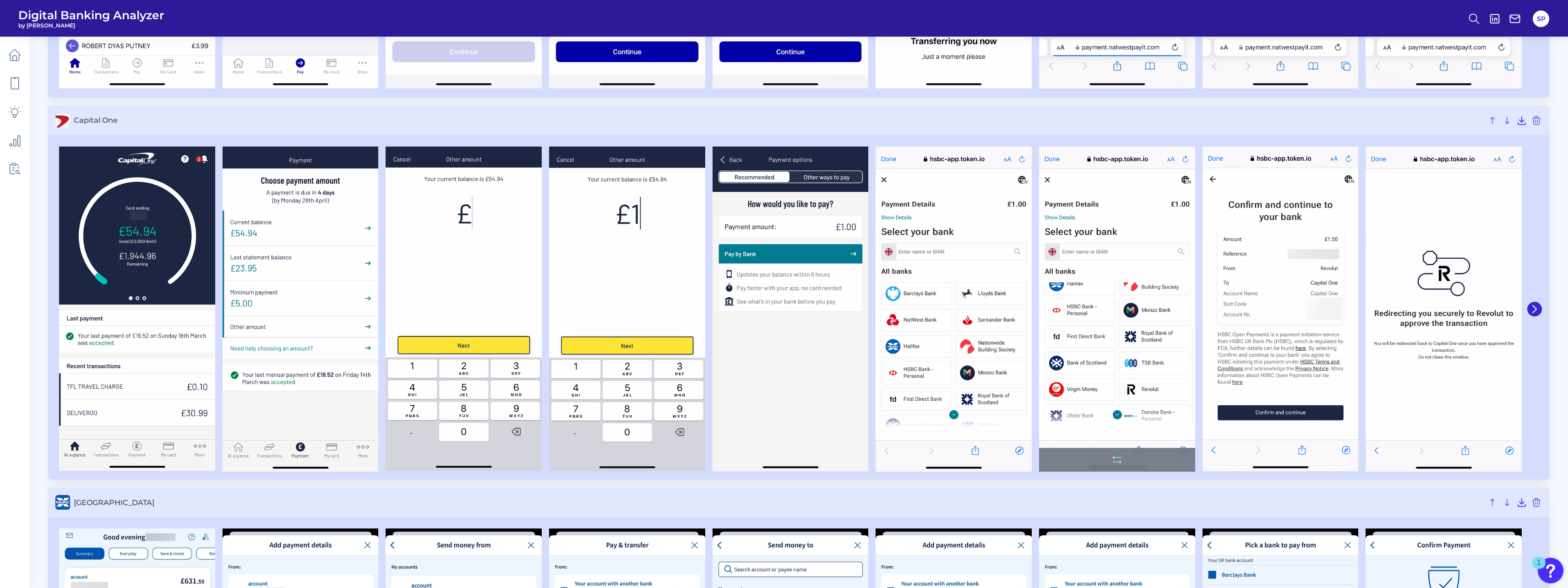
scroll to position [778, 0]
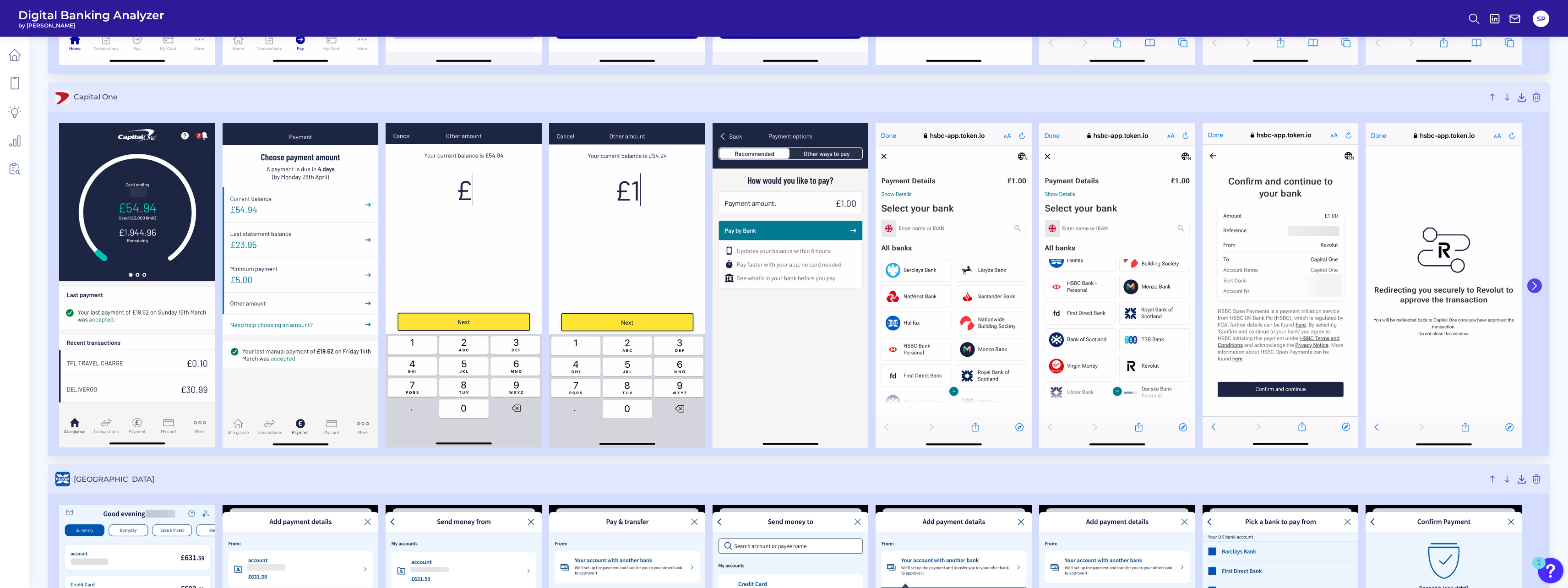
click at [1536, 291] on button at bounding box center [1534, 285] width 15 height 15
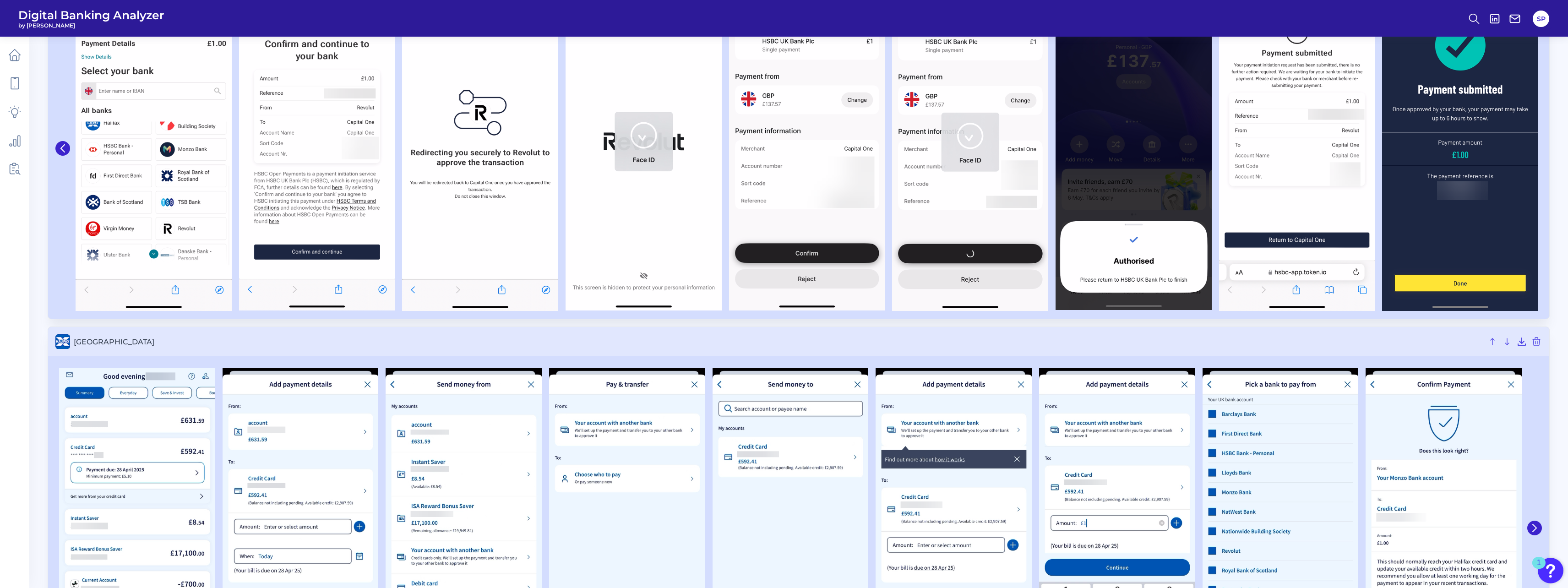
scroll to position [824, 0]
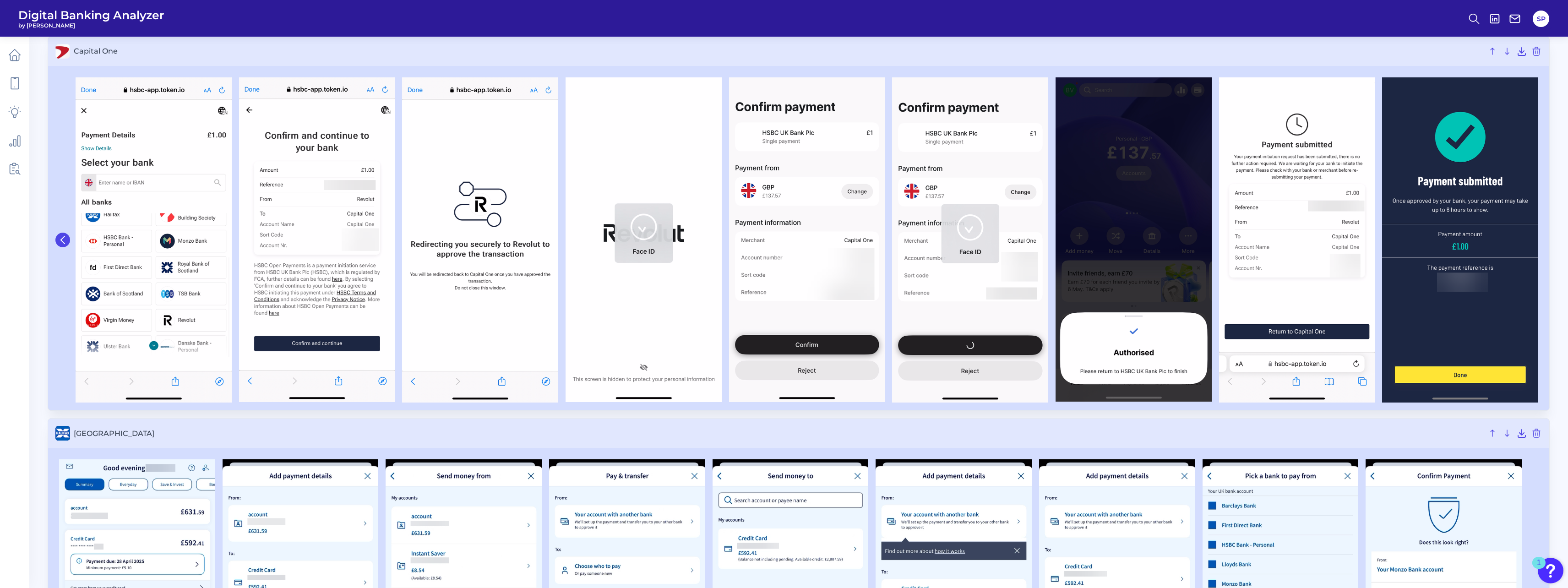
click at [65, 234] on button at bounding box center [63, 240] width 15 height 15
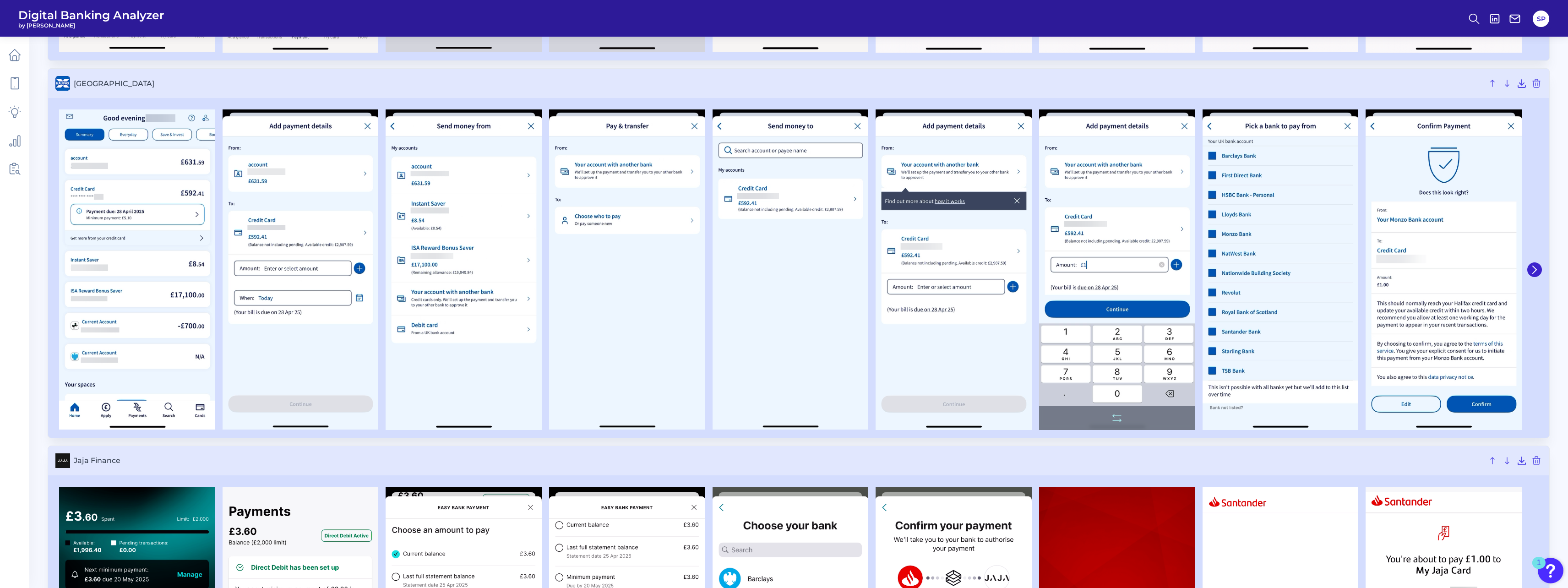
scroll to position [1191, 0]
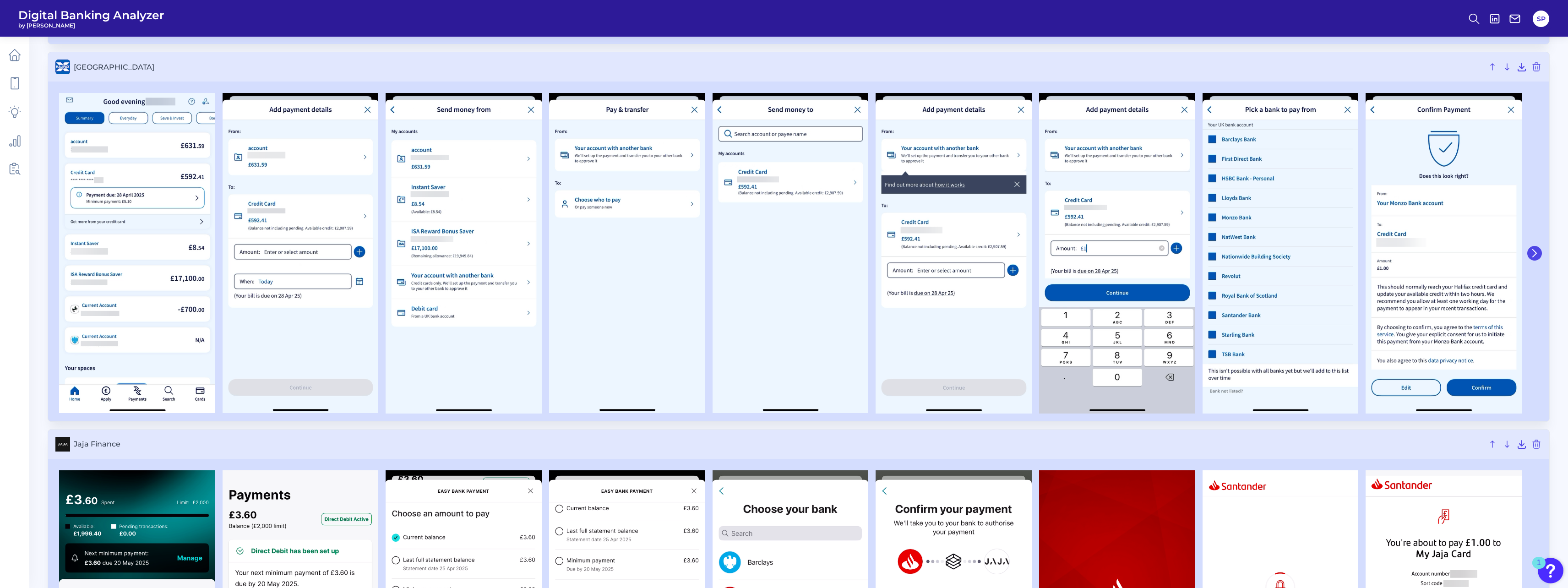
click at [1536, 256] on icon at bounding box center [1534, 253] width 9 height 9
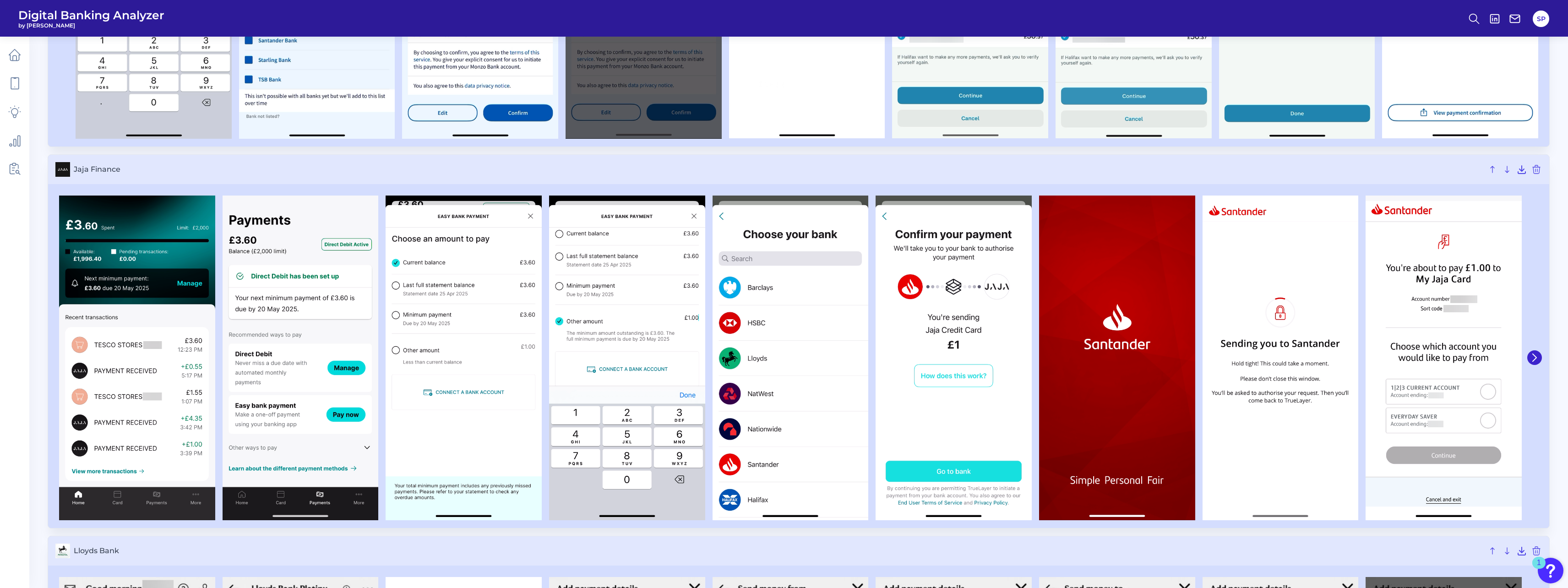
scroll to position [1557, 0]
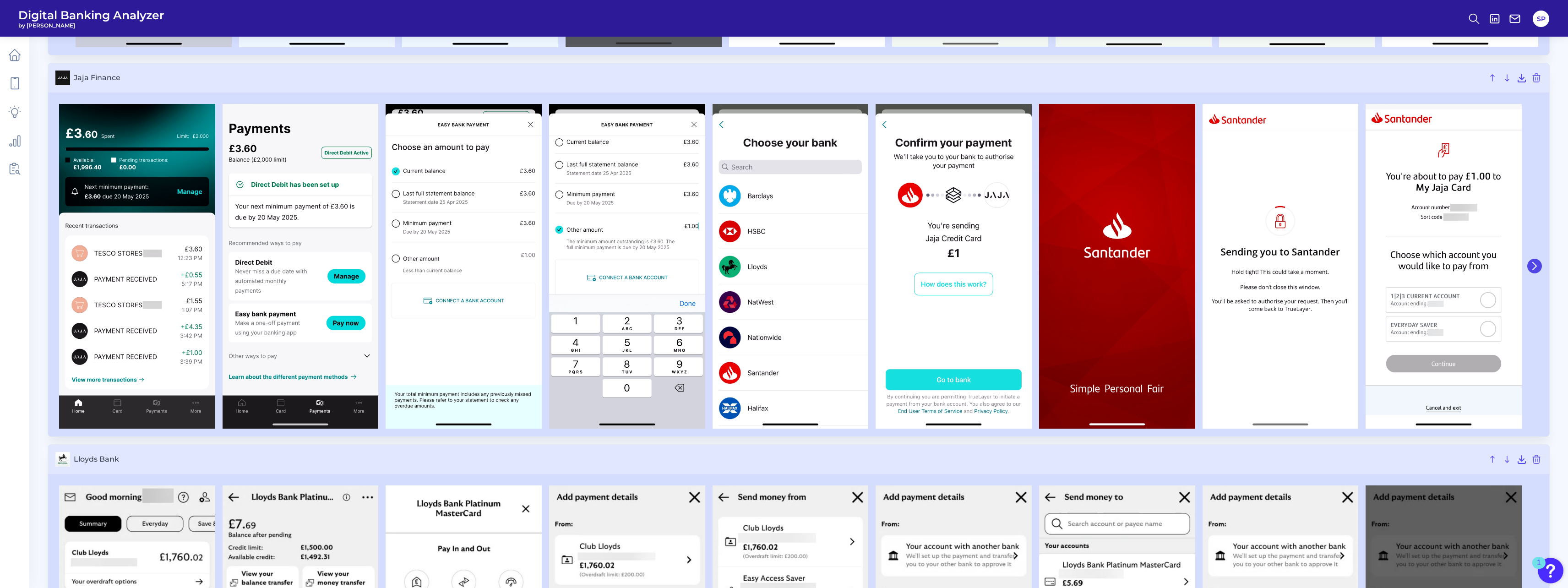
click at [1533, 267] on icon at bounding box center [1534, 266] width 9 height 9
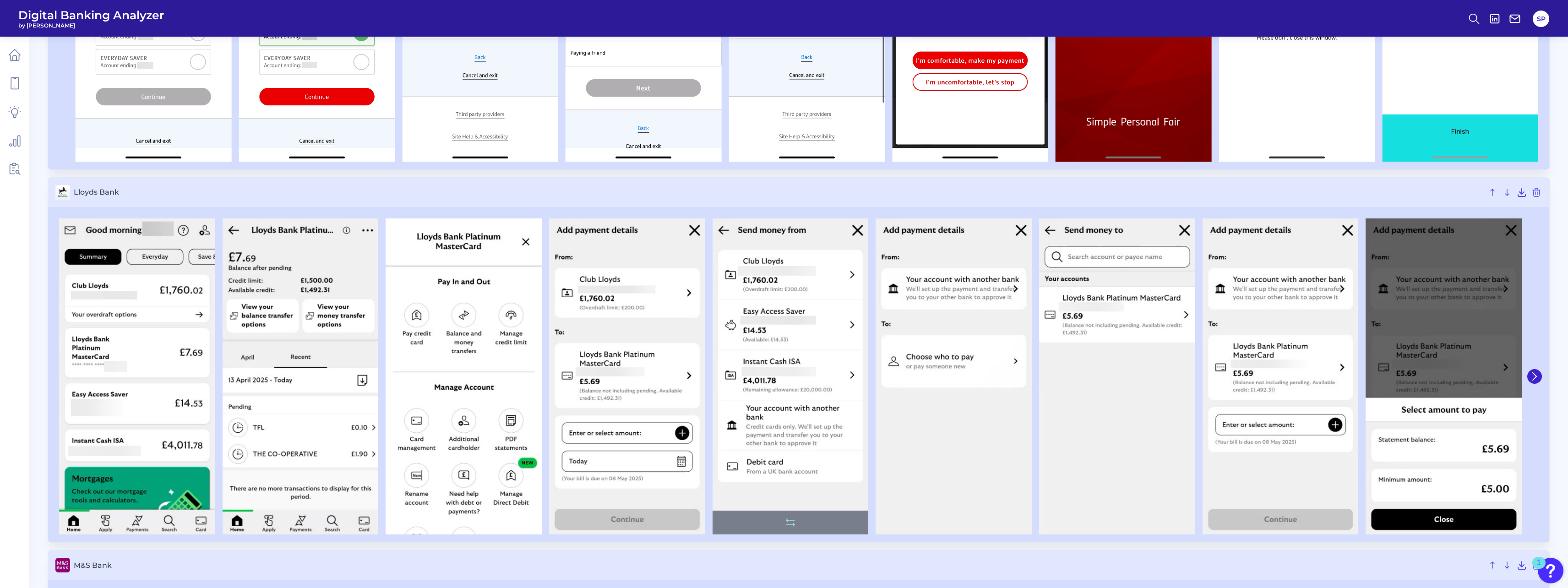
scroll to position [1923, 0]
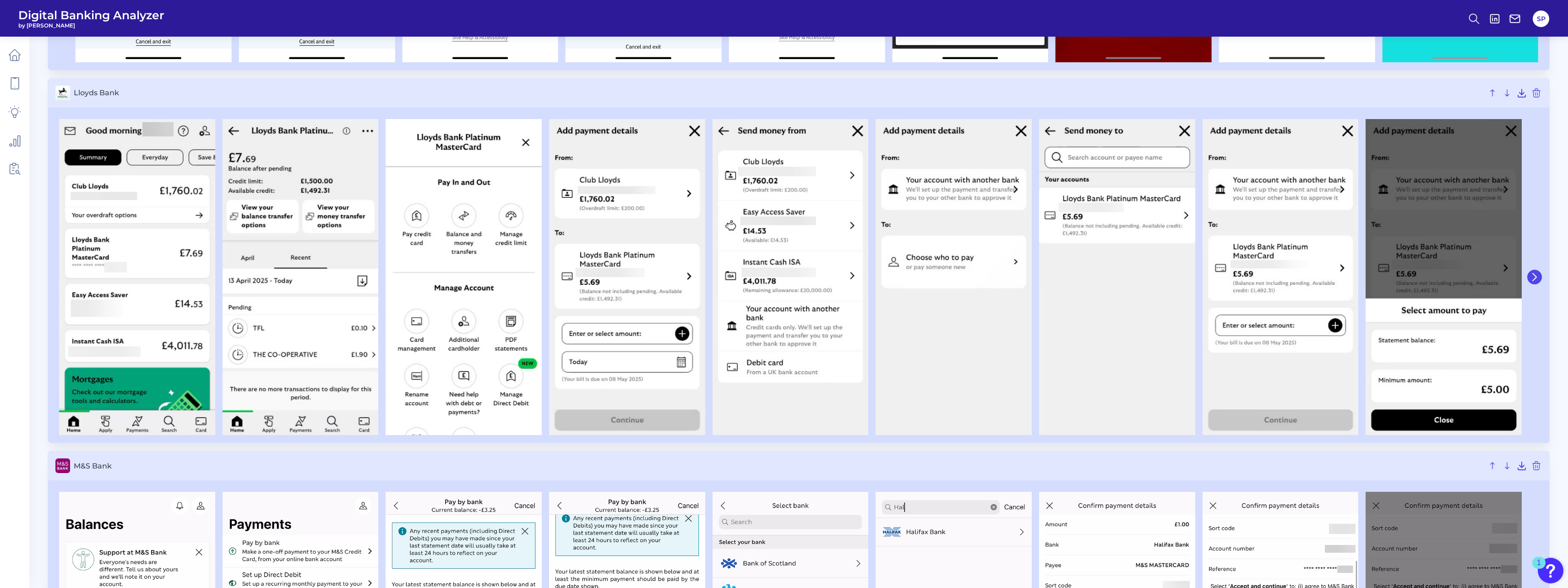
click at [1539, 274] on button at bounding box center [1534, 277] width 15 height 15
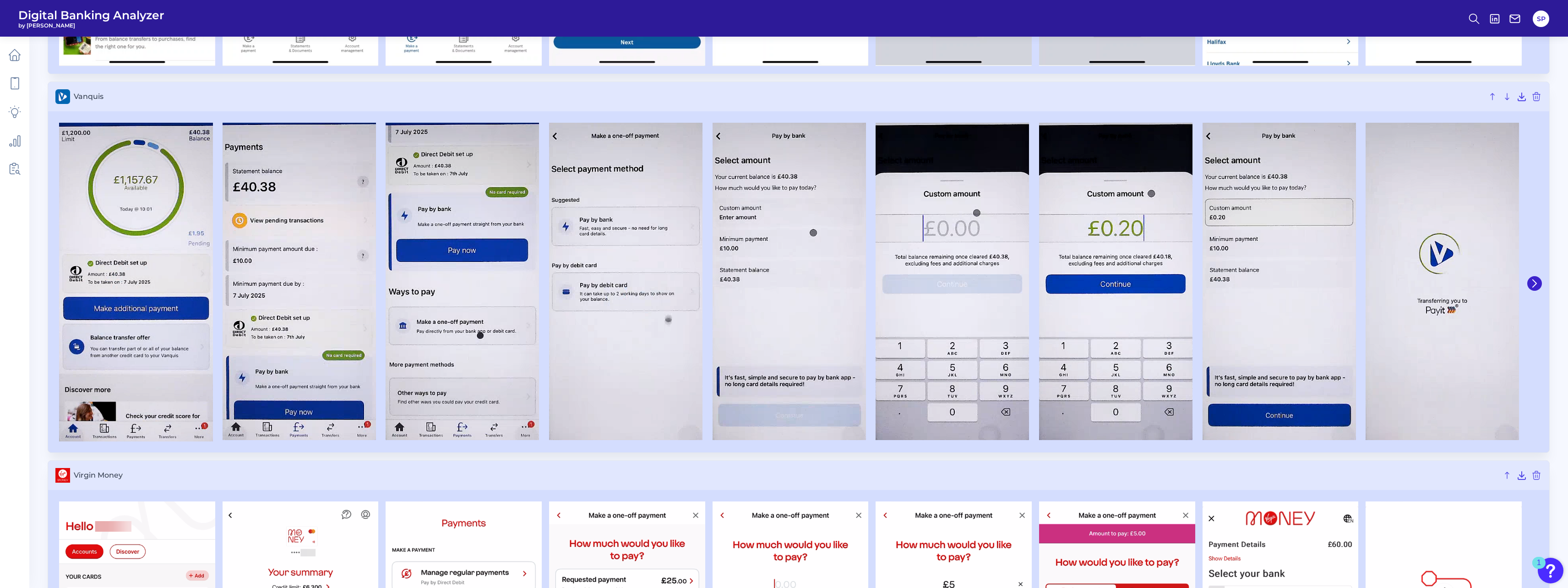
scroll to position [4533, 0]
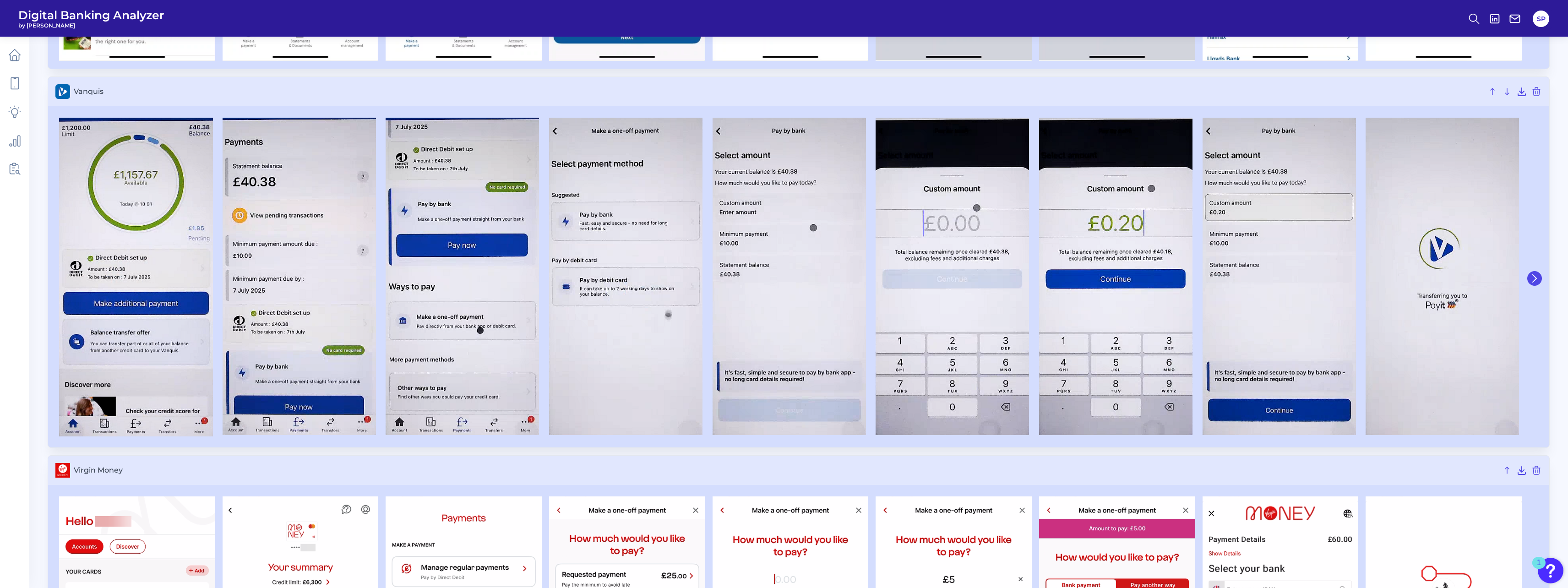
click at [1536, 277] on icon at bounding box center [1534, 278] width 4 height 7
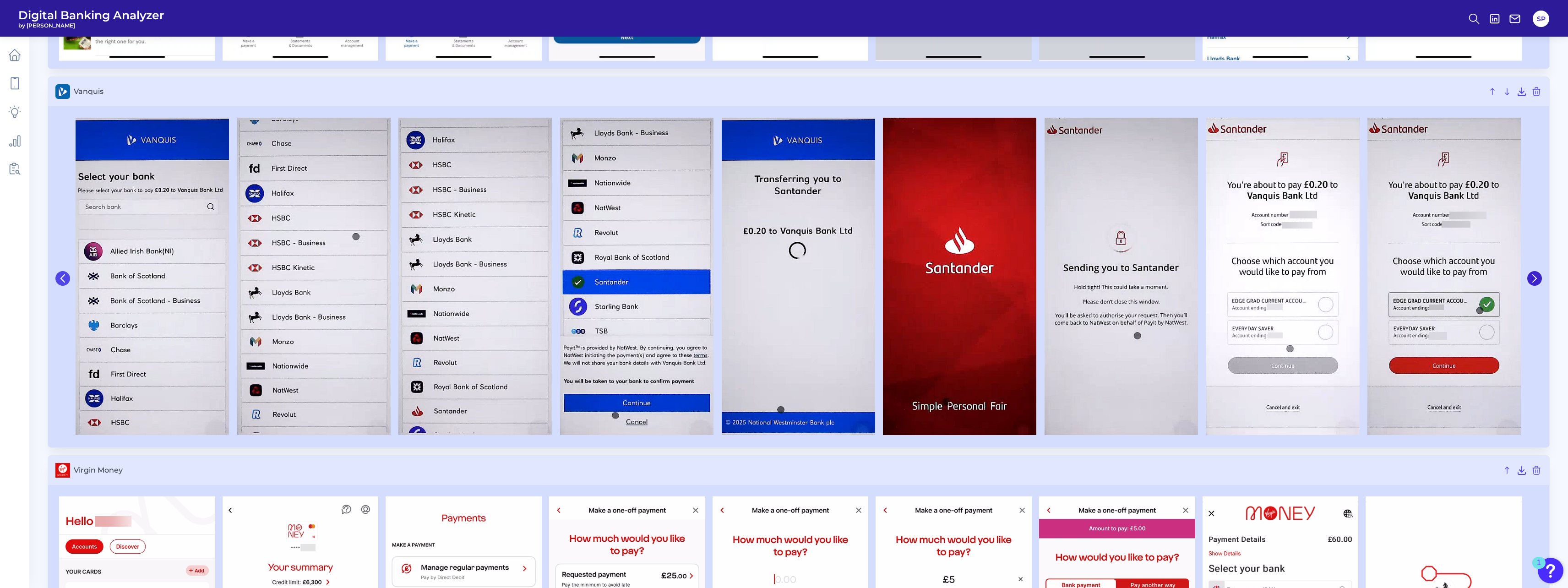
click at [59, 278] on icon at bounding box center [63, 279] width 9 height 9
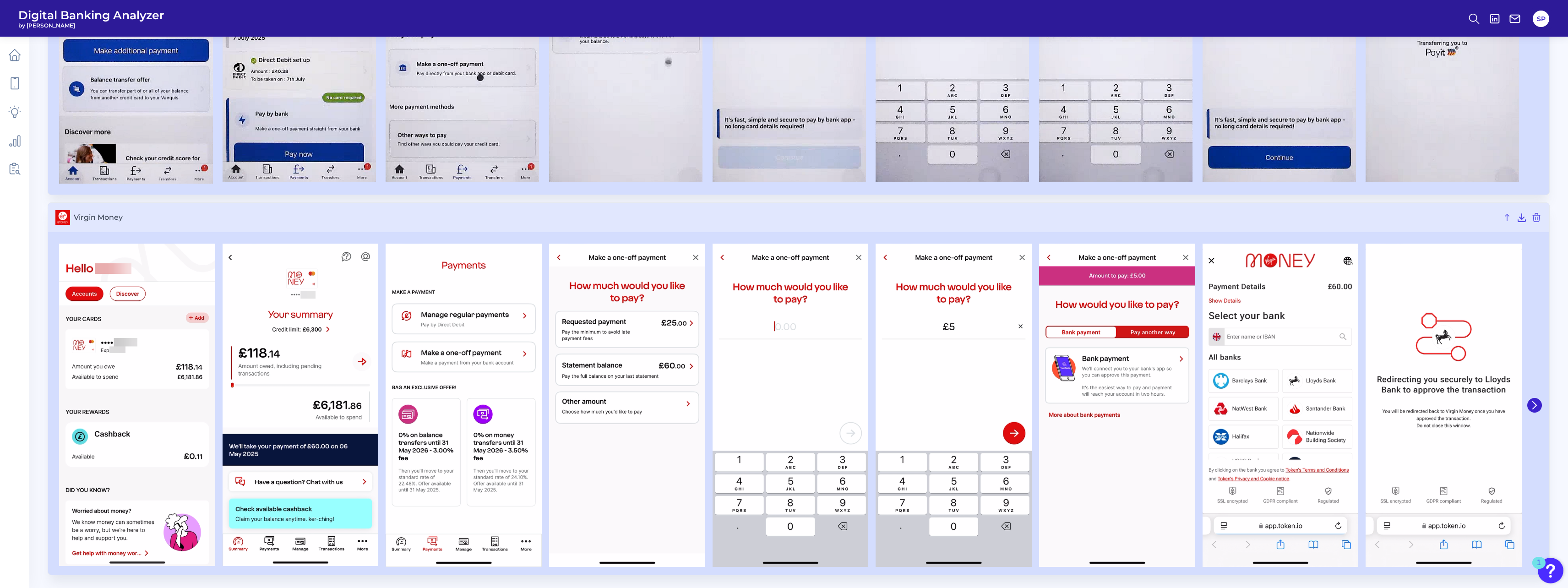
scroll to position [4786, 0]
click at [1533, 403] on icon at bounding box center [1534, 404] width 9 height 9
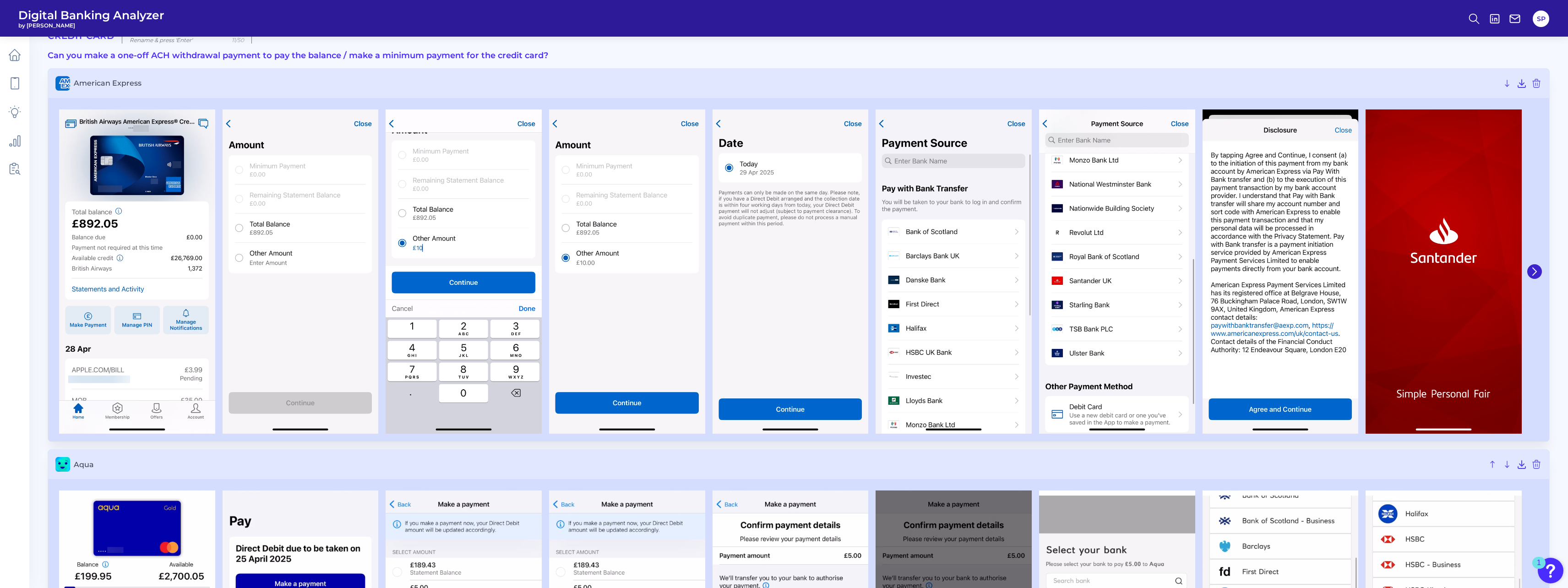
scroll to position [0, 0]
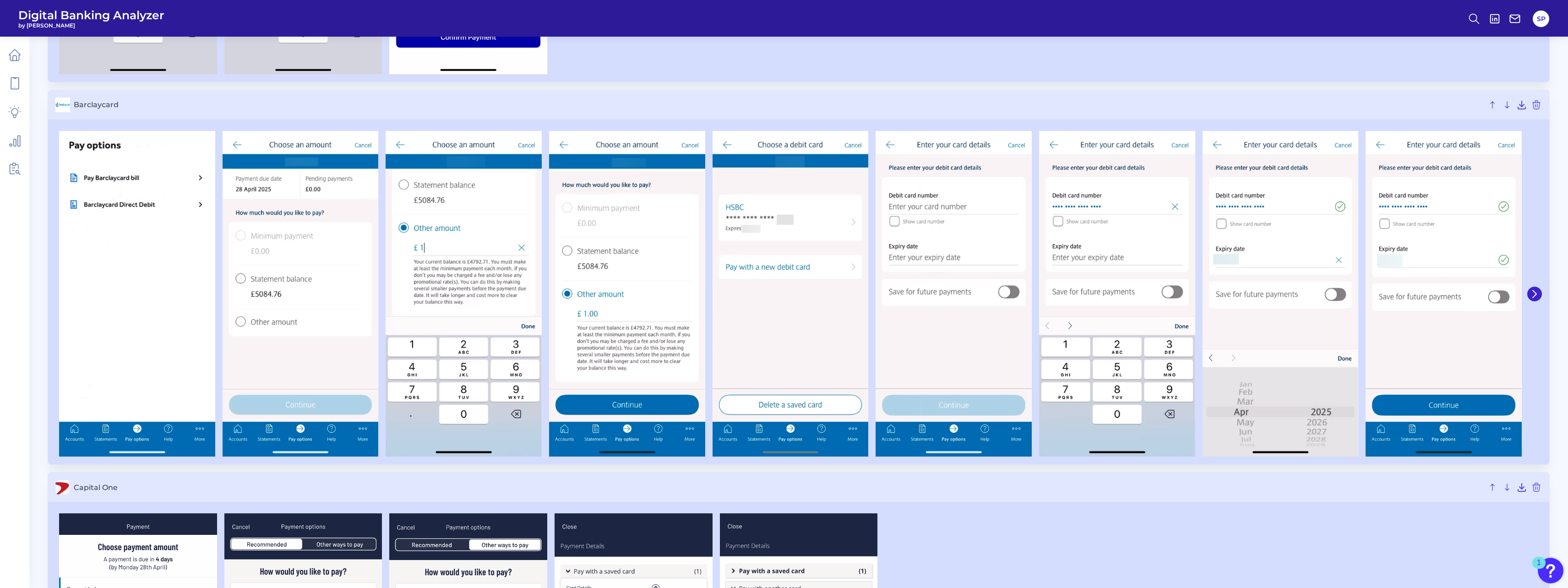
scroll to position [778, 0]
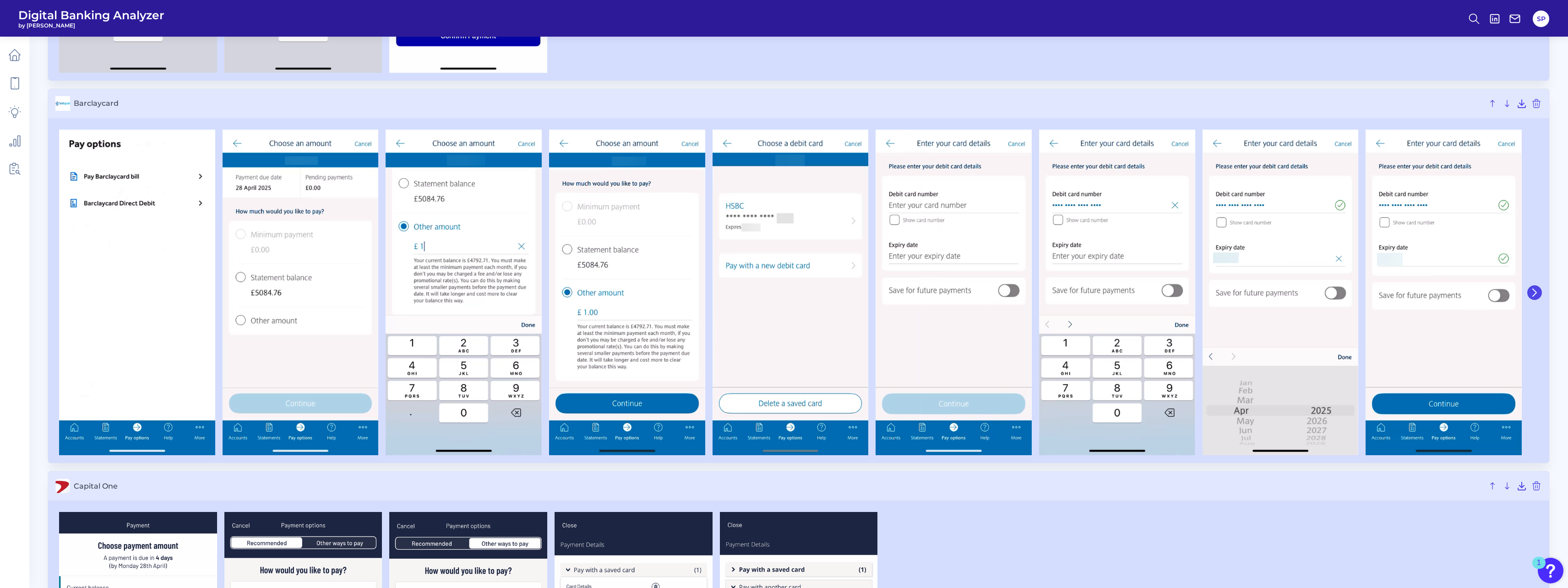
click at [1536, 291] on icon at bounding box center [1534, 293] width 9 height 9
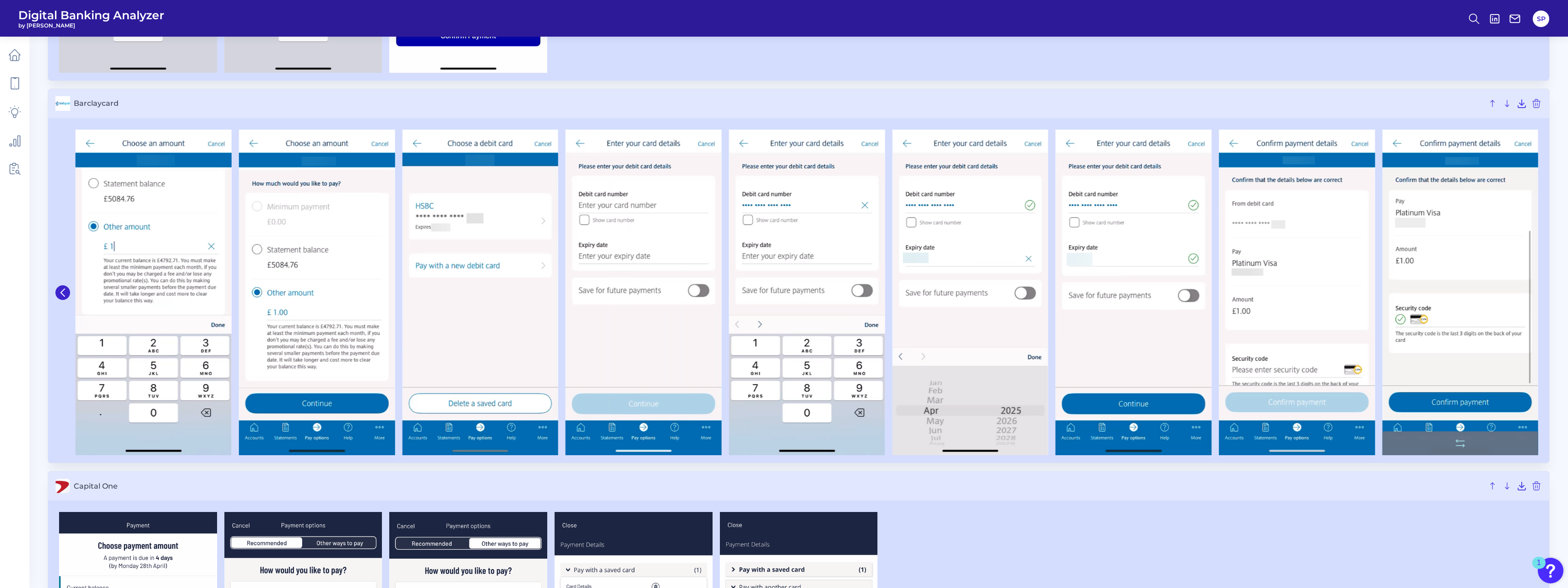
click at [1535, 291] on img at bounding box center [1460, 292] width 156 height 326
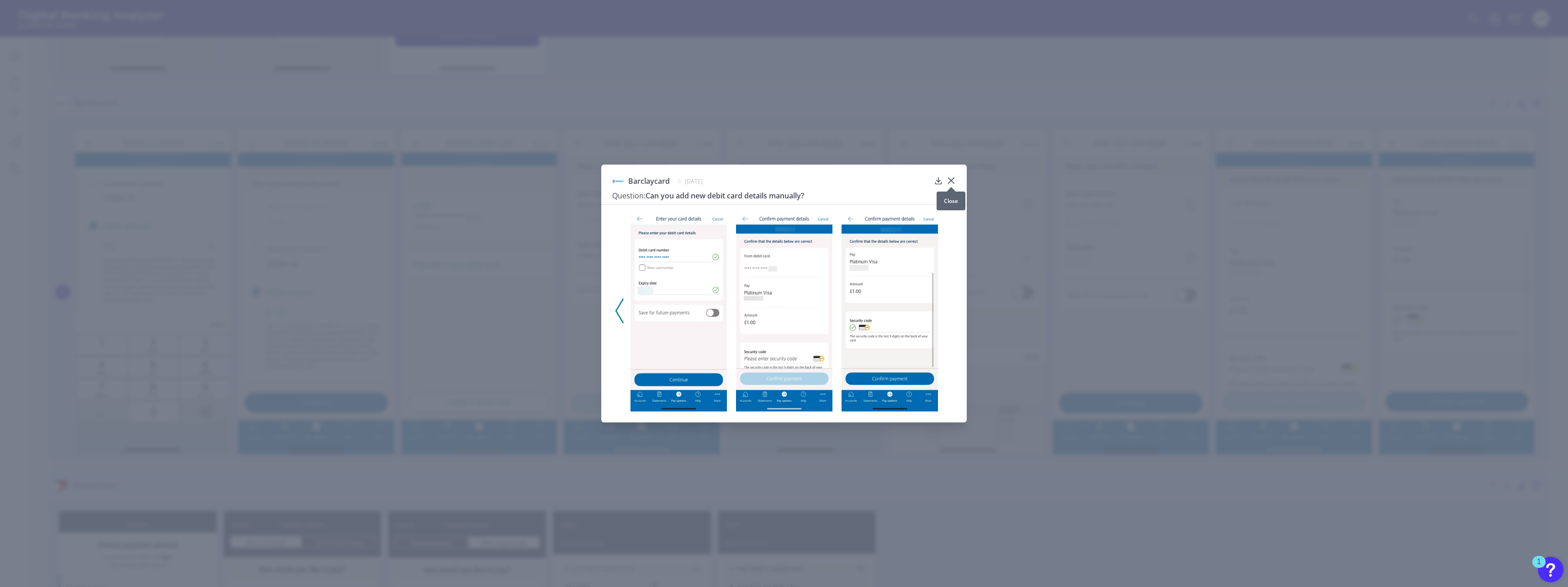
click at [954, 178] on icon at bounding box center [951, 180] width 9 height 9
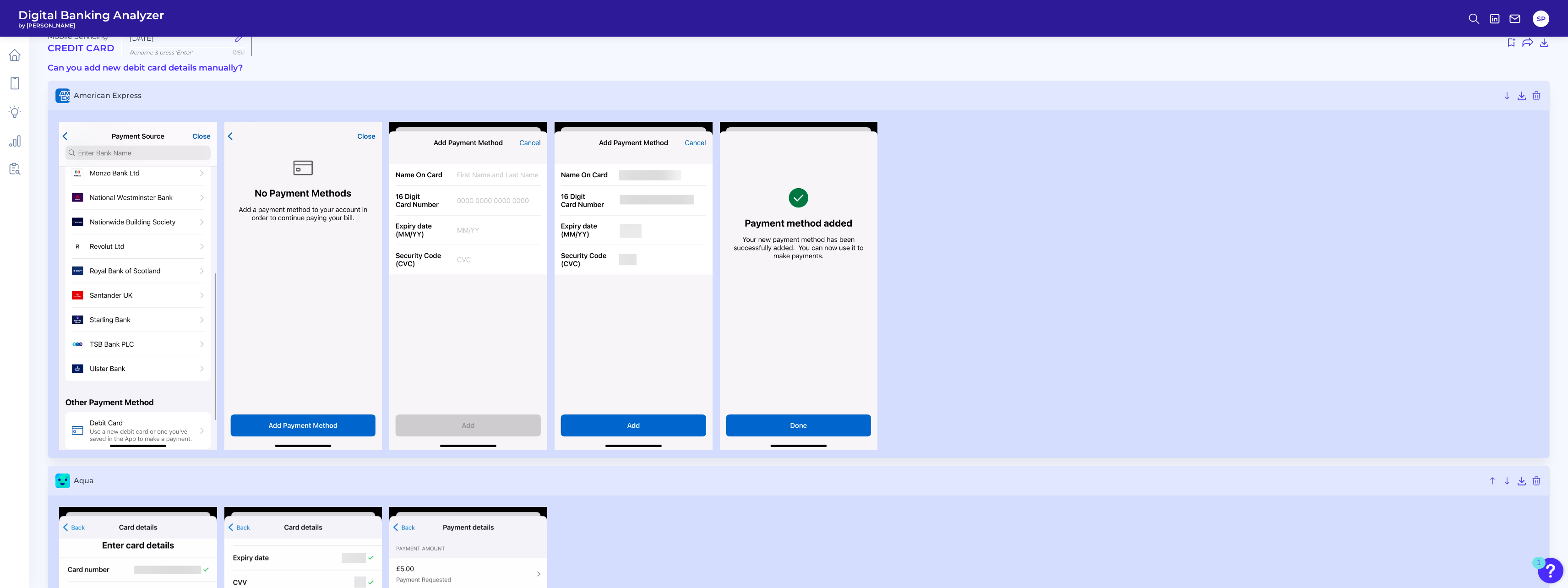
scroll to position [0, 0]
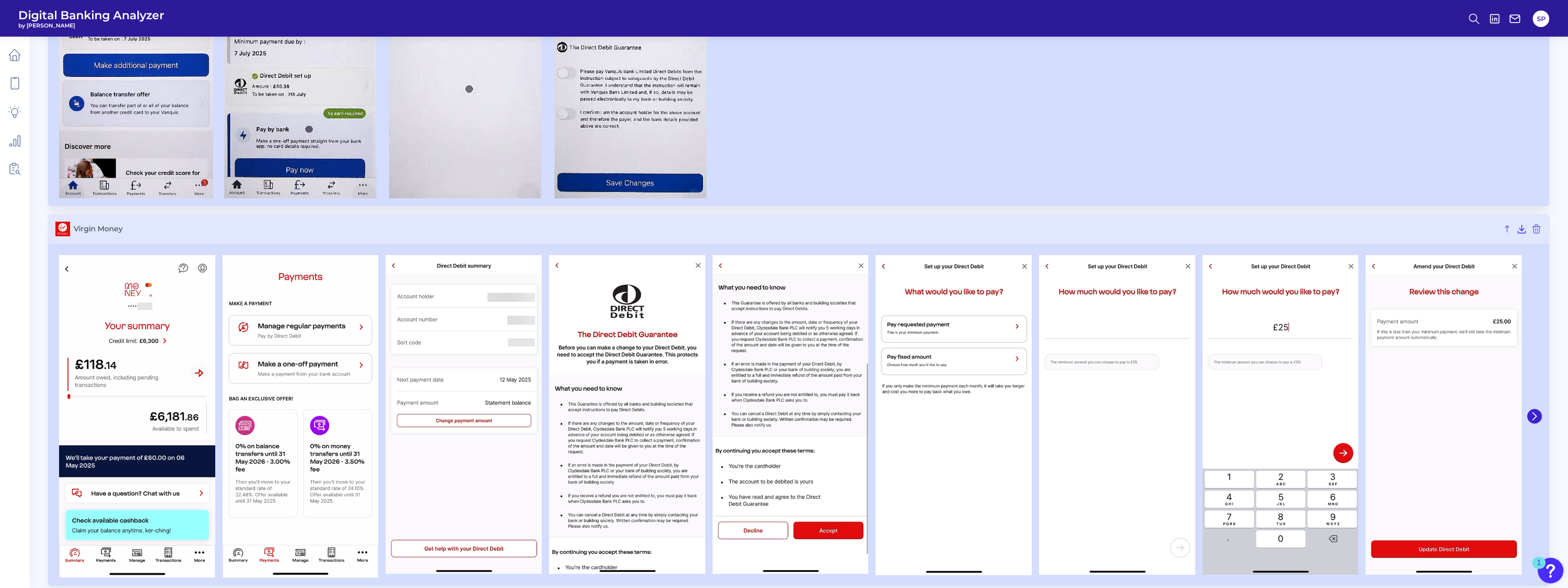
scroll to position [2964, 0]
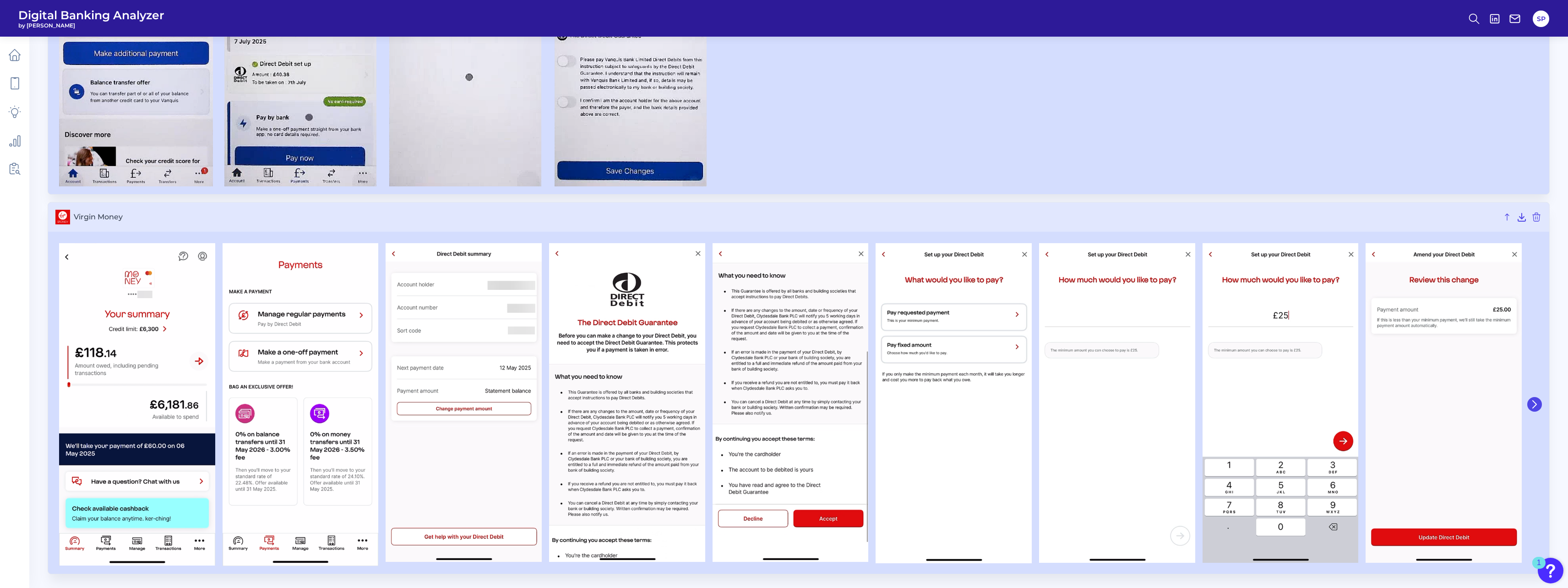
click at [1538, 405] on icon at bounding box center [1534, 404] width 9 height 9
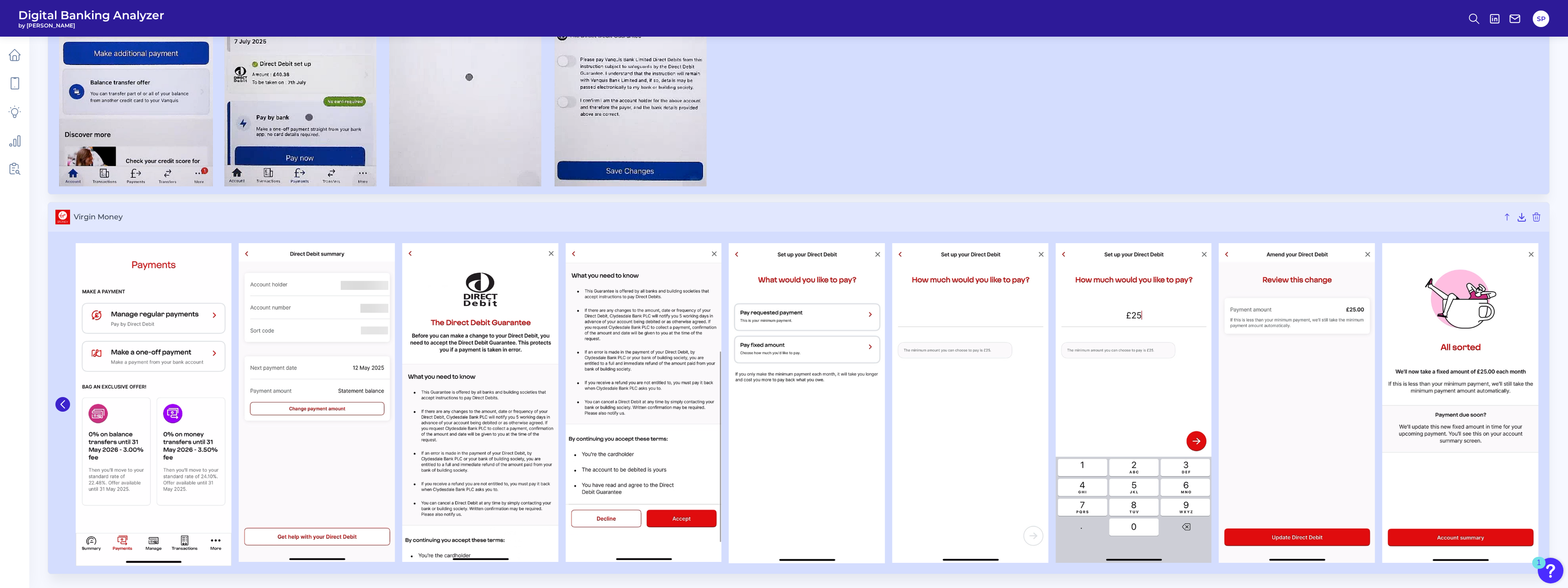
click at [1538, 405] on div at bounding box center [1460, 405] width 164 height 323
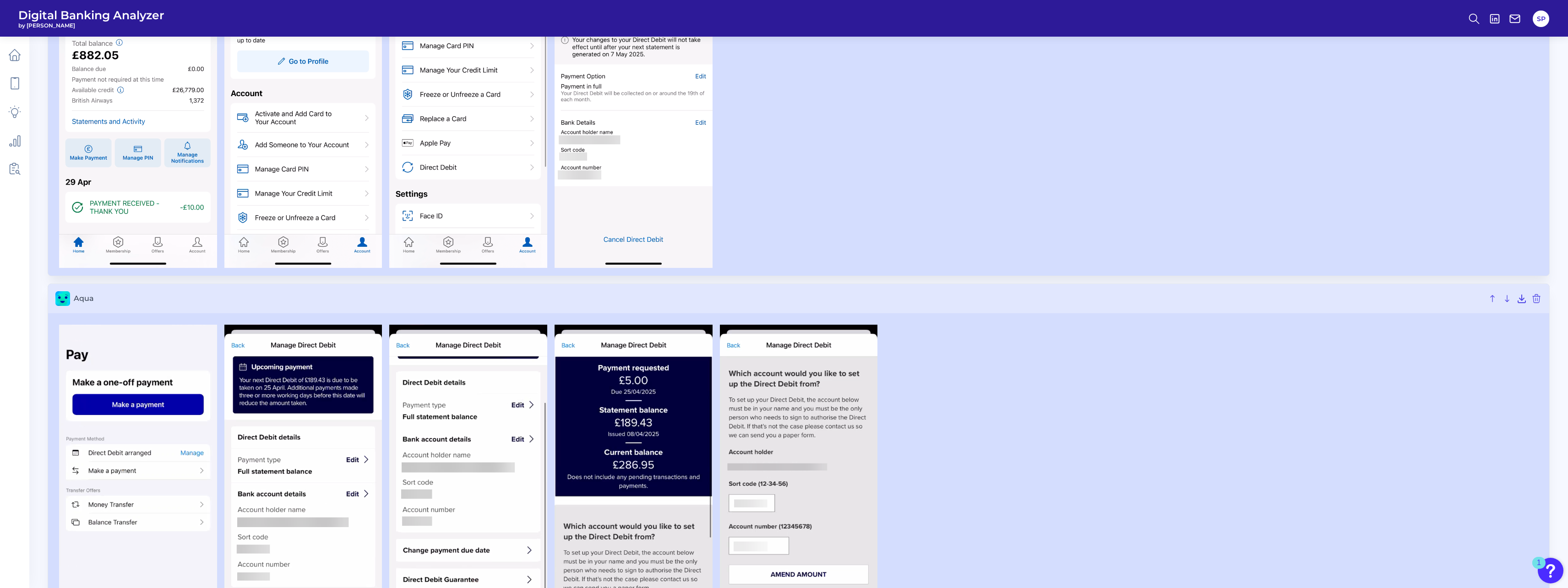
scroll to position [0, 0]
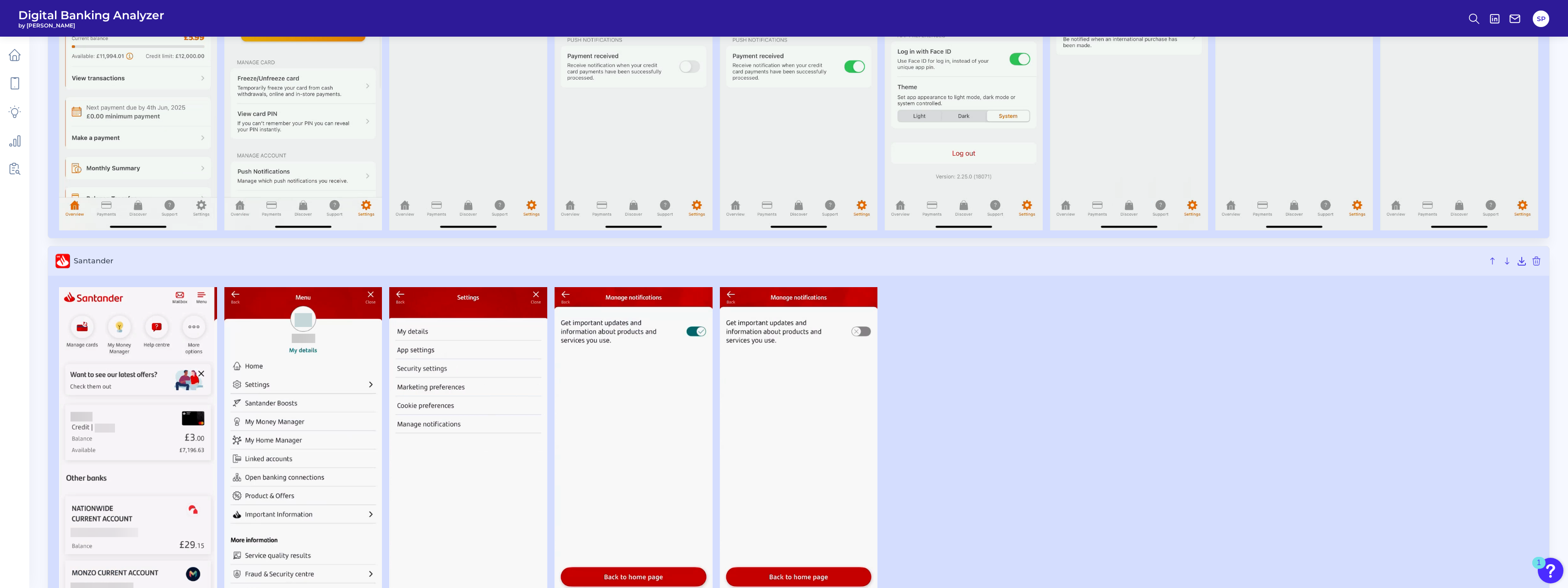
scroll to position [5402, 0]
